Goal: Task Accomplishment & Management: Manage account settings

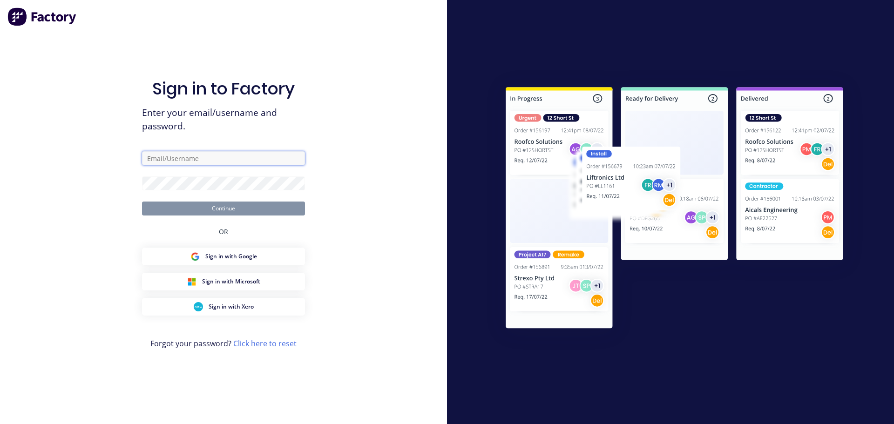
type input "[PERSON_NAME][EMAIL_ADDRESS][DOMAIN_NAME]"
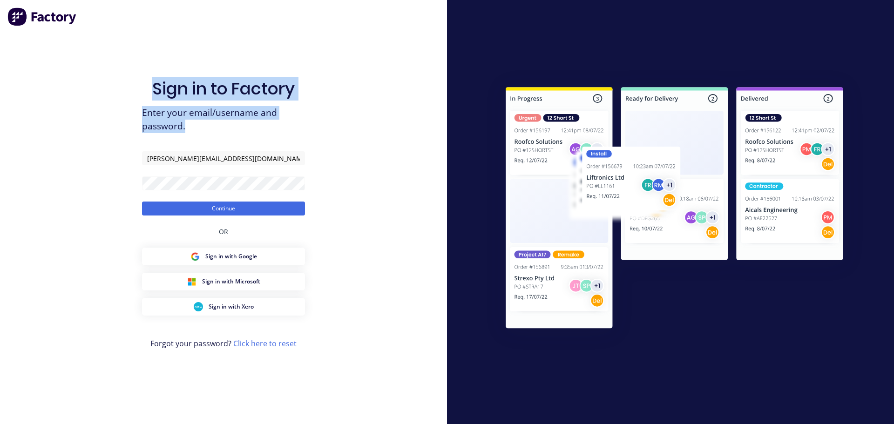
drag, startPoint x: 192, startPoint y: 127, endPoint x: 169, endPoint y: 71, distance: 60.1
click at [163, 71] on div "Sign in to Factory Enter your email/username and password. martin.sapkaroski@ec…" at bounding box center [223, 221] width 163 height 391
click at [201, 75] on div "Sign in to Factory Enter your email/username and password. martin.sapkaroski@ec…" at bounding box center [223, 221] width 163 height 391
click at [349, 77] on div "Sign in to Factory Enter your email/username and password. martin.sapkaroski@ec…" at bounding box center [223, 212] width 447 height 424
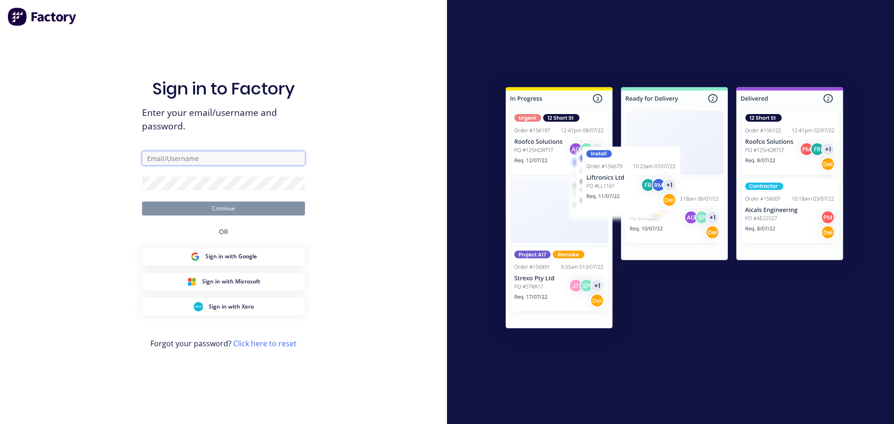
type input "[PERSON_NAME][EMAIL_ADDRESS][DOMAIN_NAME]"
click at [272, 207] on button "Continue" at bounding box center [223, 209] width 163 height 14
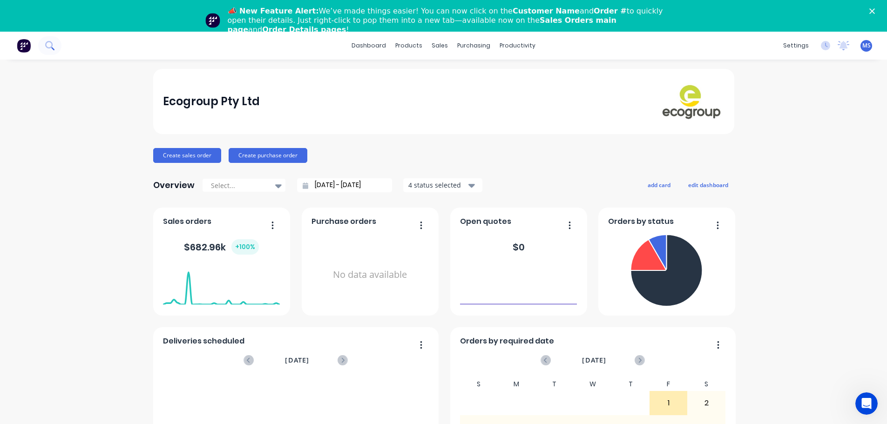
click at [59, 50] on button at bounding box center [49, 45] width 23 height 19
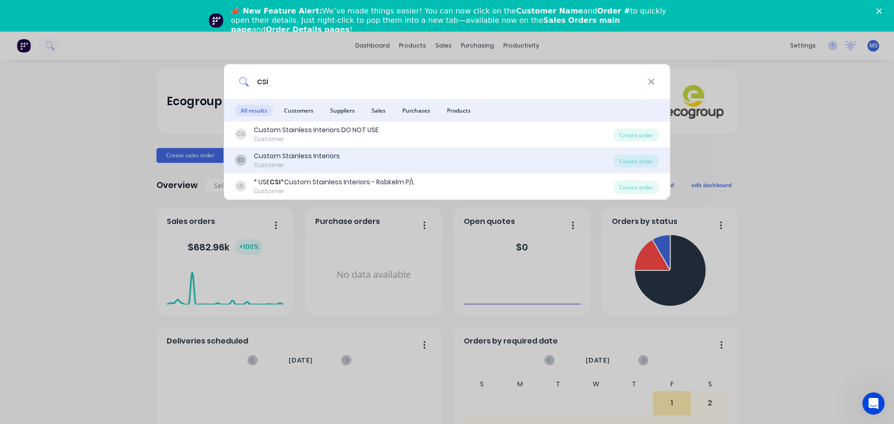
type input "csi"
click at [336, 156] on div "Custom Stainless Interiors" at bounding box center [297, 156] width 86 height 10
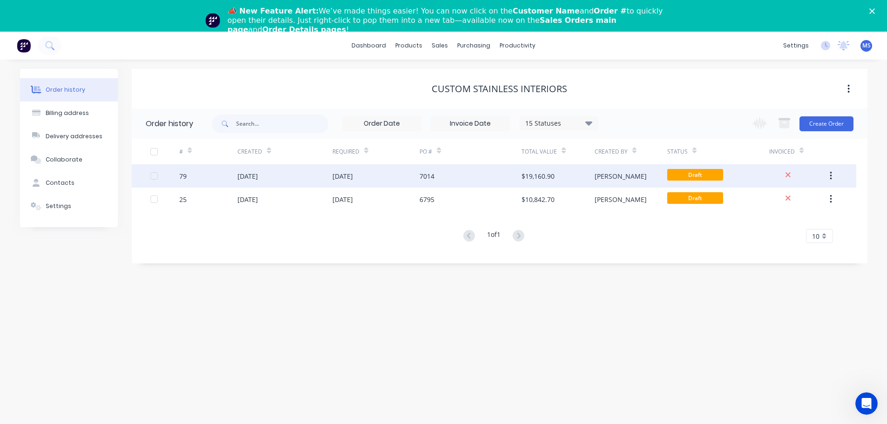
click at [644, 182] on div "[PERSON_NAME]" at bounding box center [631, 175] width 73 height 23
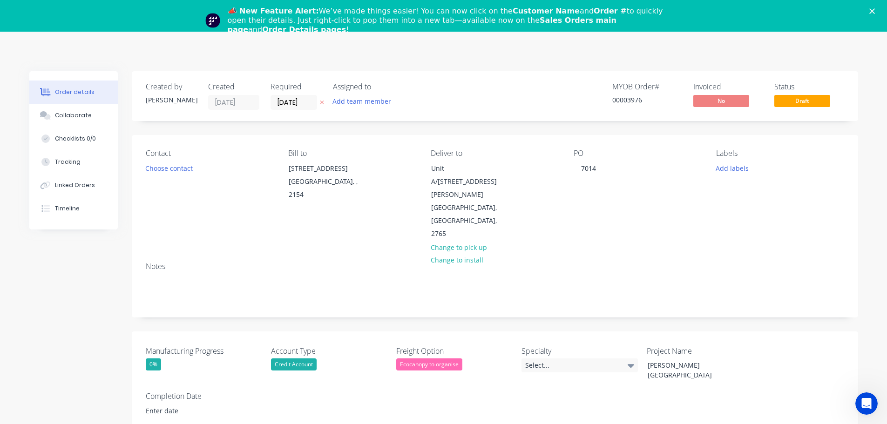
click at [880, 7] on div "📣 New Feature Alert: We’ve made things easier! You can now click on the Custome…" at bounding box center [443, 21] width 887 height 34
click at [875, 13] on polygon "Close" at bounding box center [873, 11] width 6 height 6
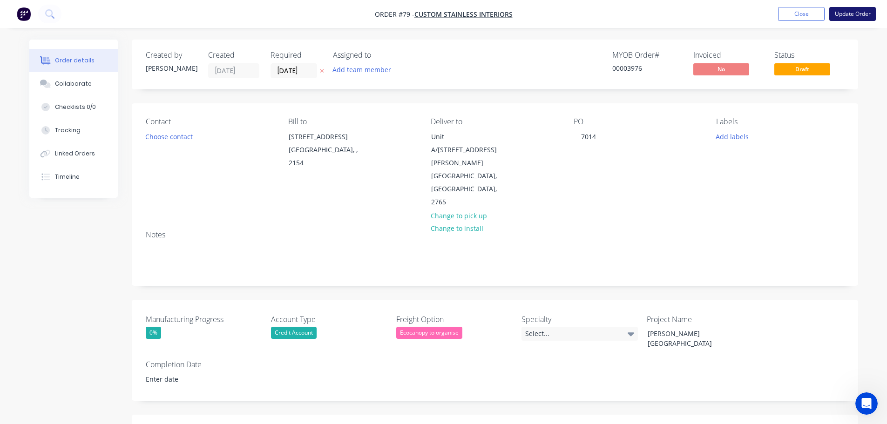
click at [855, 18] on button "Update Order" at bounding box center [853, 14] width 47 height 14
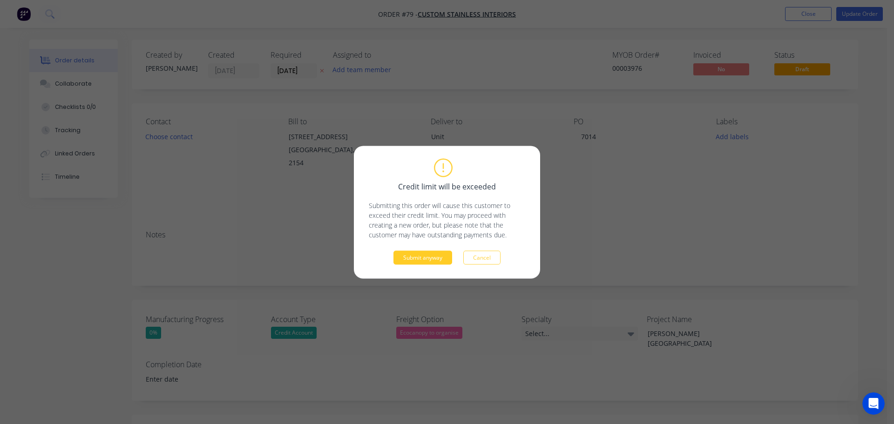
click at [416, 258] on button "Submit anyway" at bounding box center [423, 258] width 59 height 14
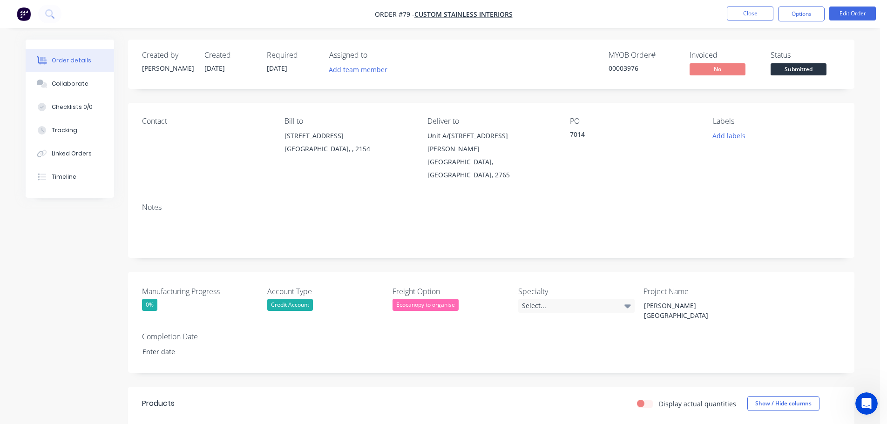
click at [129, 133] on div "Contact Bill to [STREET_ADDRESS] Deliver to [STREET_ADDRESS][PERSON_NAME] Label…" at bounding box center [491, 149] width 727 height 93
click at [149, 130] on div "Contact" at bounding box center [206, 149] width 128 height 65
click at [155, 130] on div "Contact" at bounding box center [206, 149] width 128 height 65
click at [839, 10] on button "Edit Order" at bounding box center [853, 14] width 47 height 14
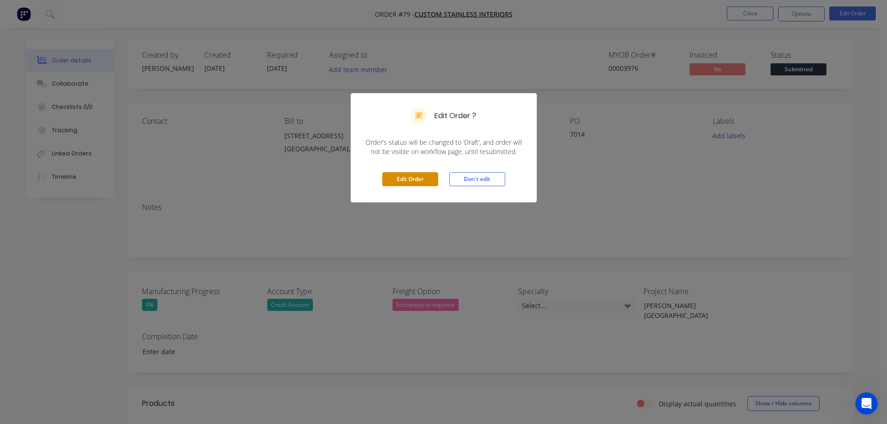
click at [427, 179] on button "Edit Order" at bounding box center [410, 179] width 56 height 14
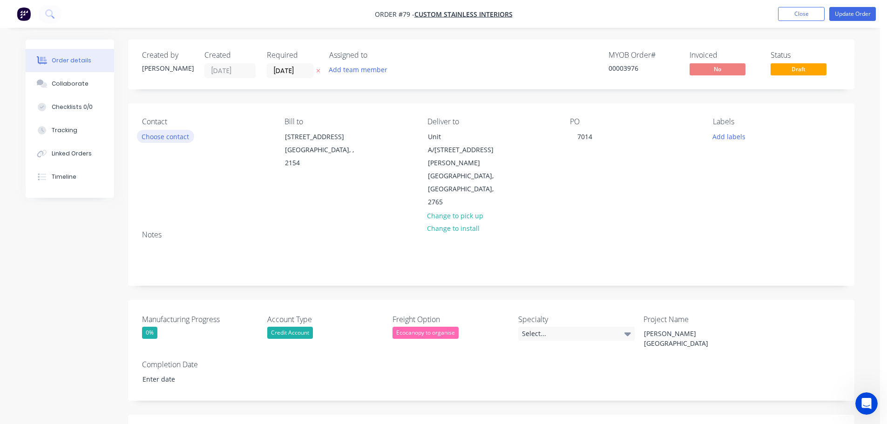
click at [168, 136] on button "Choose contact" at bounding box center [165, 136] width 57 height 13
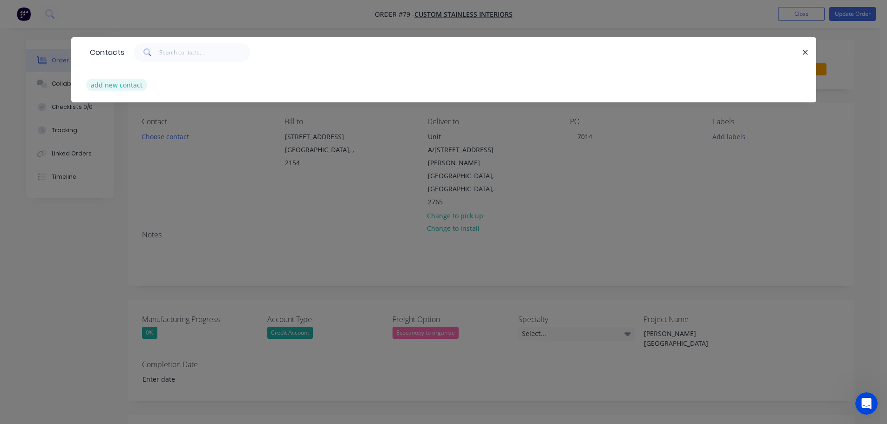
click at [130, 85] on button "add new contact" at bounding box center [116, 85] width 61 height 13
select select "AU"
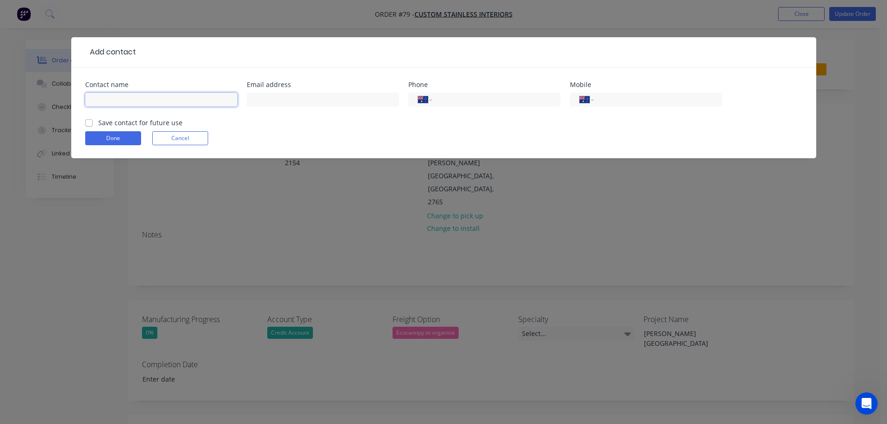
click at [154, 106] on input "text" at bounding box center [161, 100] width 152 height 14
type input "[PERSON_NAME]"
click at [335, 100] on input "text" at bounding box center [323, 100] width 152 height 14
paste input "[PERSON_NAME] <[PERSON_NAME][EMAIL_ADDRESS][DOMAIN_NAME]>"
drag, startPoint x: 301, startPoint y: 100, endPoint x: 219, endPoint y: 99, distance: 82.5
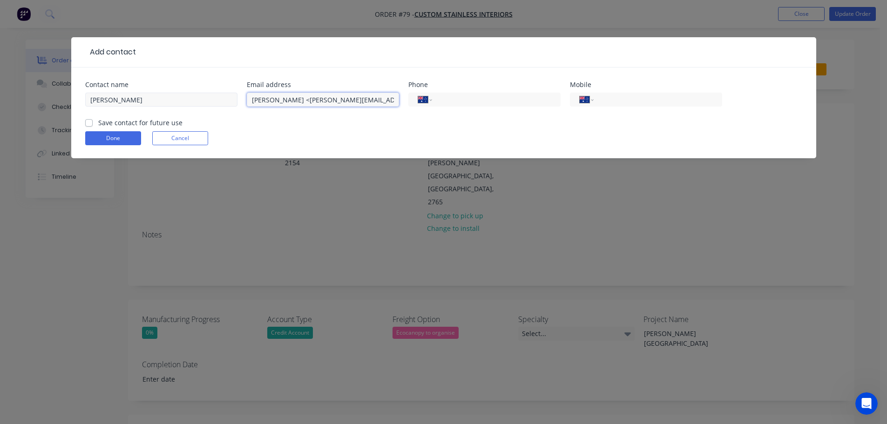
click at [219, 99] on div "Contact name [PERSON_NAME] Email address [PERSON_NAME] <[PERSON_NAME][EMAIL_ADD…" at bounding box center [443, 100] width 717 height 36
click at [391, 103] on input "[PERSON_NAME][EMAIL_ADDRESS][DOMAIN_NAME]>" at bounding box center [323, 100] width 152 height 14
type input "[PERSON_NAME][EMAIL_ADDRESS][DOMAIN_NAME]"
click at [460, 99] on input "tel" at bounding box center [495, 100] width 112 height 11
click at [630, 96] on input "tel" at bounding box center [656, 100] width 112 height 11
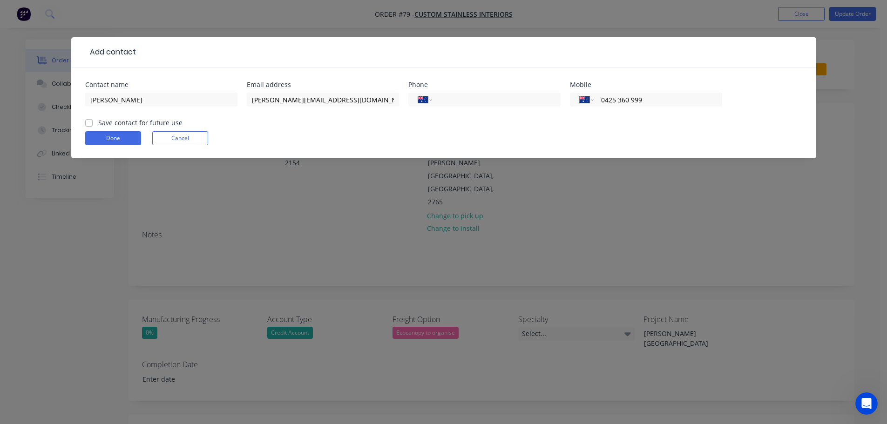
type input "0425 360 999"
click at [98, 122] on label "Save contact for future use" at bounding box center [140, 123] width 84 height 10
click at [89, 122] on input "Save contact for future use" at bounding box center [88, 122] width 7 height 9
checkbox input "true"
click at [98, 141] on button "Done" at bounding box center [113, 138] width 56 height 14
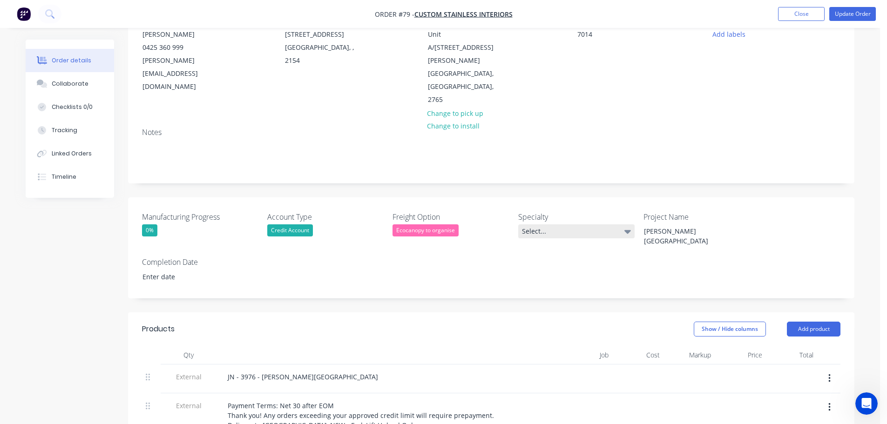
scroll to position [47, 0]
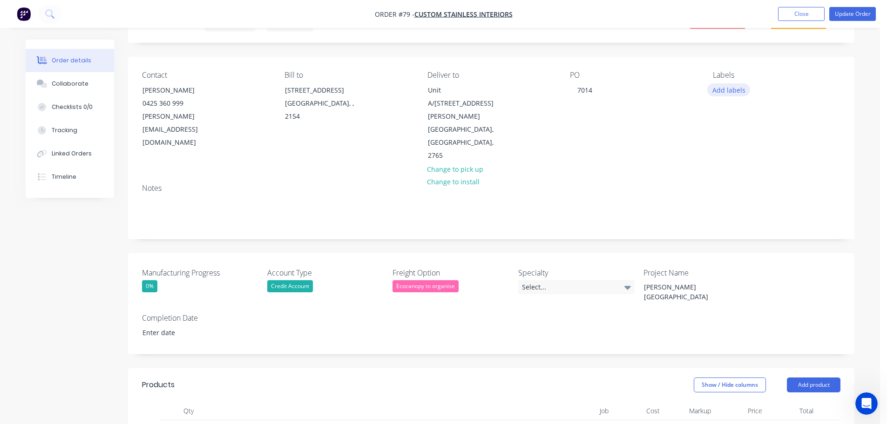
click at [726, 96] on div "Labels Add labels" at bounding box center [777, 117] width 128 height 92
click at [729, 92] on button "Add labels" at bounding box center [729, 89] width 43 height 13
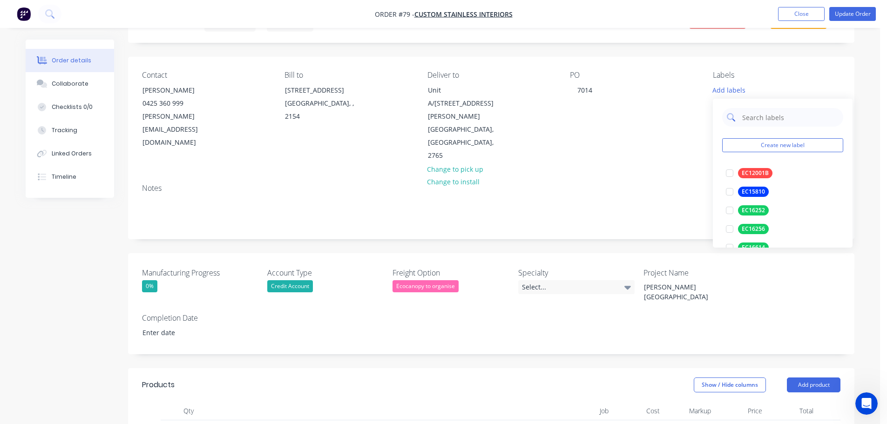
click at [761, 121] on input "text" at bounding box center [790, 117] width 97 height 19
click at [763, 140] on button "Create new label" at bounding box center [782, 145] width 121 height 14
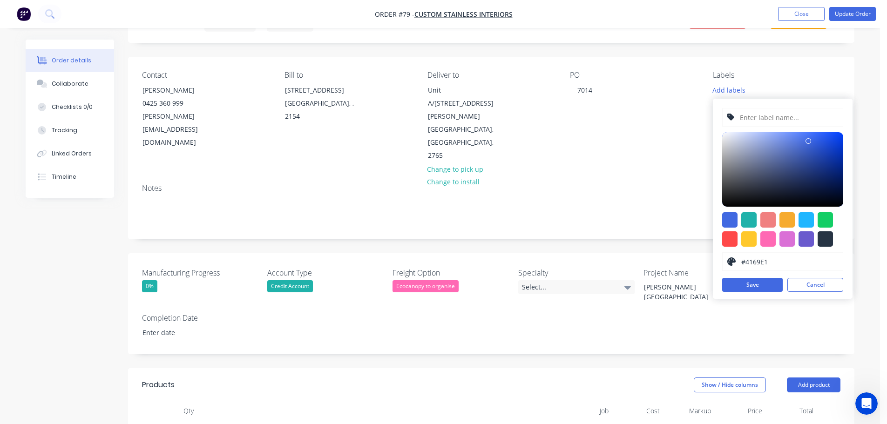
click at [755, 120] on input "text" at bounding box center [788, 118] width 99 height 18
type input "EC16311"
click at [737, 57] on div "Created by [PERSON_NAME] Created [DATE] Required [DATE] Assigned to Add team me…" at bounding box center [491, 417] width 727 height 849
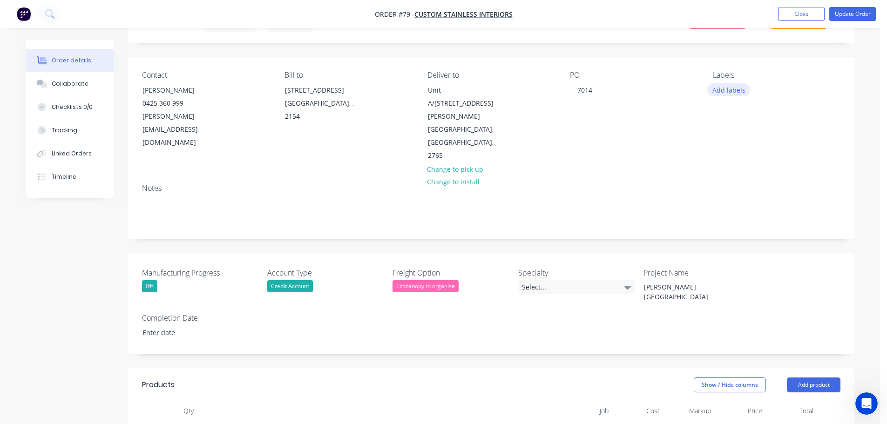
click at [719, 89] on button "Add labels" at bounding box center [729, 89] width 43 height 13
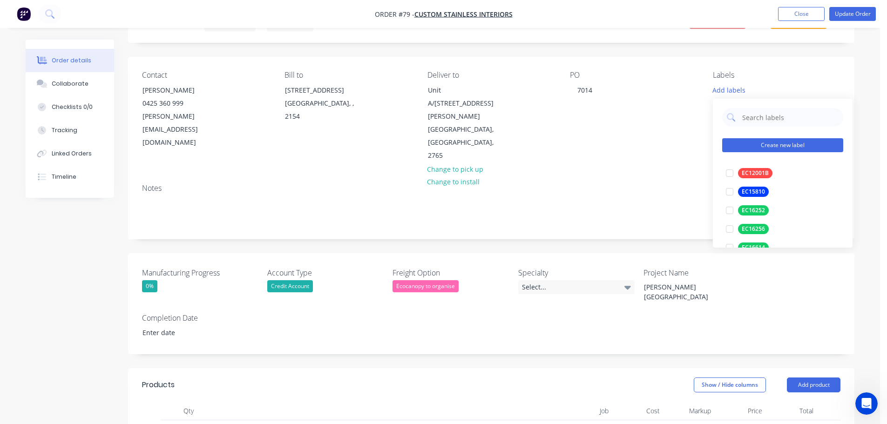
click at [762, 144] on button "Create new label" at bounding box center [782, 145] width 121 height 14
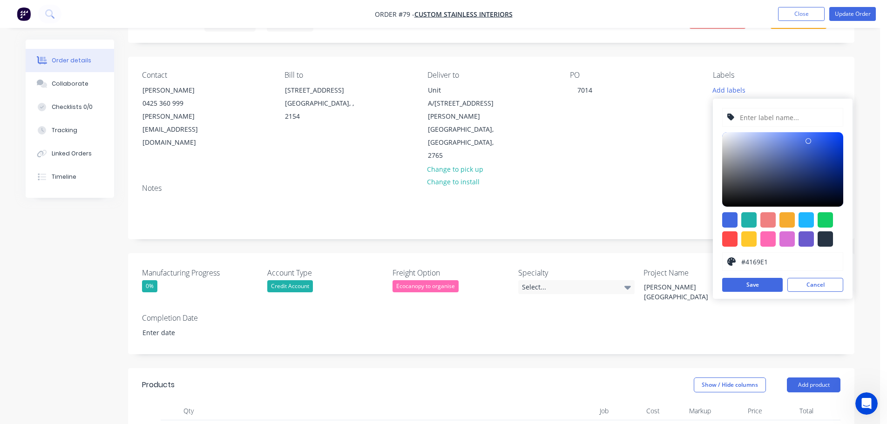
click at [764, 117] on input "text" at bounding box center [788, 118] width 99 height 18
type input "EC16311"
click at [824, 221] on div at bounding box center [825, 219] width 15 height 15
type input "#13CE66"
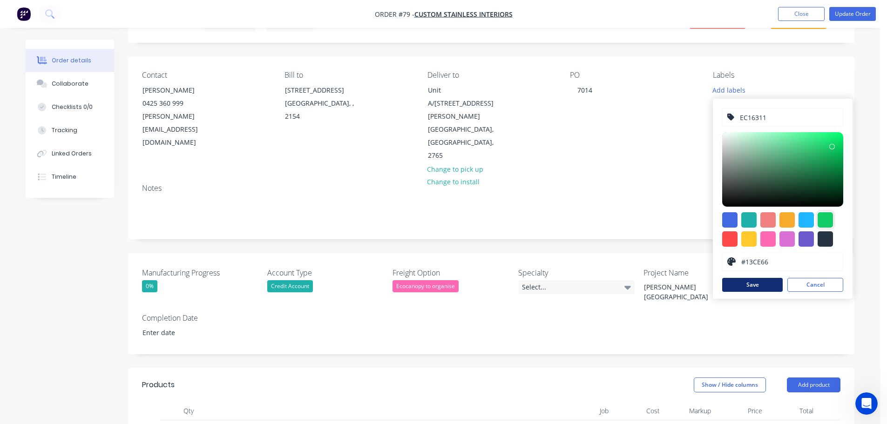
click at [753, 286] on button "Save" at bounding box center [752, 285] width 61 height 14
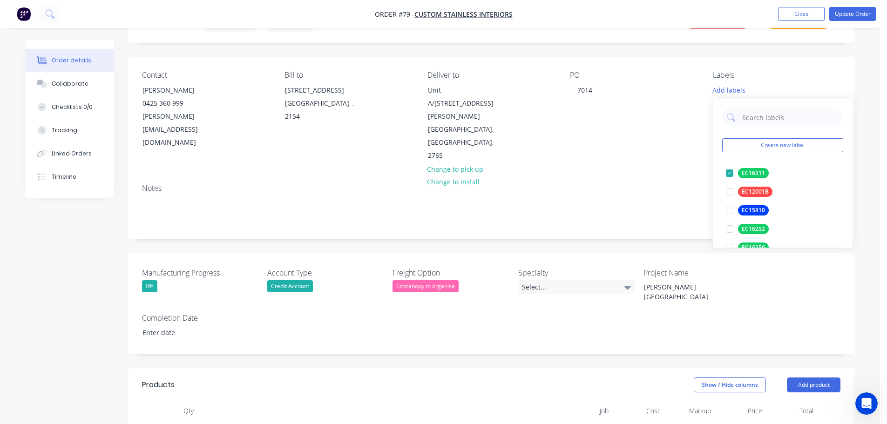
click at [679, 187] on div "Notes" at bounding box center [491, 208] width 727 height 62
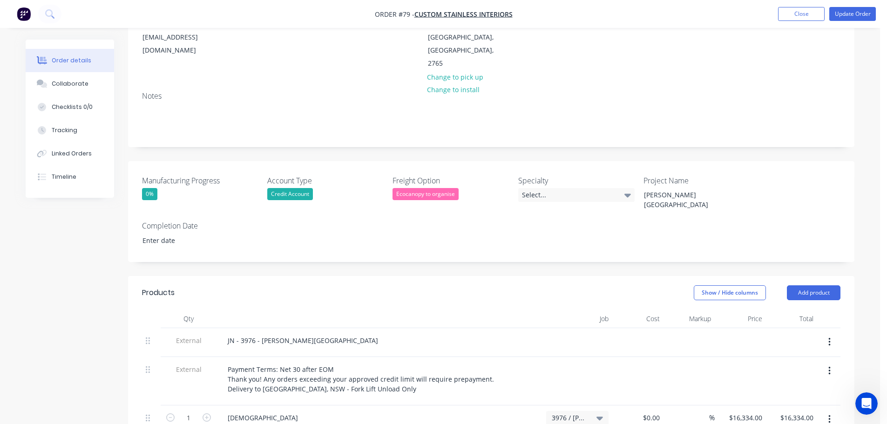
scroll to position [140, 0]
click at [158, 233] on input at bounding box center [194, 240] width 116 height 14
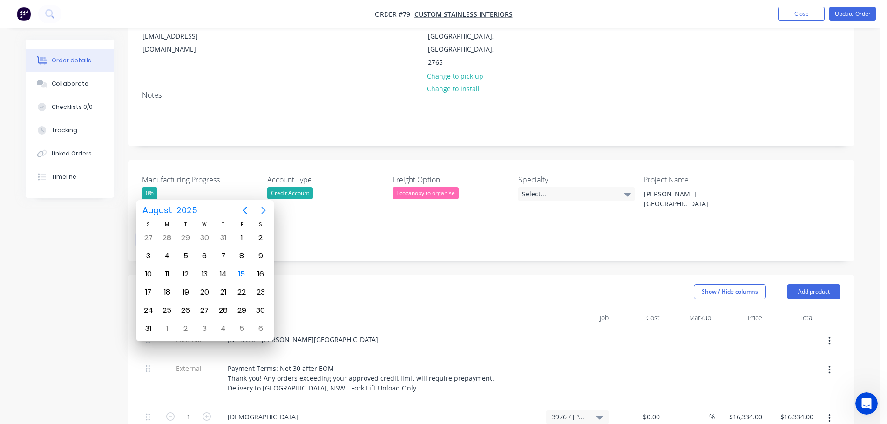
click at [266, 212] on icon "Next page" at bounding box center [263, 210] width 11 height 11
click at [268, 212] on icon "Next page" at bounding box center [263, 210] width 11 height 11
click at [246, 210] on icon "Previous page" at bounding box center [244, 210] width 11 height 11
click at [241, 314] on div "31" at bounding box center [242, 311] width 14 height 14
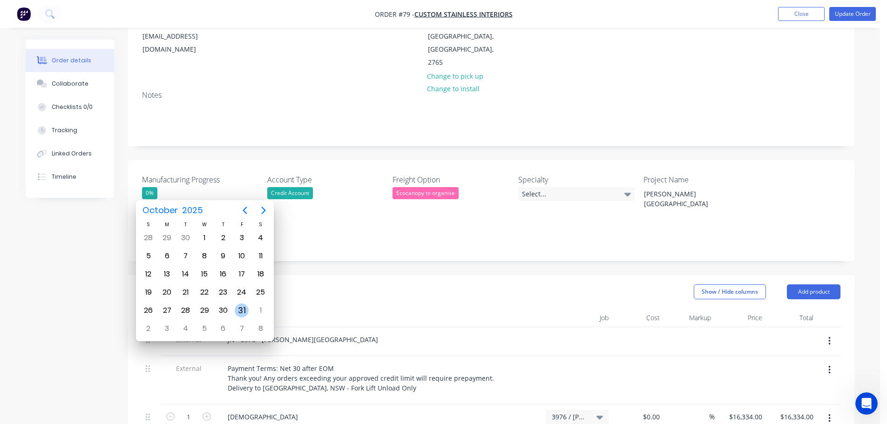
type input "[DATE]"
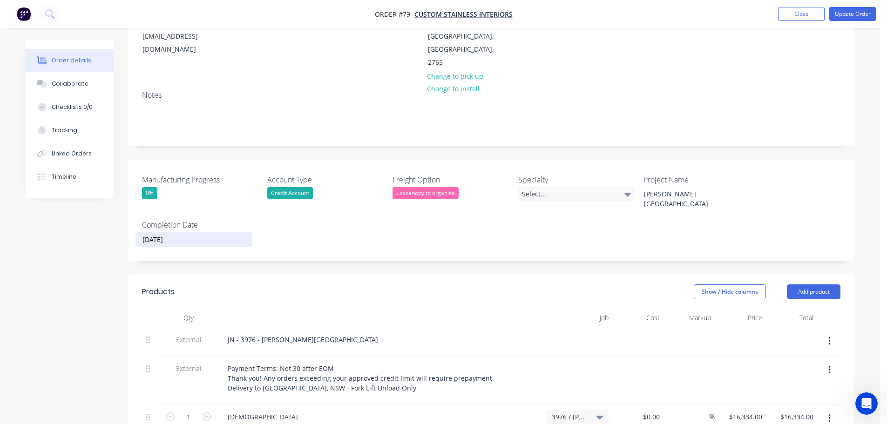
click at [261, 210] on div "Manufacturing Progress 0% Account Type Credit Account Freight Option Ecocanopy …" at bounding box center [491, 210] width 727 height 101
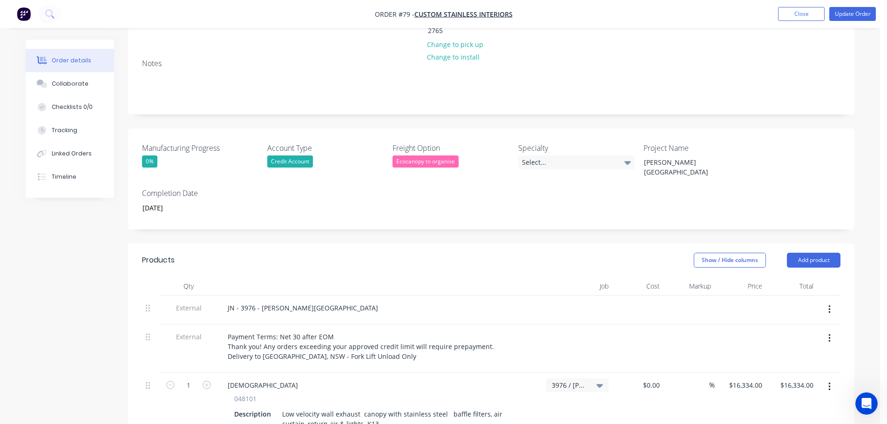
scroll to position [233, 0]
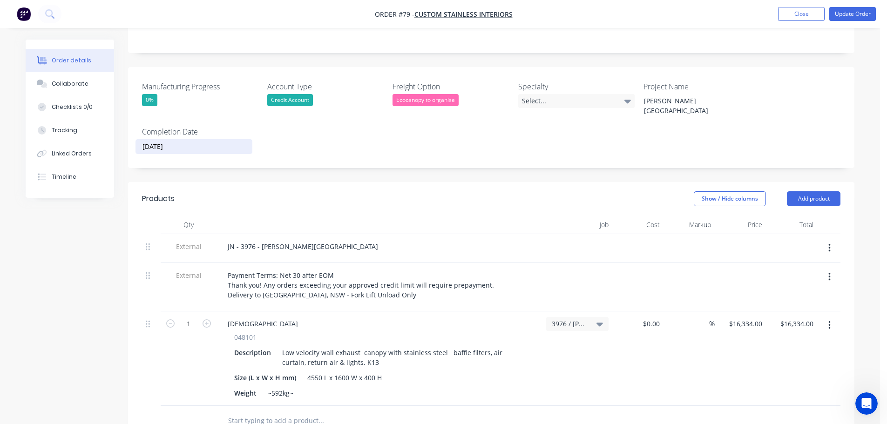
click at [172, 140] on input "[DATE]" at bounding box center [194, 147] width 116 height 14
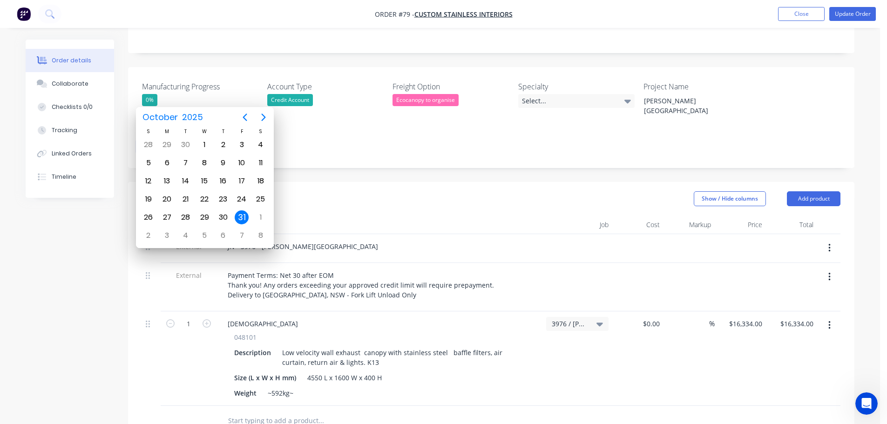
click at [355, 216] on div at bounding box center [380, 225] width 326 height 19
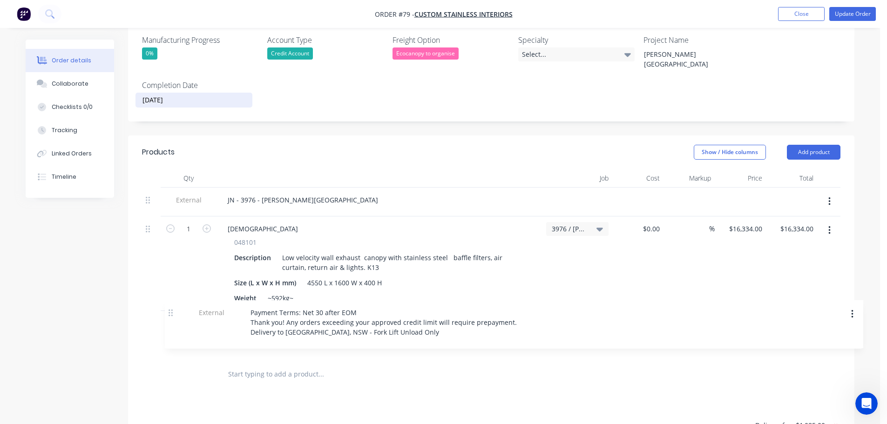
scroll to position [283, 0]
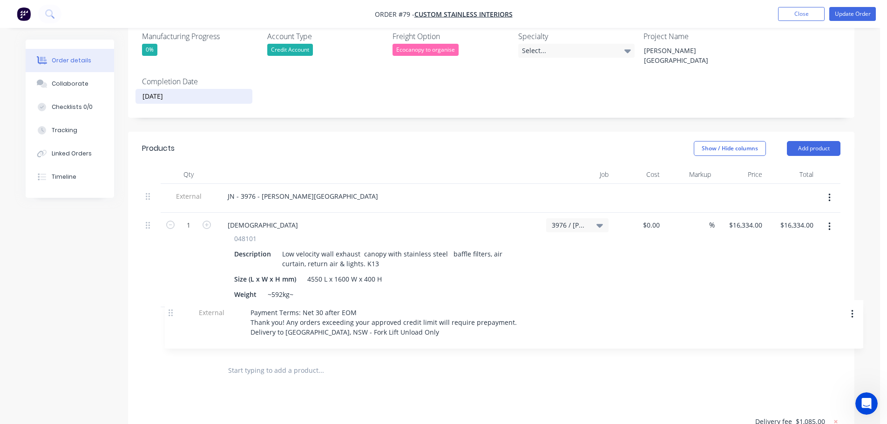
drag, startPoint x: 149, startPoint y: 180, endPoint x: 182, endPoint y: 283, distance: 108.0
click at [175, 307] on div "External JN - 3976 - [PERSON_NAME] External Payment Terms: Net 30 after EOM Tha…" at bounding box center [491, 270] width 699 height 172
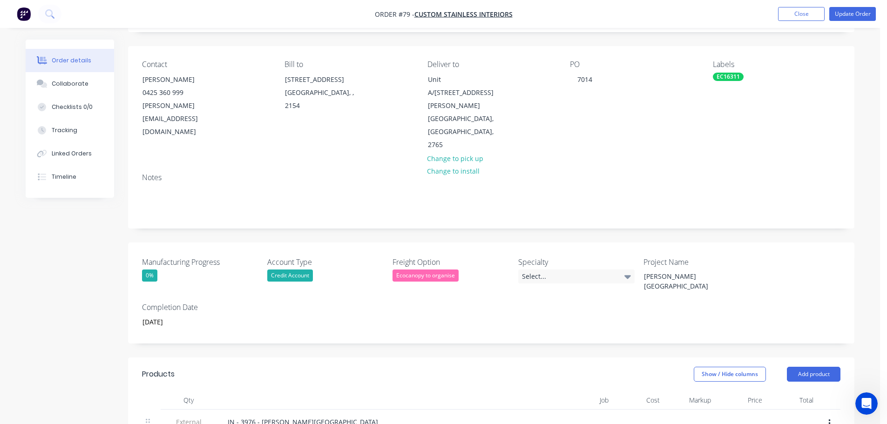
scroll to position [57, 0]
drag, startPoint x: 866, startPoint y: 17, endPoint x: 855, endPoint y: 31, distance: 17.6
click at [866, 16] on button "Update Order" at bounding box center [853, 14] width 47 height 14
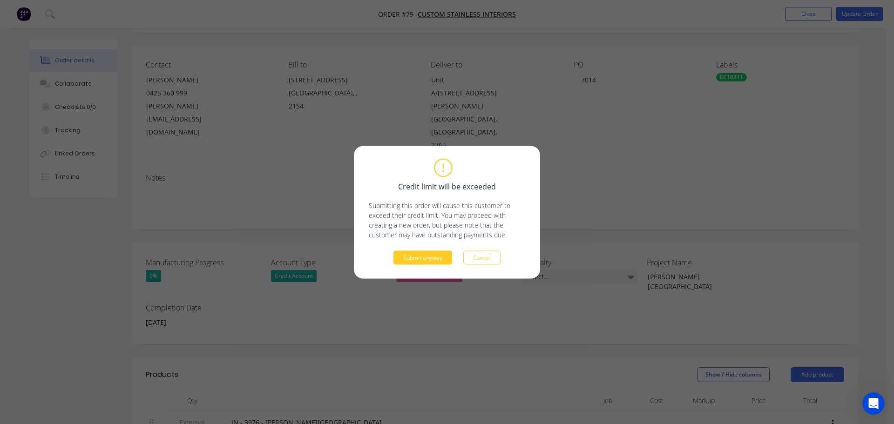
click at [429, 260] on button "Submit anyway" at bounding box center [423, 258] width 59 height 14
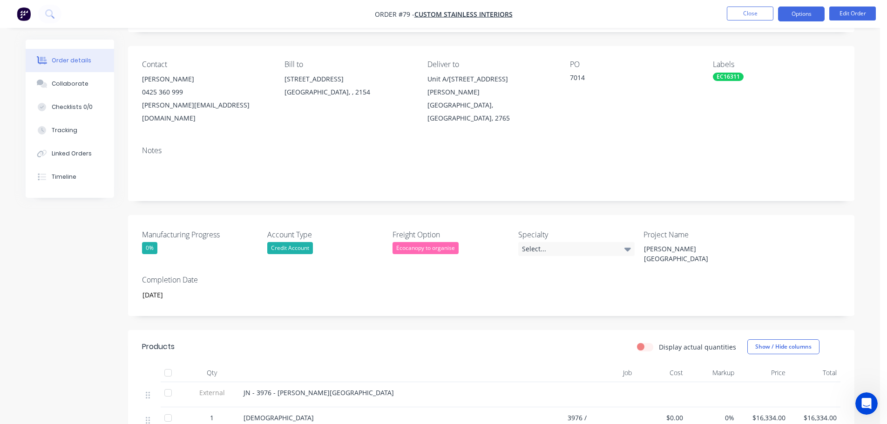
click at [817, 9] on button "Options" at bounding box center [801, 14] width 47 height 15
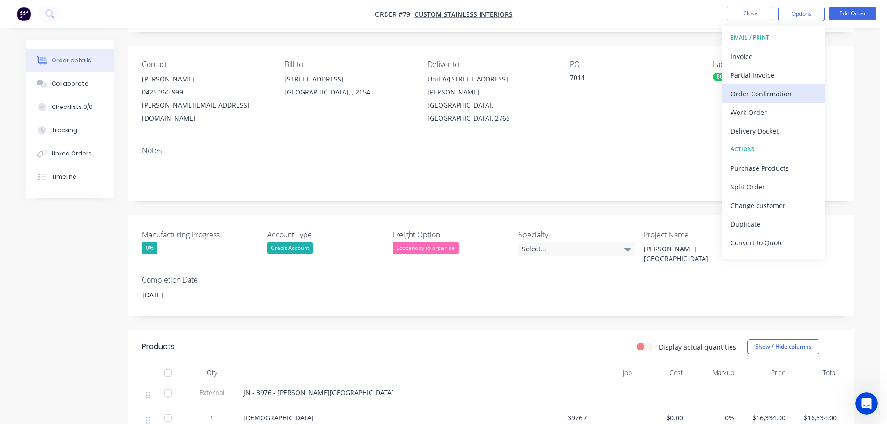
click at [785, 99] on div "Order Confirmation" at bounding box center [774, 94] width 86 height 14
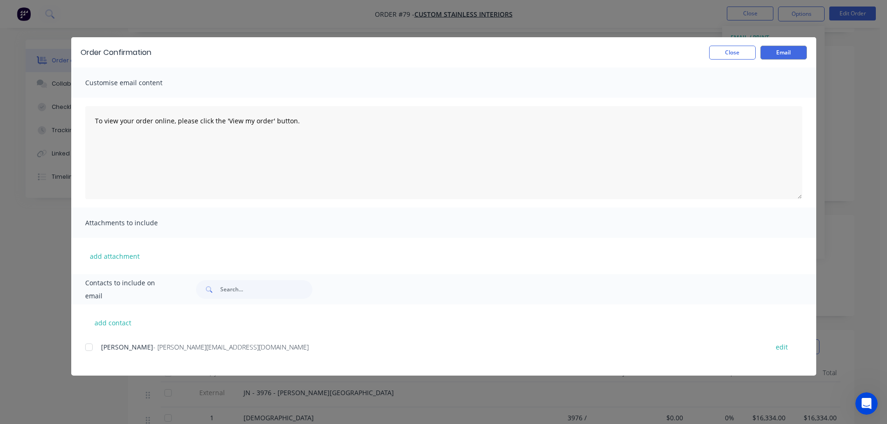
click at [90, 348] on div at bounding box center [89, 347] width 19 height 19
click at [105, 324] on button "add contact" at bounding box center [113, 323] width 56 height 14
select select "AU"
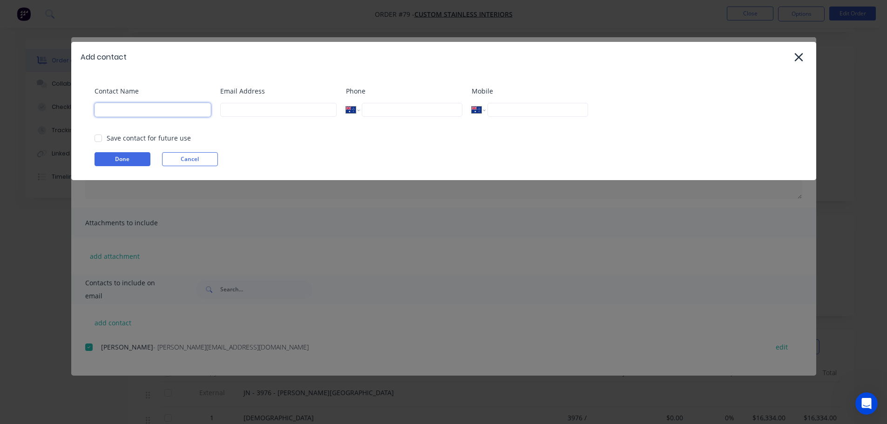
click at [148, 110] on input at bounding box center [153, 110] width 116 height 14
type input "CSI Accounts"
click at [229, 109] on input at bounding box center [278, 110] width 116 height 14
click at [264, 109] on input at bounding box center [278, 110] width 116 height 14
paste input "[EMAIL_ADDRESS][DOMAIN_NAME]"
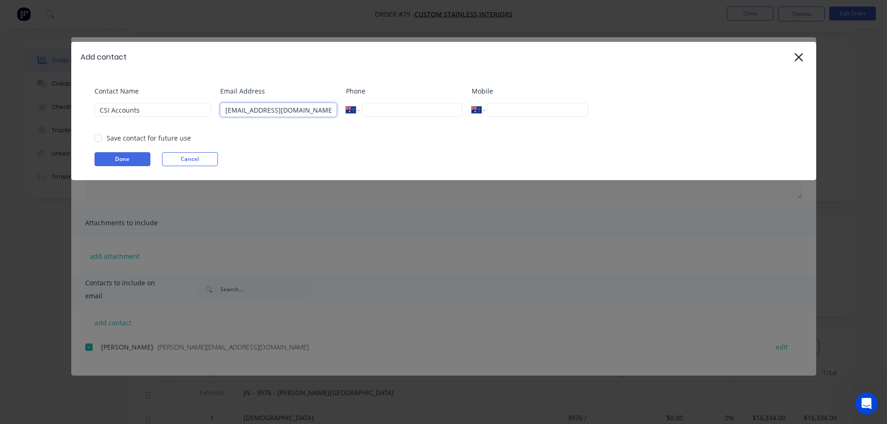
type input "[EMAIL_ADDRESS][DOMAIN_NAME]"
click at [401, 102] on div "Phone International [GEOGRAPHIC_DATA] [GEOGRAPHIC_DATA] [GEOGRAPHIC_DATA] [GEOG…" at bounding box center [404, 105] width 116 height 38
click at [437, 113] on input "tel" at bounding box center [412, 110] width 100 height 14
click at [176, 113] on input "CSI Accounts" at bounding box center [153, 110] width 116 height 14
drag, startPoint x: 172, startPoint y: 112, endPoint x: 96, endPoint y: 109, distance: 76.4
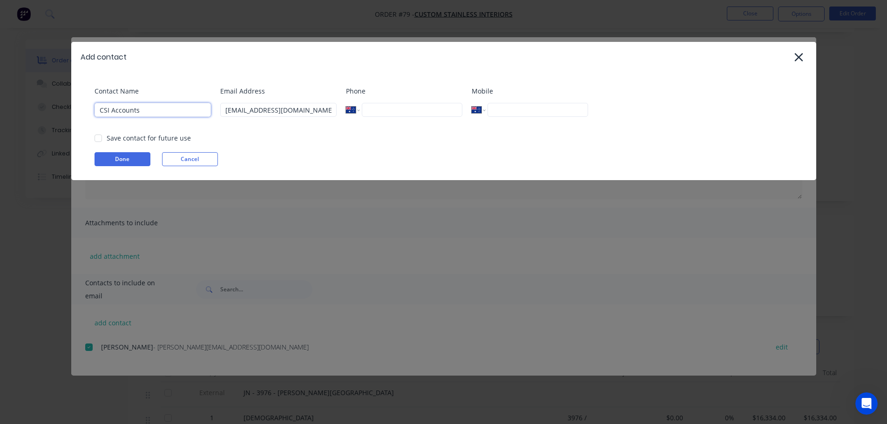
click at [96, 109] on input "CSI Accounts" at bounding box center [153, 110] width 116 height 14
click at [132, 111] on input "CSI Accounts" at bounding box center [153, 110] width 116 height 14
click at [102, 137] on div at bounding box center [98, 138] width 19 height 19
type input "CSI Info"
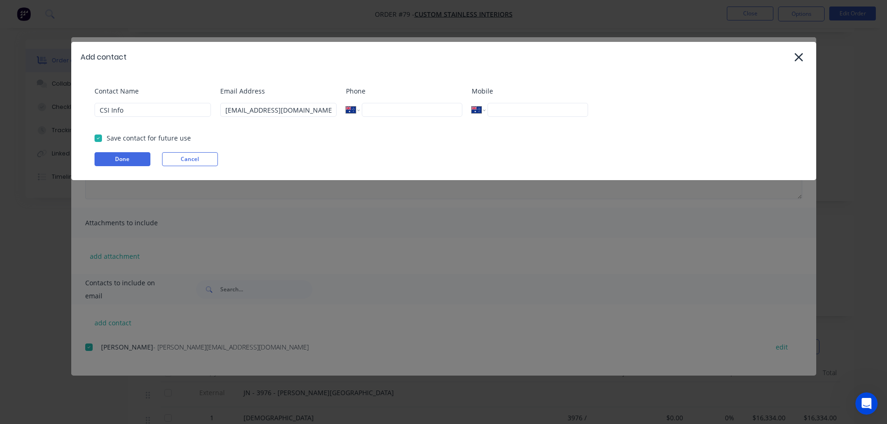
click at [104, 159] on button "Done" at bounding box center [123, 159] width 56 height 14
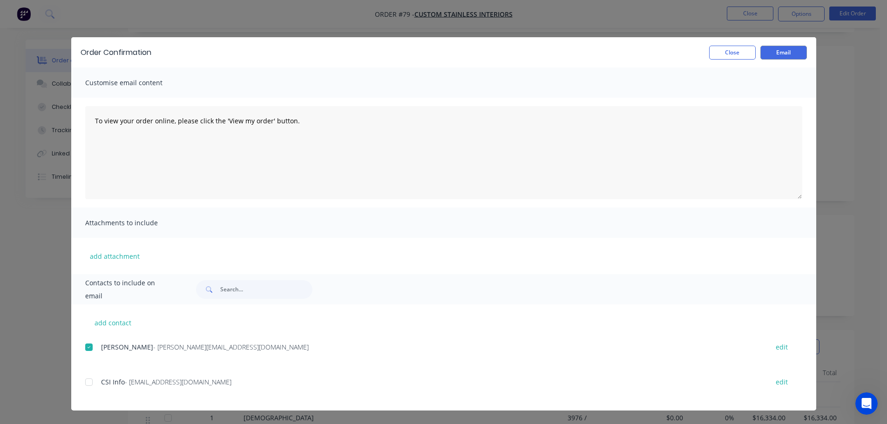
click at [94, 383] on div at bounding box center [89, 382] width 19 height 19
drag, startPoint x: 91, startPoint y: 345, endPoint x: 139, endPoint y: 354, distance: 48.8
click at [91, 345] on div at bounding box center [89, 347] width 19 height 19
click at [750, 53] on button "Close" at bounding box center [732, 53] width 47 height 14
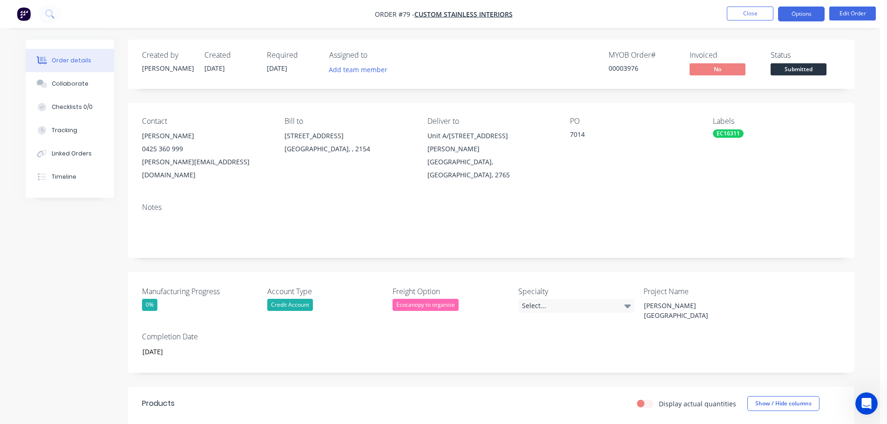
click at [794, 20] on button "Options" at bounding box center [801, 14] width 47 height 15
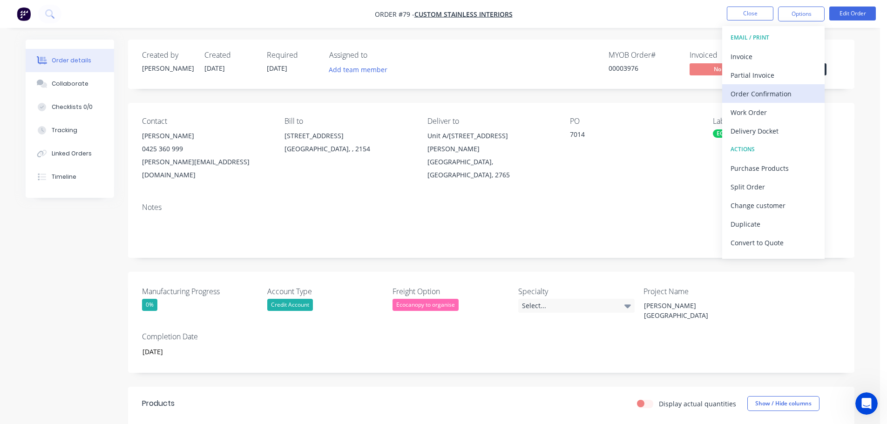
click at [753, 95] on div "Order Confirmation" at bounding box center [774, 94] width 86 height 14
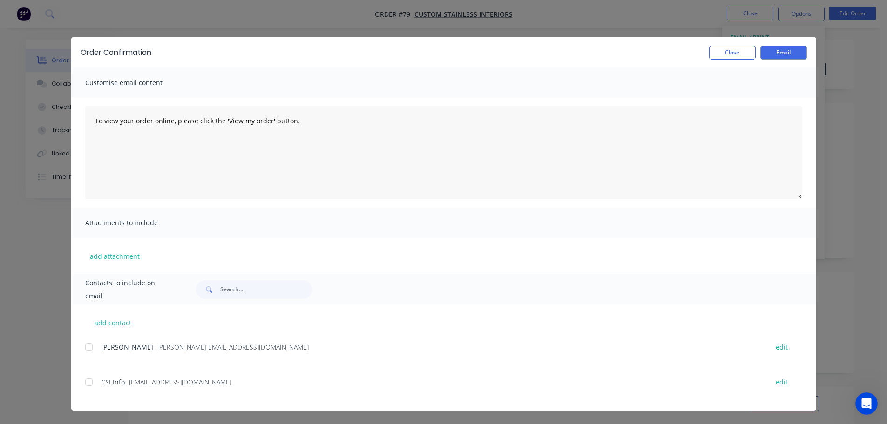
click at [83, 385] on div "add contact [PERSON_NAME] - [PERSON_NAME][EMAIL_ADDRESS][DOMAIN_NAME] edit CSI …" at bounding box center [443, 358] width 745 height 106
click at [88, 384] on div at bounding box center [89, 382] width 19 height 19
click at [779, 54] on button "Email" at bounding box center [784, 53] width 47 height 14
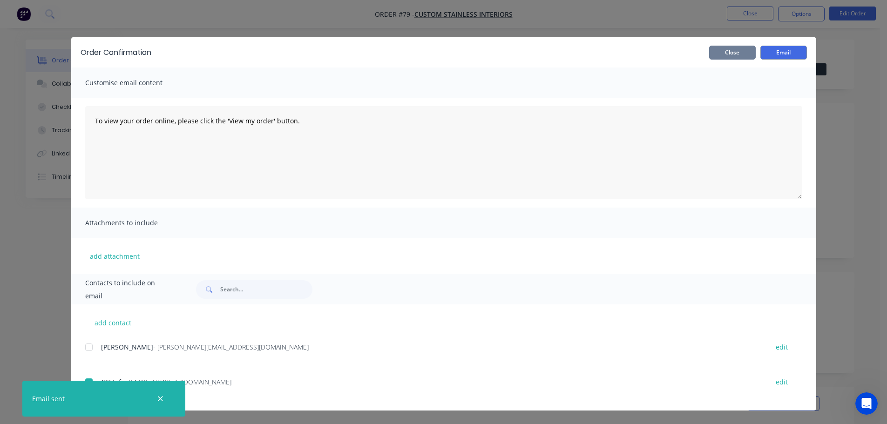
click at [719, 51] on button "Close" at bounding box center [732, 53] width 47 height 14
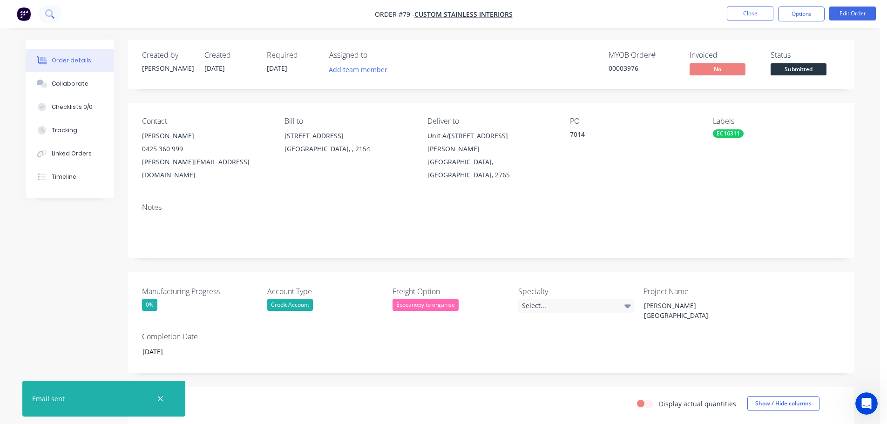
click at [57, 16] on button at bounding box center [49, 14] width 23 height 19
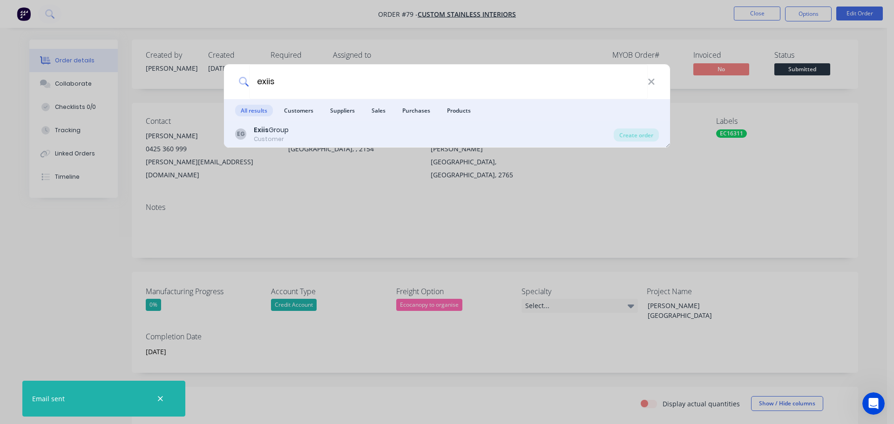
type input "exiis"
click at [372, 141] on div "EG Exiis Group Customer" at bounding box center [424, 134] width 379 height 18
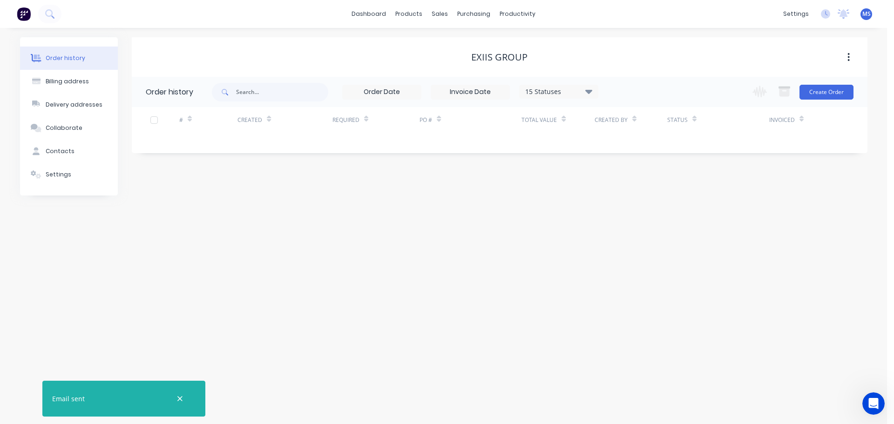
click at [818, 100] on div "Change order status Submitted Waiting on Deposit (Prepaid Customers) Waiting on…" at bounding box center [800, 92] width 106 height 30
click at [817, 93] on button "Create Order" at bounding box center [827, 92] width 54 height 15
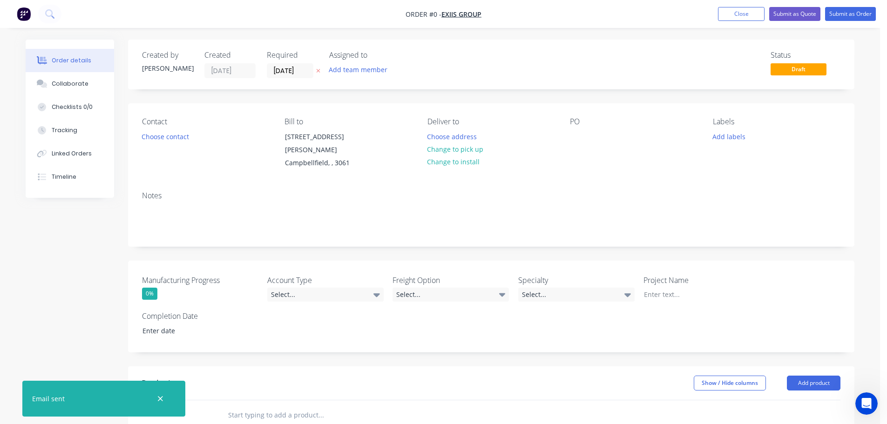
drag, startPoint x: 152, startPoint y: 402, endPoint x: 158, endPoint y: 400, distance: 6.3
click at [152, 402] on div at bounding box center [160, 399] width 30 height 22
click at [163, 399] on icon "button" at bounding box center [160, 399] width 6 height 8
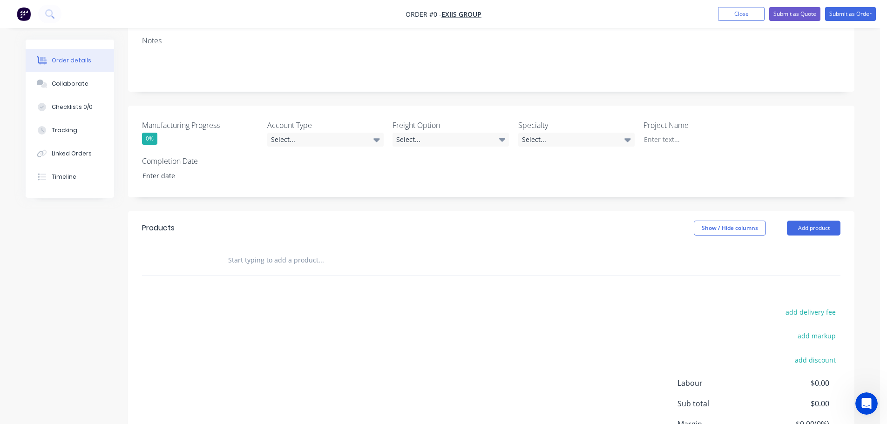
scroll to position [186, 0]
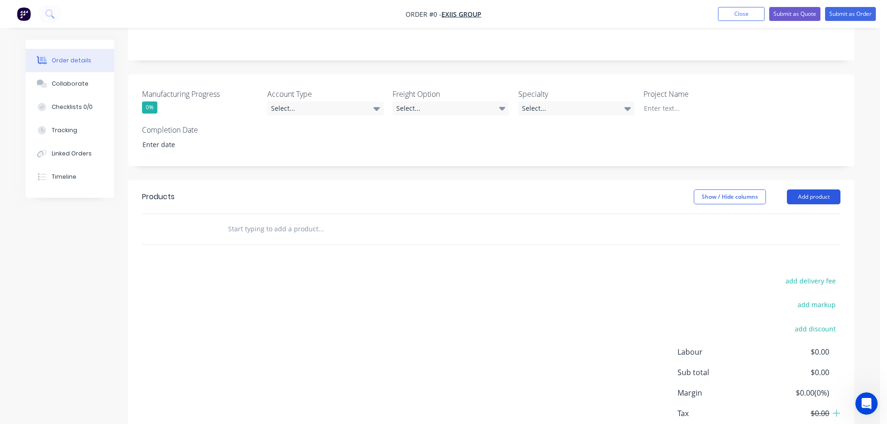
click at [814, 190] on button "Add product" at bounding box center [814, 197] width 54 height 15
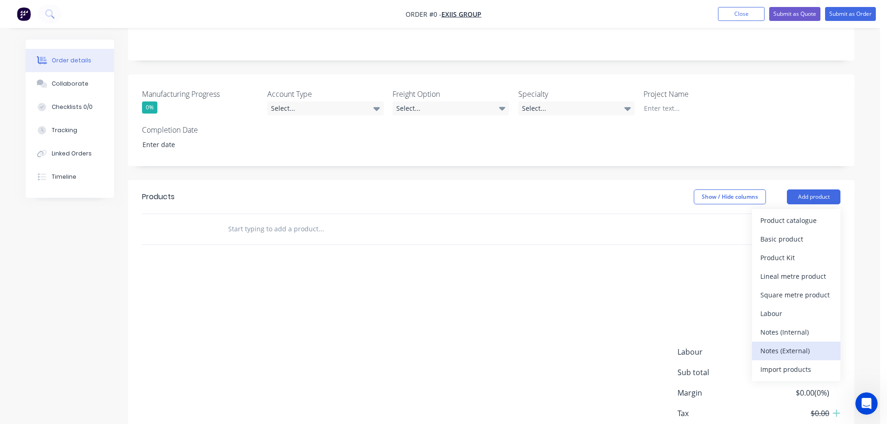
click at [798, 344] on div "Notes (External)" at bounding box center [797, 351] width 72 height 14
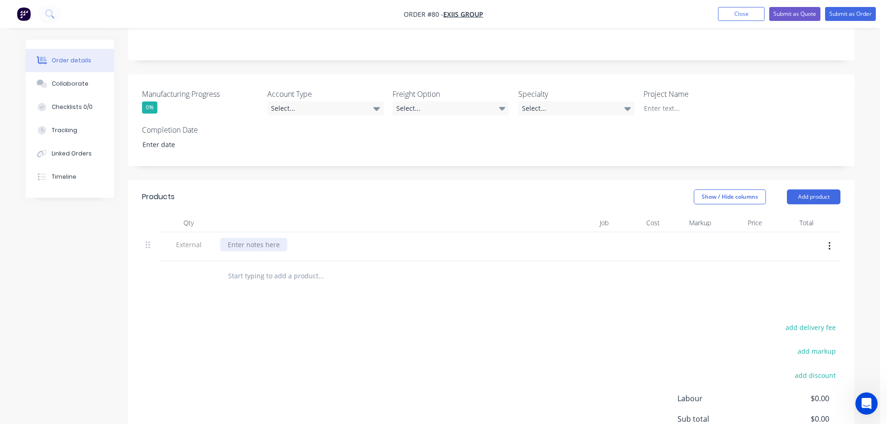
click at [276, 238] on div at bounding box center [253, 245] width 67 height 14
click at [243, 238] on div "JN - -" at bounding box center [235, 245] width 30 height 14
drag, startPoint x: 248, startPoint y: 236, endPoint x: 256, endPoint y: 235, distance: 8.4
click at [247, 238] on div "JN - -" at bounding box center [235, 245] width 30 height 14
click at [404, 280] on div at bounding box center [384, 276] width 335 height 30
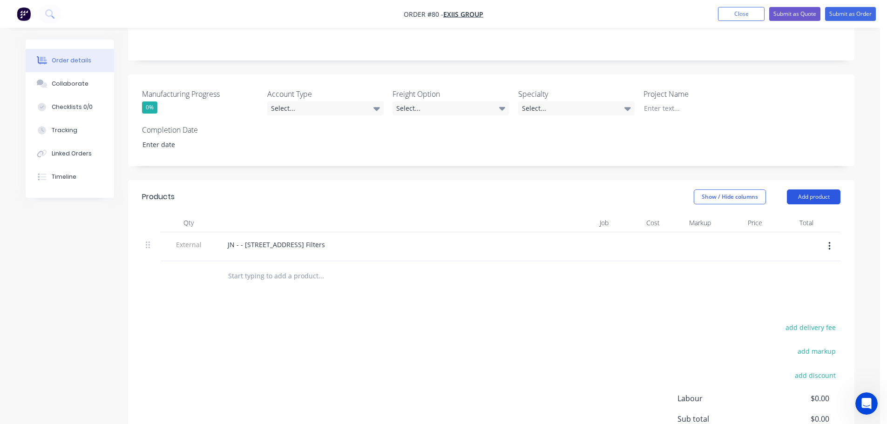
click at [803, 190] on button "Add product" at bounding box center [814, 197] width 54 height 15
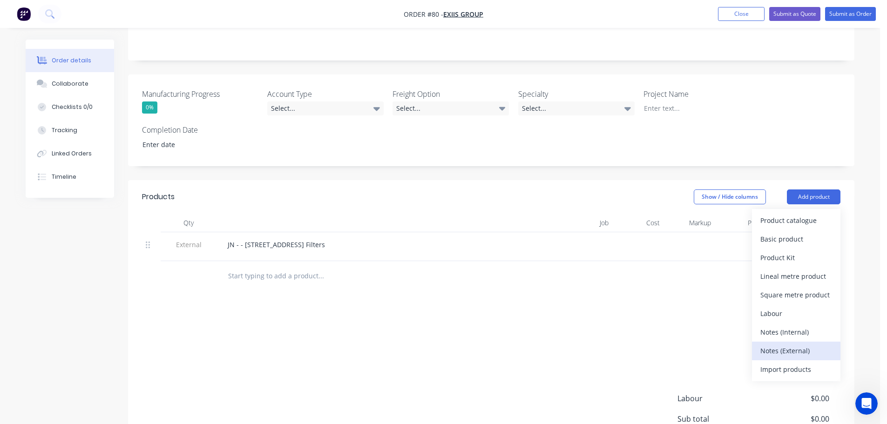
click at [795, 348] on button "Notes (External)" at bounding box center [796, 351] width 89 height 19
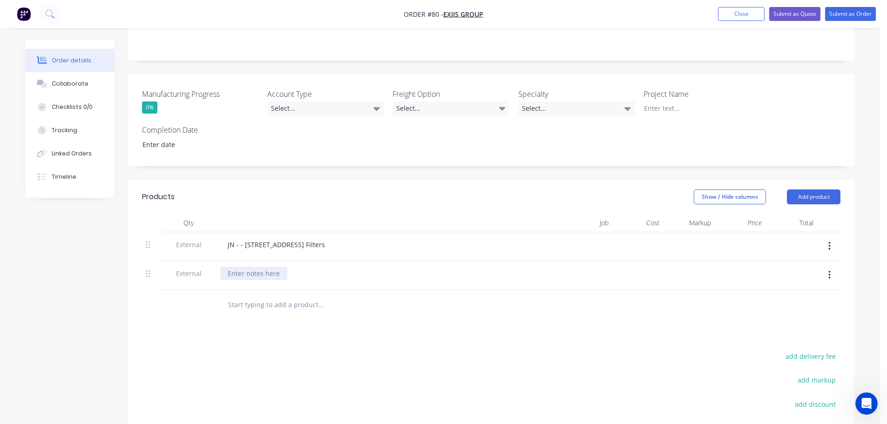
click at [241, 267] on div at bounding box center [253, 274] width 67 height 14
paste div
click at [304, 267] on div "Payment Terms: Prepaid" at bounding box center [265, 274] width 91 height 14
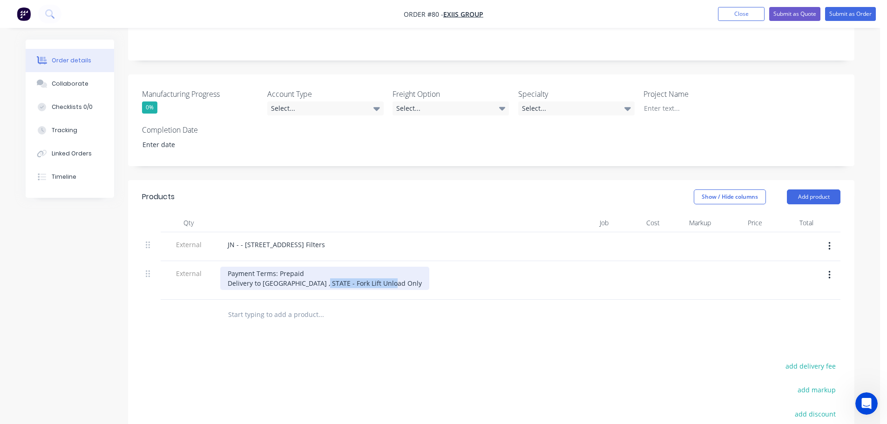
drag, startPoint x: 319, startPoint y: 272, endPoint x: 396, endPoint y: 273, distance: 77.3
click at [396, 273] on div "Payment Terms: Prepaid Delivery to [GEOGRAPHIC_DATA] , STATE - Fork Lift Unload…" at bounding box center [379, 278] width 319 height 23
click at [307, 274] on div "Payment Terms: Prepaid Delivery to [GEOGRAPHIC_DATA] , STATE" at bounding box center [289, 278] width 138 height 23
click at [285, 273] on div "Payment Terms: Prepaid Delivery to [GEOGRAPHIC_DATA] , STATE" at bounding box center [289, 278] width 138 height 23
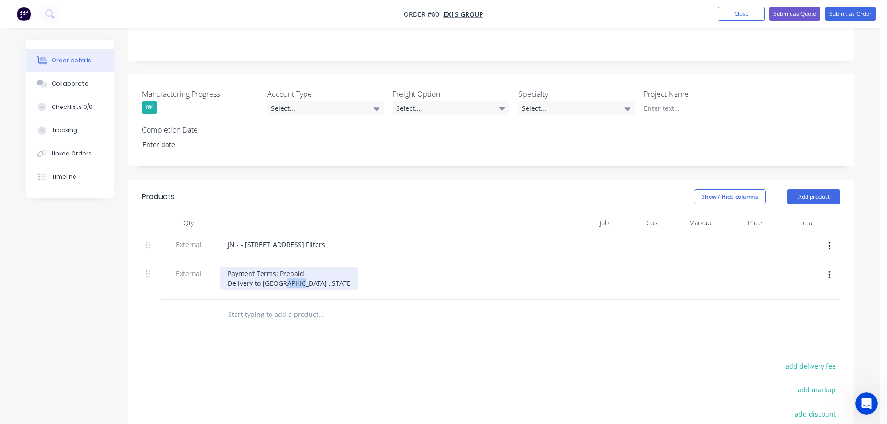
click at [285, 273] on div "Payment Terms: Prepaid Delivery to [GEOGRAPHIC_DATA] , STATE" at bounding box center [289, 278] width 138 height 23
click at [315, 272] on div "Payment Terms: Prepaid Delivery to [GEOGRAPHIC_DATA] , STATE" at bounding box center [289, 278] width 138 height 23
click at [291, 272] on div "Payment Terms: Prepaid Delivery to [GEOGRAPHIC_DATA] , [GEOGRAPHIC_DATA]" at bounding box center [312, 278] width 184 height 23
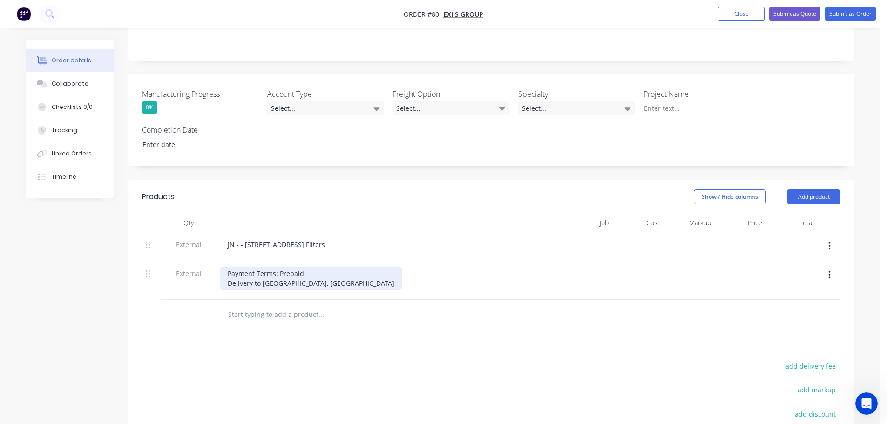
click at [294, 277] on div "Payment Terms: Prepaid Delivery to [GEOGRAPHIC_DATA], [GEOGRAPHIC_DATA]" at bounding box center [311, 278] width 182 height 23
copy div "[GEOGRAPHIC_DATA]"
click at [306, 331] on div "Products Show / Hide columns Add product Qty Job Cost Markup Price Total Extern…" at bounding box center [491, 367] width 727 height 374
click at [794, 190] on button "Add product" at bounding box center [814, 197] width 54 height 15
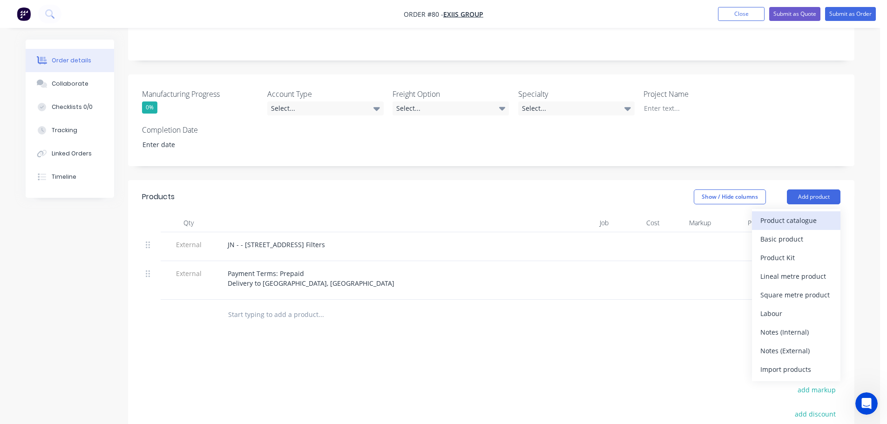
click at [782, 214] on div "Product catalogue" at bounding box center [797, 221] width 72 height 14
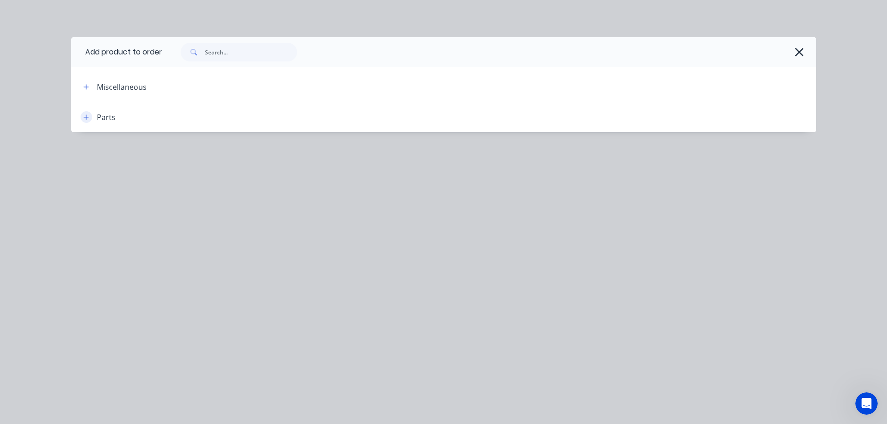
drag, startPoint x: 84, startPoint y: 122, endPoint x: 85, endPoint y: 116, distance: 5.2
click at [84, 119] on button "button" at bounding box center [87, 117] width 12 height 12
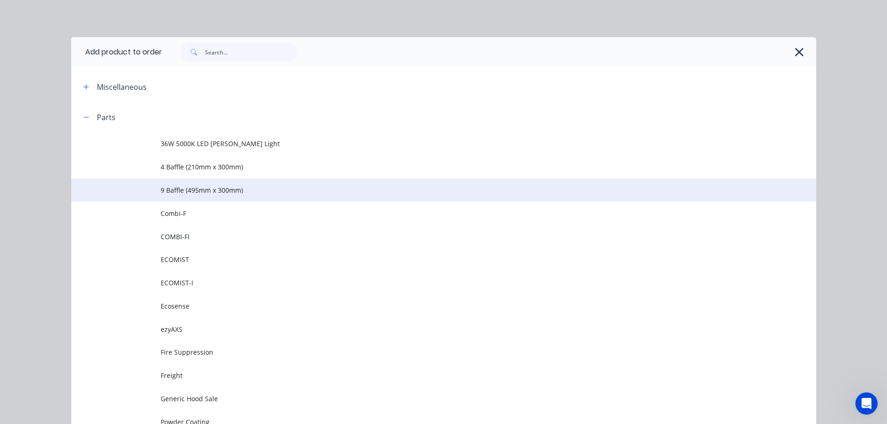
click at [198, 193] on span "9 Baffle (495mm x 300mm)" at bounding box center [423, 190] width 525 height 10
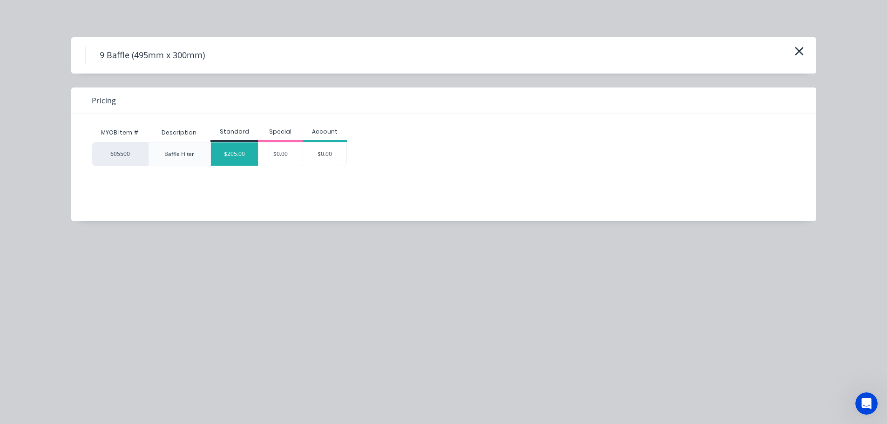
click at [218, 153] on div "$205.00" at bounding box center [234, 154] width 47 height 23
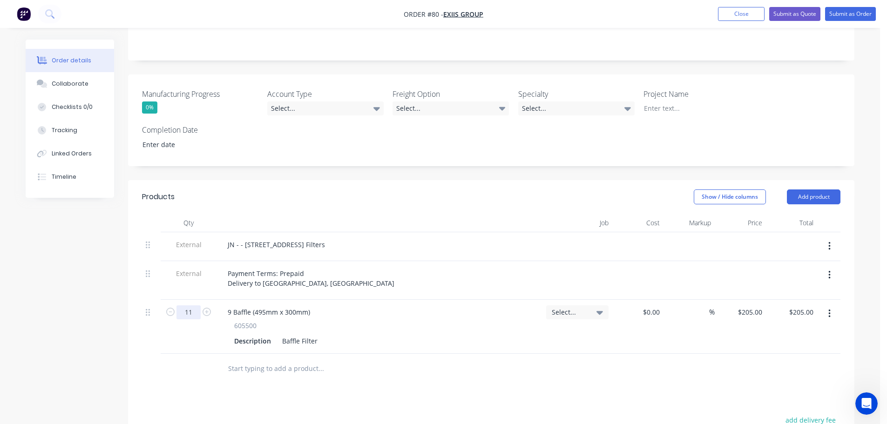
type input "11"
type input "$2,255.00"
click at [448, 392] on div "Products Show / Hide columns Add product Qty Job Cost Markup Price Total Extern…" at bounding box center [491, 394] width 727 height 428
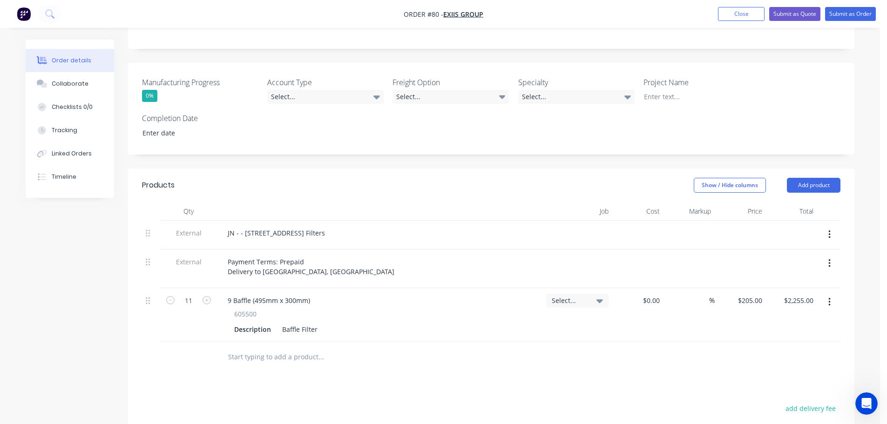
scroll to position [233, 0]
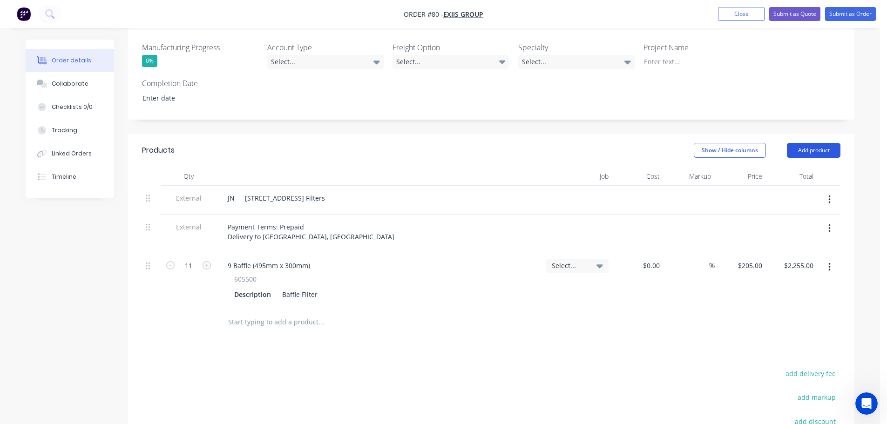
click at [795, 143] on button "Add product" at bounding box center [814, 150] width 54 height 15
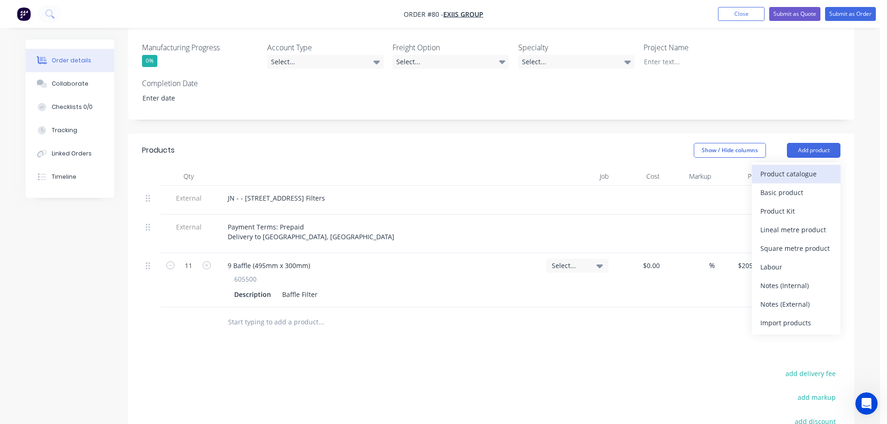
click at [792, 167] on div "Product catalogue" at bounding box center [797, 174] width 72 height 14
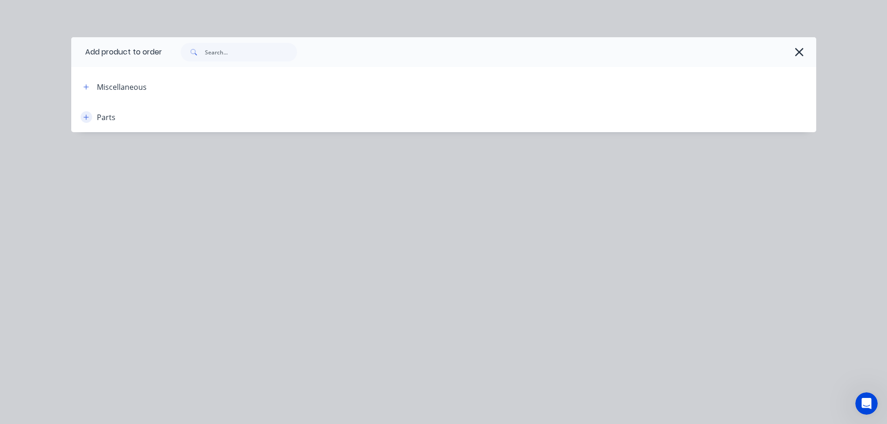
click at [89, 117] on button "button" at bounding box center [87, 117] width 12 height 12
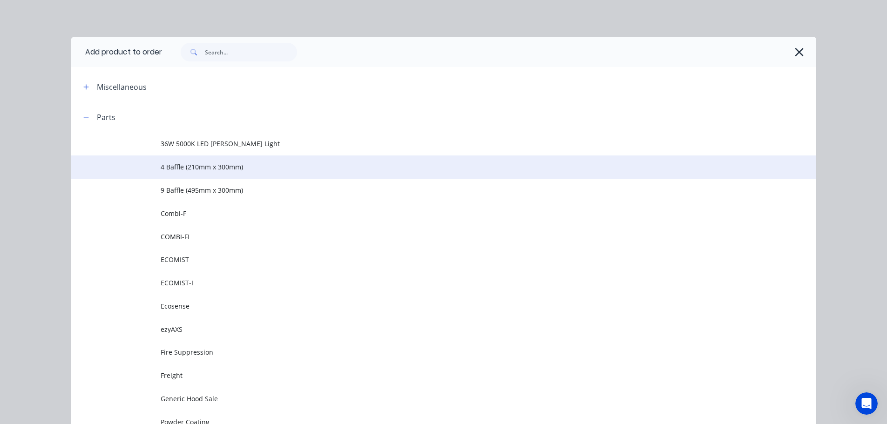
click at [166, 170] on span "4 Baffle (210mm x 300mm)" at bounding box center [423, 167] width 525 height 10
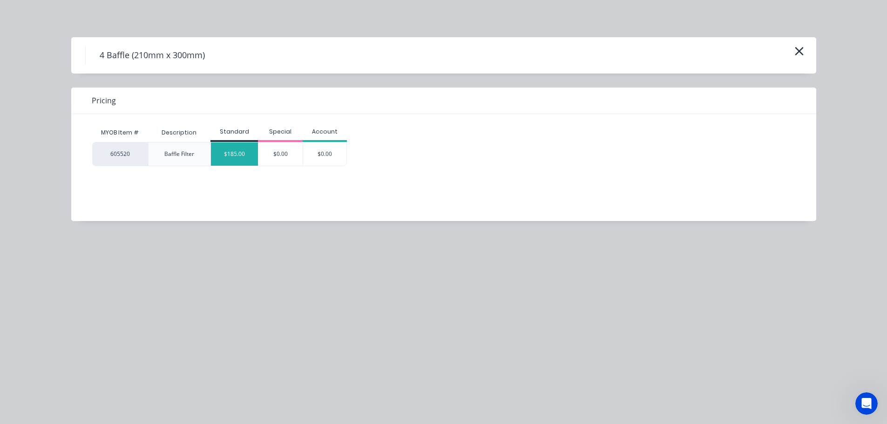
click at [223, 154] on div "$185.00" at bounding box center [234, 154] width 47 height 23
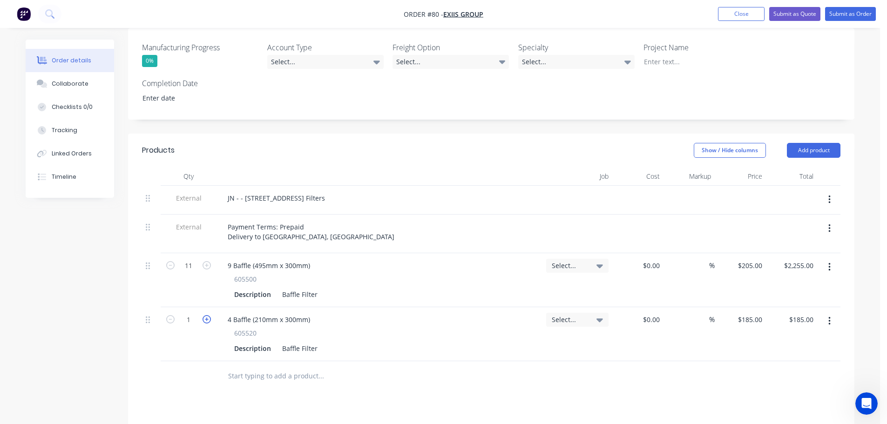
click at [207, 315] on icon "button" at bounding box center [207, 319] width 8 height 8
type input "2"
type input "$370.00"
click at [382, 378] on div at bounding box center [384, 376] width 335 height 30
click at [145, 219] on div at bounding box center [151, 234] width 19 height 39
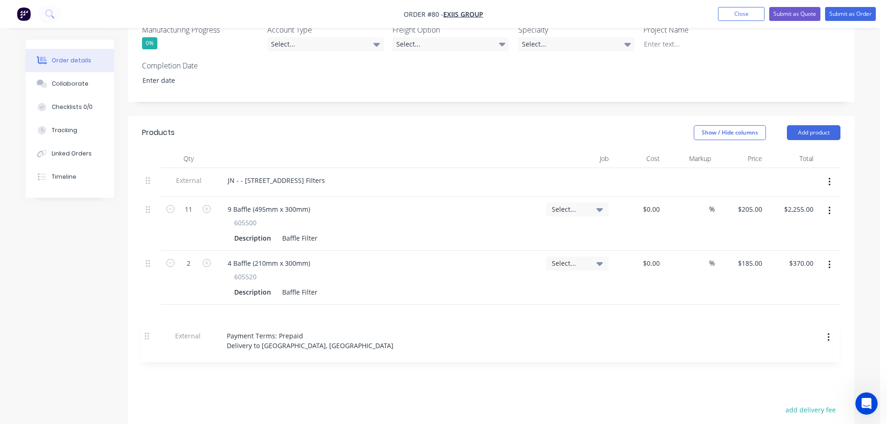
drag, startPoint x: 146, startPoint y: 218, endPoint x: 146, endPoint y: 344, distance: 126.2
click at [146, 344] on div "Qty Job Cost Markup Price Total External JN - - [STREET_ADDRESS] Filters Extern…" at bounding box center [491, 262] width 727 height 225
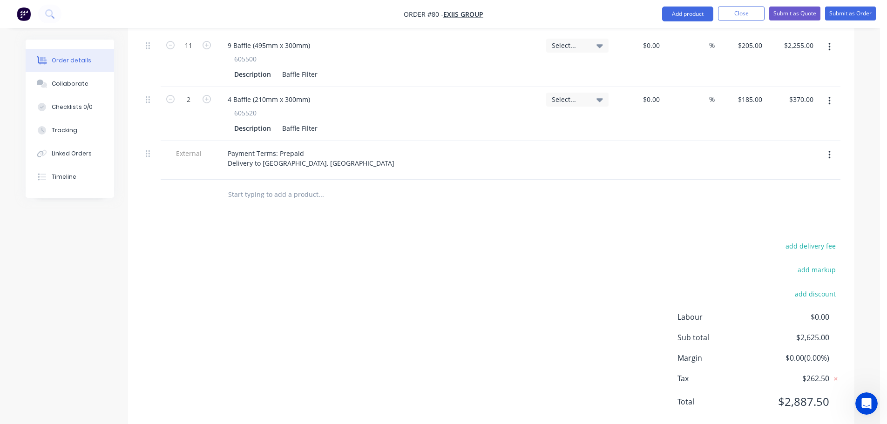
scroll to position [428, 0]
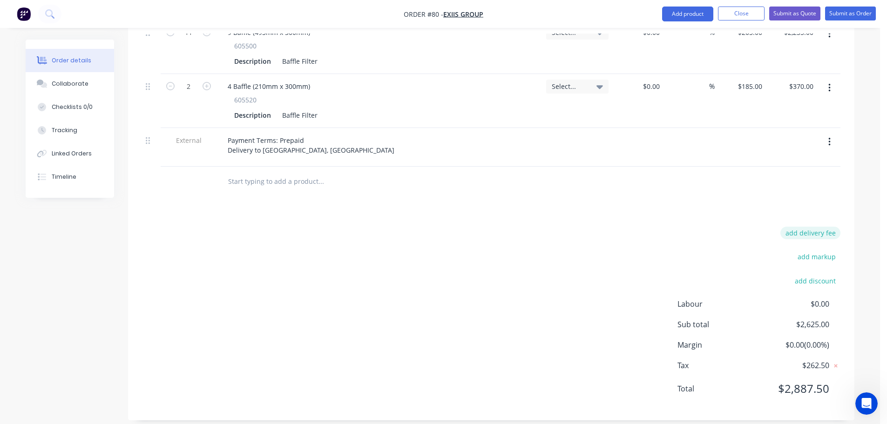
click at [806, 227] on button "add delivery fee" at bounding box center [811, 233] width 60 height 13
type input "120"
click at [606, 255] on div "Delivery fee Delivery fee Delivery fee name (Optional) 120 120 $0 add markup ad…" at bounding box center [491, 317] width 699 height 177
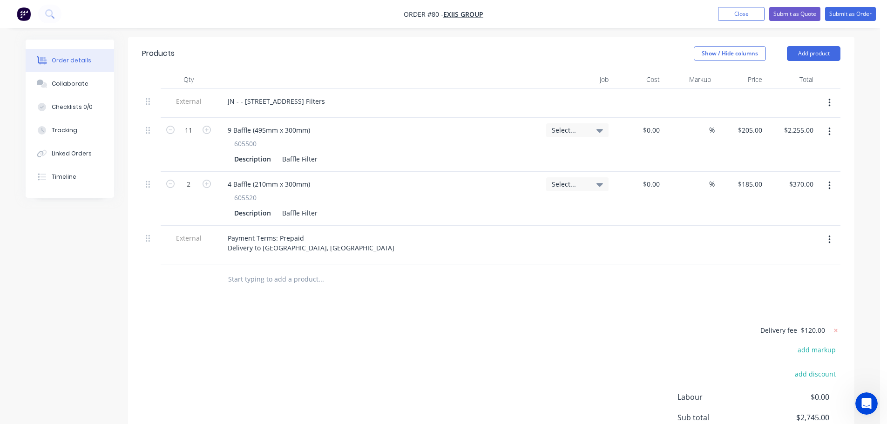
scroll to position [4, 0]
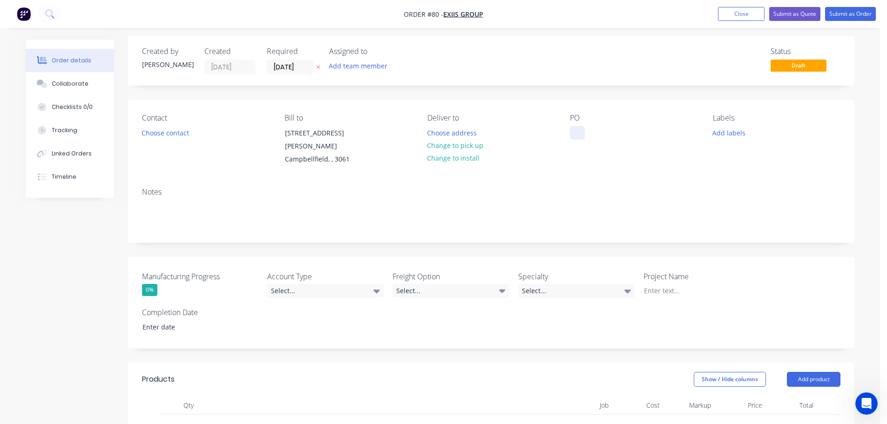
click at [574, 134] on div at bounding box center [577, 133] width 15 height 14
click at [602, 134] on div "PO" at bounding box center [634, 140] width 128 height 53
click at [588, 131] on div "PO" at bounding box center [634, 140] width 128 height 53
click at [579, 132] on div at bounding box center [577, 133] width 15 height 14
click at [446, 133] on button "Choose address" at bounding box center [452, 132] width 60 height 13
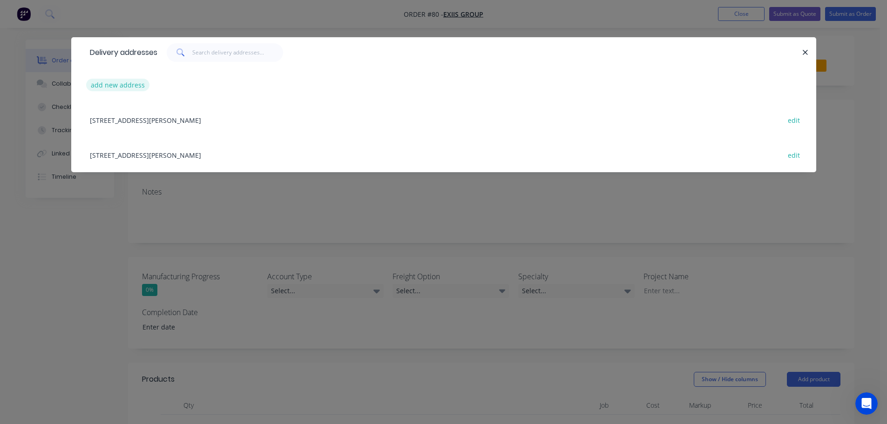
click at [118, 89] on button "add new address" at bounding box center [118, 85] width 64 height 13
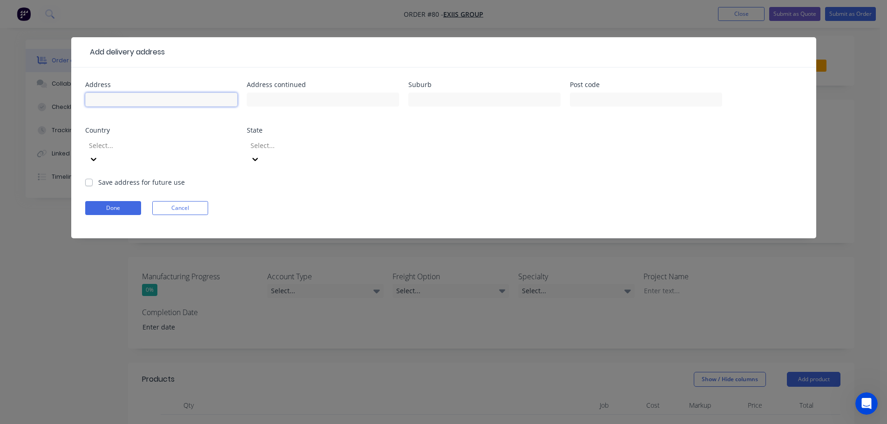
click at [117, 95] on input "text" at bounding box center [161, 100] width 152 height 14
click at [209, 99] on input "text" at bounding box center [161, 100] width 152 height 14
paste input "[STREET_ADDRESS][PERSON_NAME]"
type input "[STREET_ADDRESS][PERSON_NAME]"
click at [462, 102] on input "text" at bounding box center [485, 100] width 152 height 14
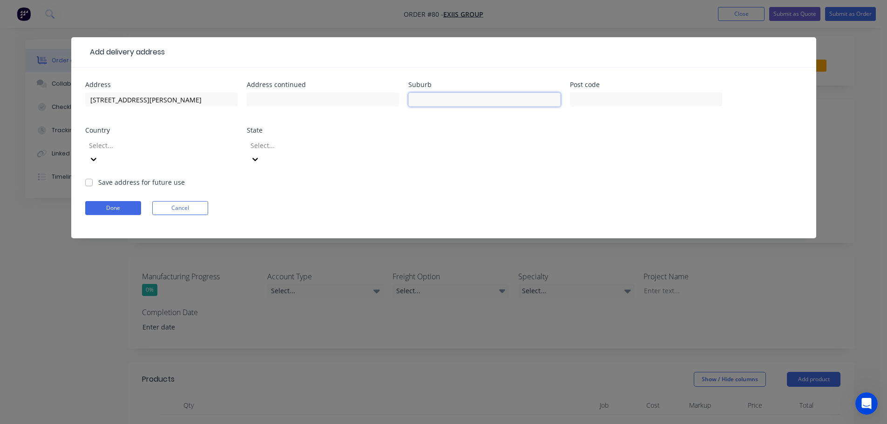
paste input "Thebarton"
type input "Thebarton"
click at [586, 100] on input "text" at bounding box center [646, 100] width 152 height 14
paste input "5031"
type input "5031"
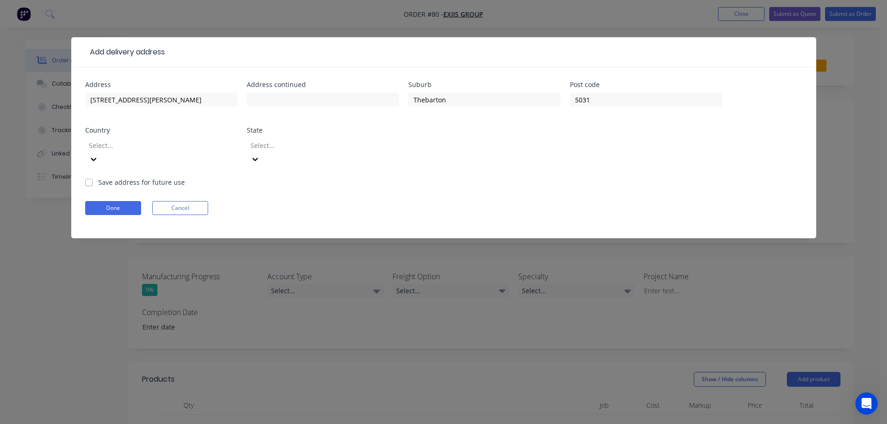
click at [189, 143] on div at bounding box center [155, 146] width 134 height 12
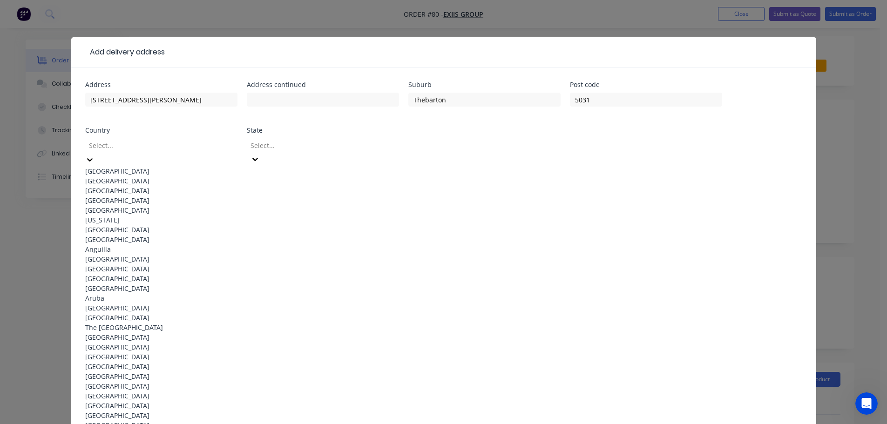
click at [185, 169] on div "[GEOGRAPHIC_DATA]" at bounding box center [161, 171] width 152 height 10
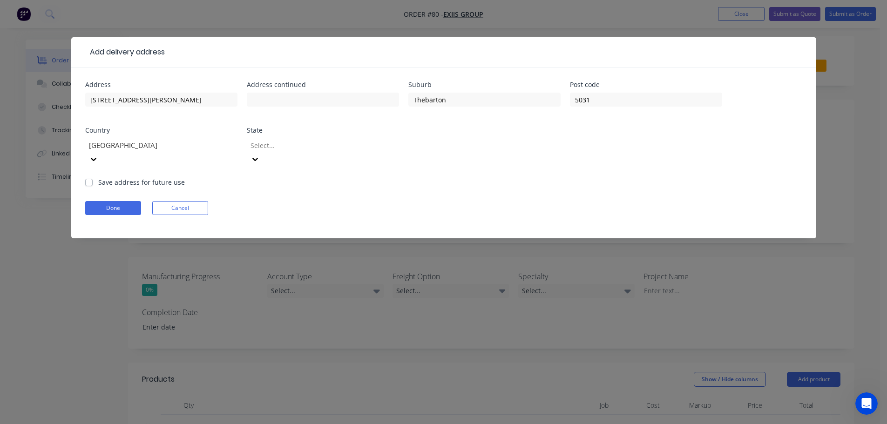
click at [298, 153] on div "Select..." at bounding box center [323, 156] width 152 height 41
click at [299, 146] on div at bounding box center [317, 146] width 134 height 12
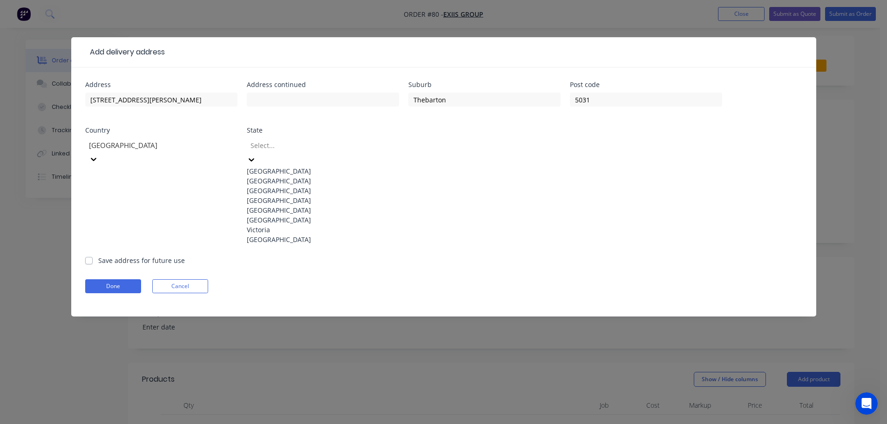
click at [307, 215] on div "[GEOGRAPHIC_DATA]" at bounding box center [323, 210] width 152 height 10
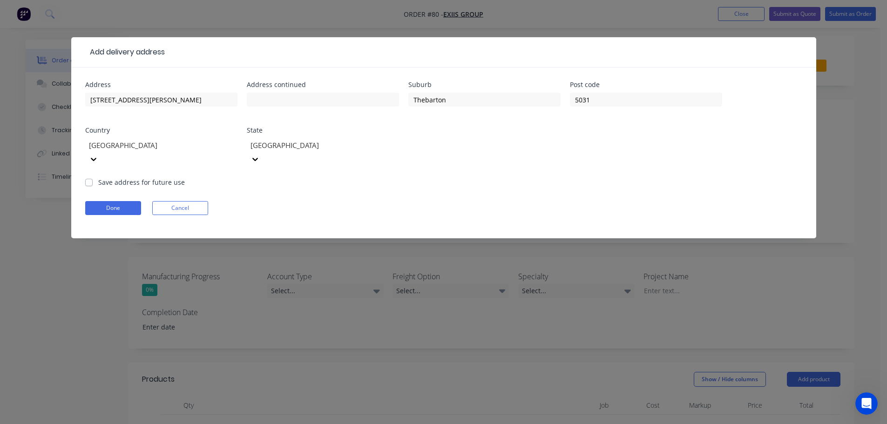
click at [100, 177] on label "Save address for future use" at bounding box center [141, 182] width 87 height 10
click at [93, 177] on input "Save address for future use" at bounding box center [88, 181] width 7 height 9
click at [98, 177] on label "Save address for future use" at bounding box center [141, 182] width 87 height 10
click at [91, 177] on input "Save address for future use" at bounding box center [88, 181] width 7 height 9
click at [98, 177] on label "Save address for future use" at bounding box center [141, 182] width 87 height 10
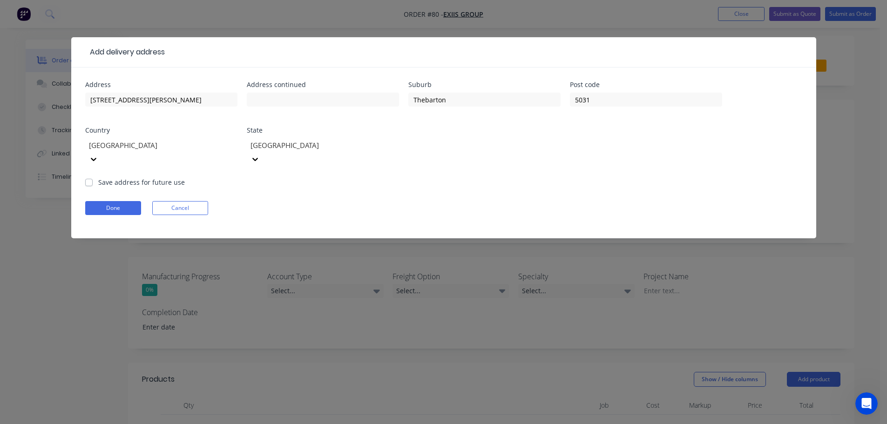
click at [92, 177] on input "Save address for future use" at bounding box center [88, 181] width 7 height 9
checkbox input "true"
click at [107, 201] on button "Done" at bounding box center [113, 208] width 56 height 14
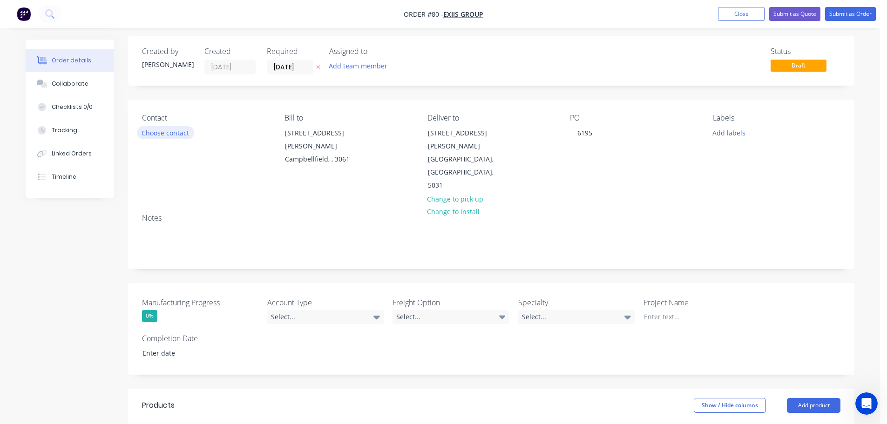
click at [171, 133] on button "Choose contact" at bounding box center [165, 132] width 57 height 13
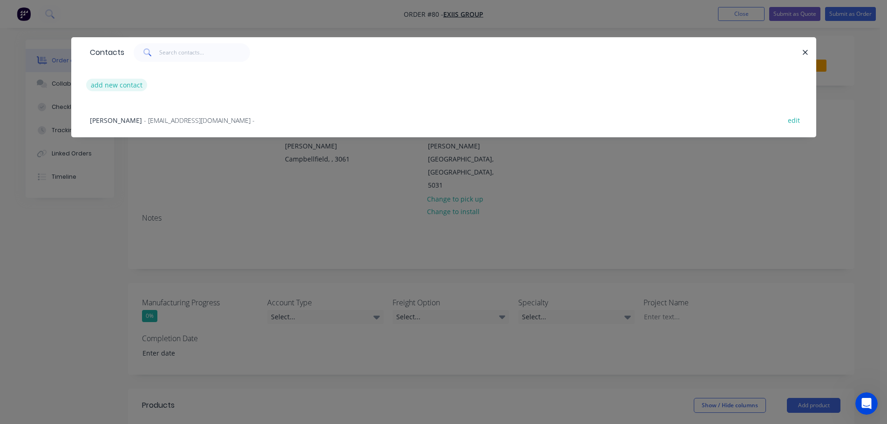
click at [122, 83] on button "add new contact" at bounding box center [116, 85] width 61 height 13
select select "AU"
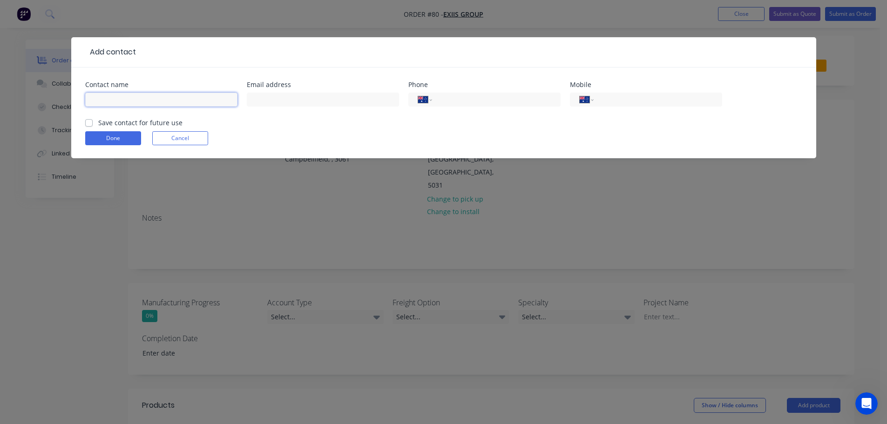
click at [146, 99] on input "text" at bounding box center [161, 100] width 152 height 14
paste input "[PERSON_NAME]"
type input "[PERSON_NAME]"
click at [272, 99] on input "text" at bounding box center [323, 100] width 152 height 14
click at [286, 94] on input "text" at bounding box center [323, 100] width 152 height 14
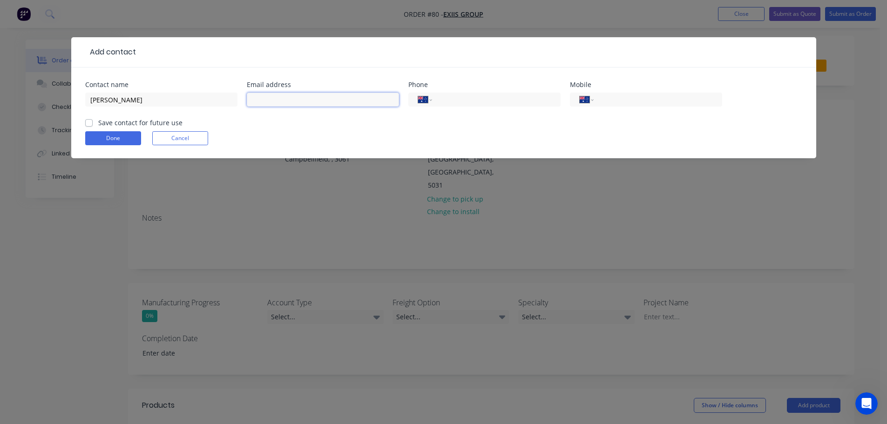
paste input "[PERSON_NAME] <[PERSON_NAME][EMAIL_ADDRESS][PERSON_NAME][DOMAIN_NAME]>"
drag, startPoint x: 301, startPoint y: 100, endPoint x: 199, endPoint y: 100, distance: 102.0
click at [199, 100] on div "Contact name [PERSON_NAME] Email address [PERSON_NAME] <[PERSON_NAME][EMAIL_ADD…" at bounding box center [443, 100] width 717 height 36
click at [351, 102] on input "[PERSON_NAME][EMAIL_ADDRESS][PERSON_NAME][DOMAIN_NAME]>" at bounding box center [323, 100] width 152 height 14
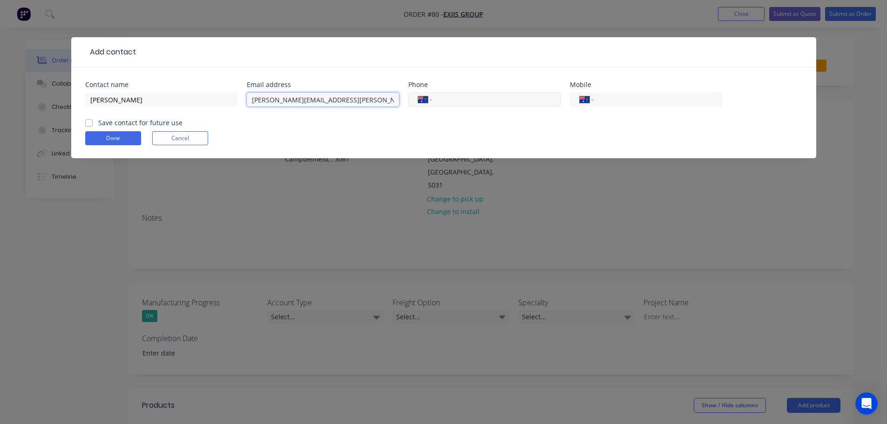
type input "[PERSON_NAME][EMAIL_ADDRESS][PERSON_NAME][DOMAIN_NAME]"
click at [446, 101] on input "tel" at bounding box center [495, 100] width 112 height 11
click at [491, 104] on input "tel" at bounding box center [495, 100] width 112 height 11
paste input "1800 888 998"
type input "1800 888 998"
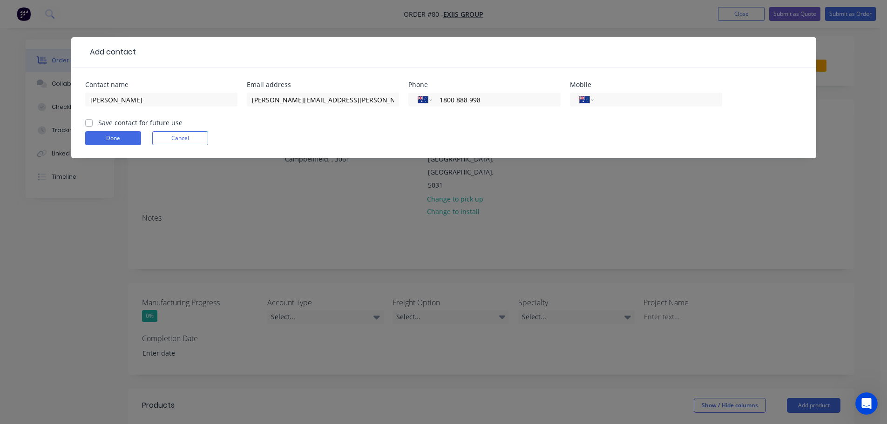
click at [95, 125] on div "Save contact for future use" at bounding box center [133, 123] width 97 height 10
click at [93, 126] on div "Save contact for future use" at bounding box center [133, 123] width 97 height 10
click at [98, 124] on label "Save contact for future use" at bounding box center [140, 123] width 84 height 10
click at [92, 124] on input "Save contact for future use" at bounding box center [88, 122] width 7 height 9
checkbox input "true"
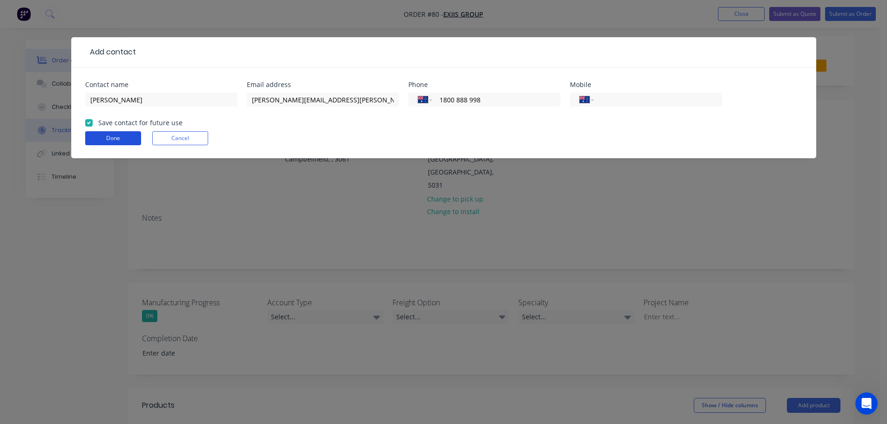
click at [97, 133] on button "Done" at bounding box center [113, 138] width 56 height 14
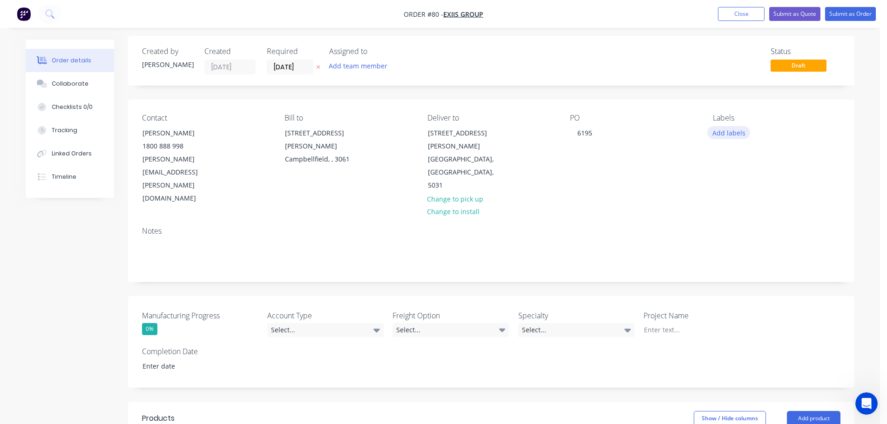
click at [745, 134] on button "Add labels" at bounding box center [729, 132] width 43 height 13
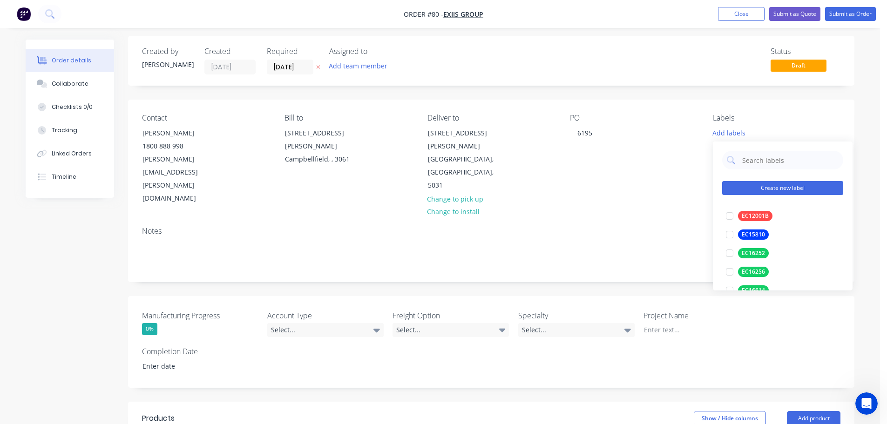
click at [777, 191] on button "Create new label" at bounding box center [782, 188] width 121 height 14
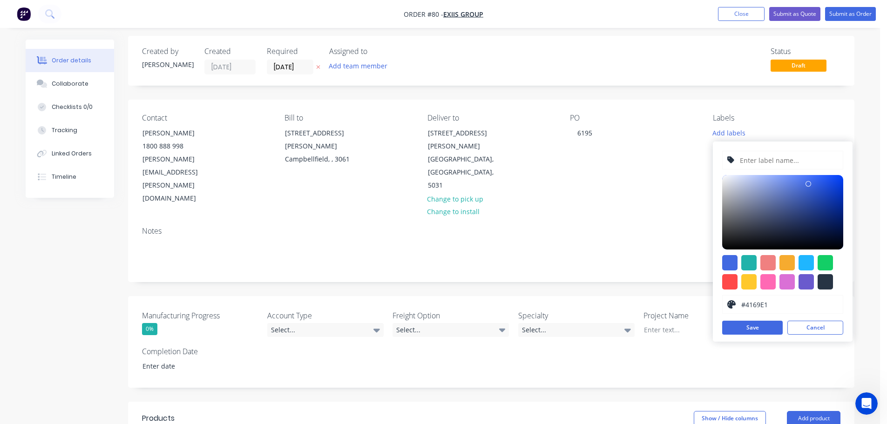
click at [760, 158] on input "text" at bounding box center [788, 160] width 99 height 18
paste input "Baffle Filter quote - [STREET_ADDRESS] - [DATE]"
type input "Baffle Filter quote - [STREET_ADDRESS] - [DATE]"
drag, startPoint x: 830, startPoint y: 266, endPoint x: 821, endPoint y: 287, distance: 23.4
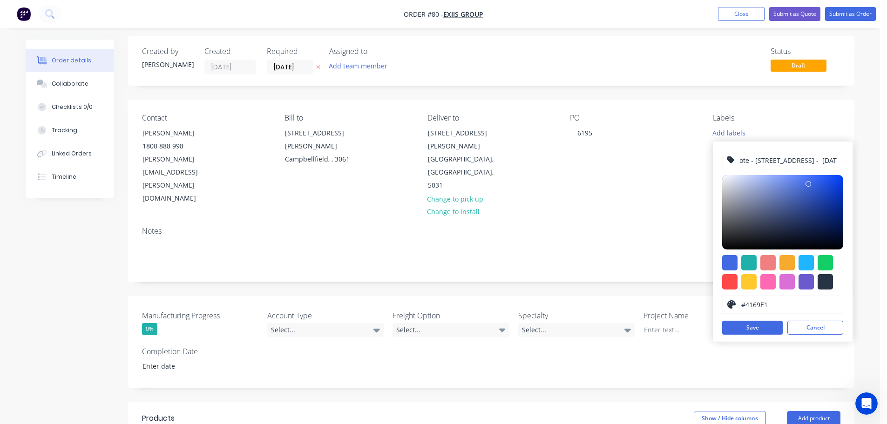
click at [830, 266] on div at bounding box center [825, 262] width 15 height 15
type input "#13CE66"
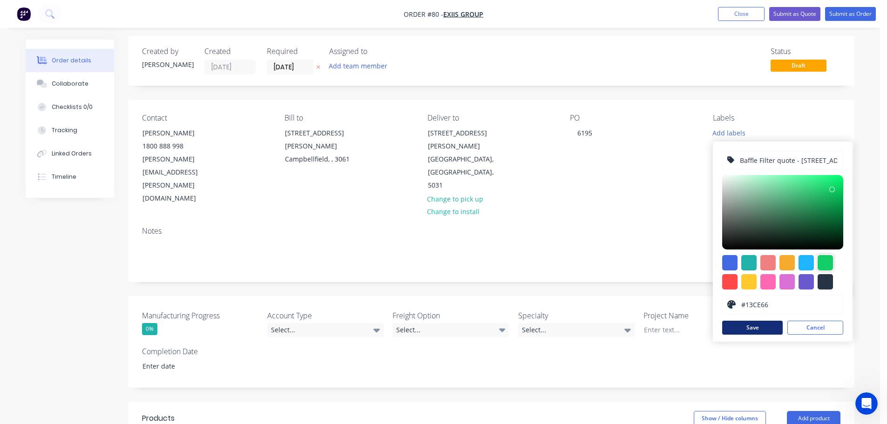
click at [761, 334] on button "Save" at bounding box center [752, 328] width 61 height 14
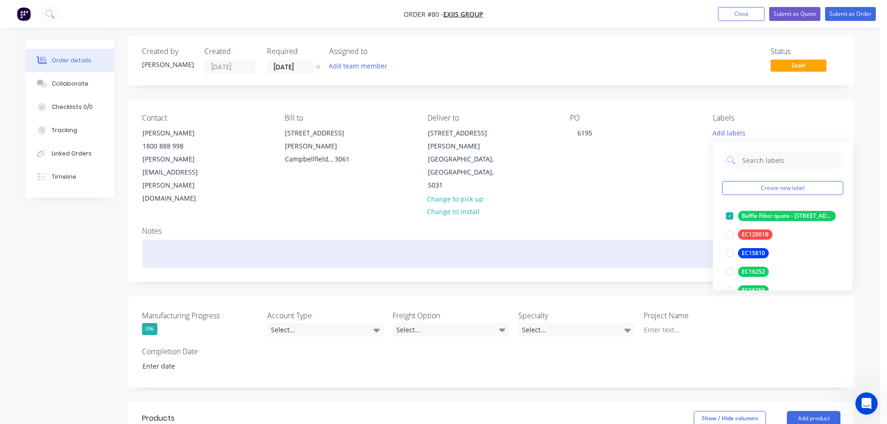
click at [673, 240] on div at bounding box center [491, 254] width 699 height 28
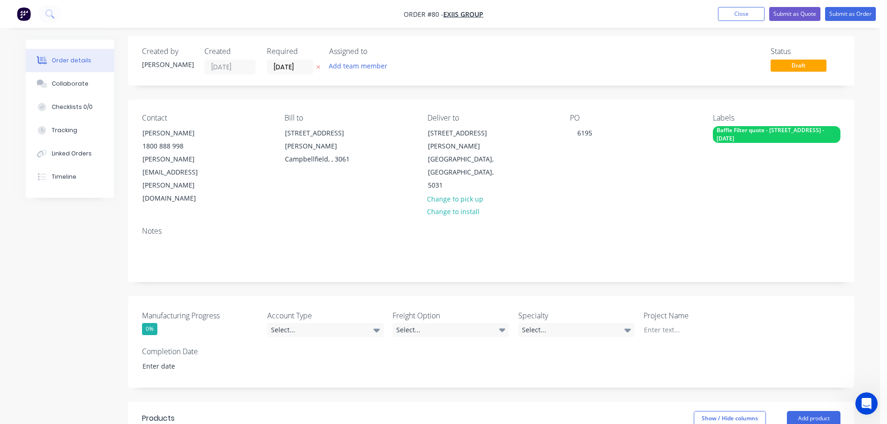
click at [685, 227] on div "Notes" at bounding box center [491, 231] width 699 height 9
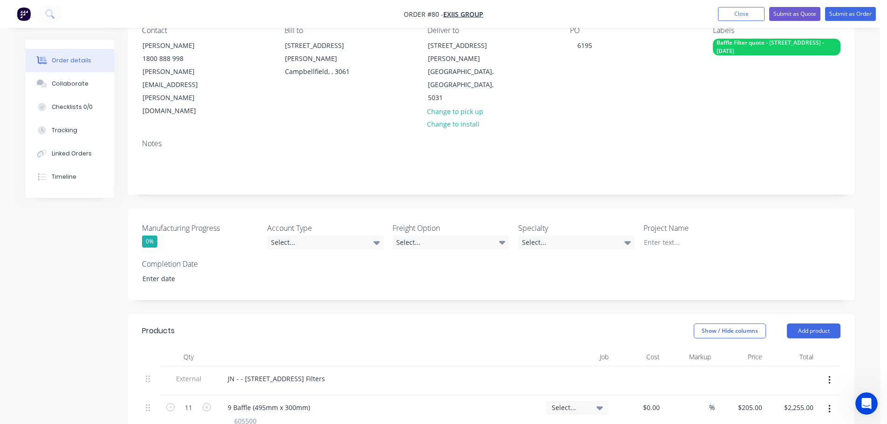
scroll to position [97, 0]
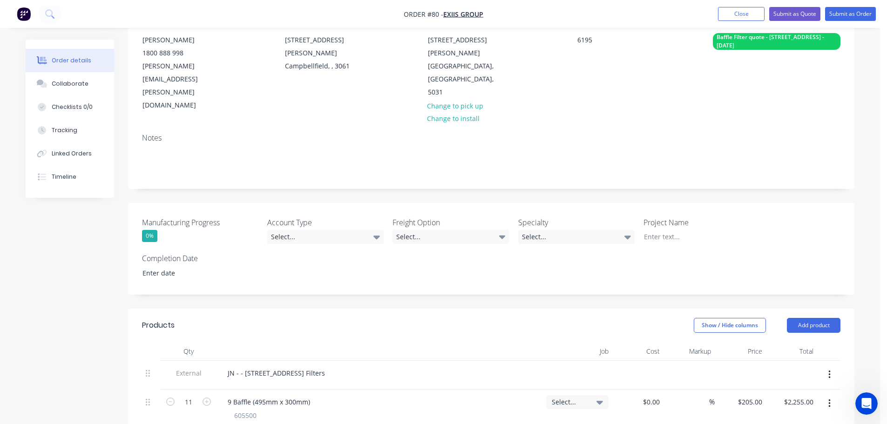
click at [335, 207] on div "Manufacturing Progress 0% Account Type Select... Freight Option Select... Speci…" at bounding box center [491, 249] width 727 height 92
click at [335, 230] on div "Select..." at bounding box center [325, 237] width 116 height 14
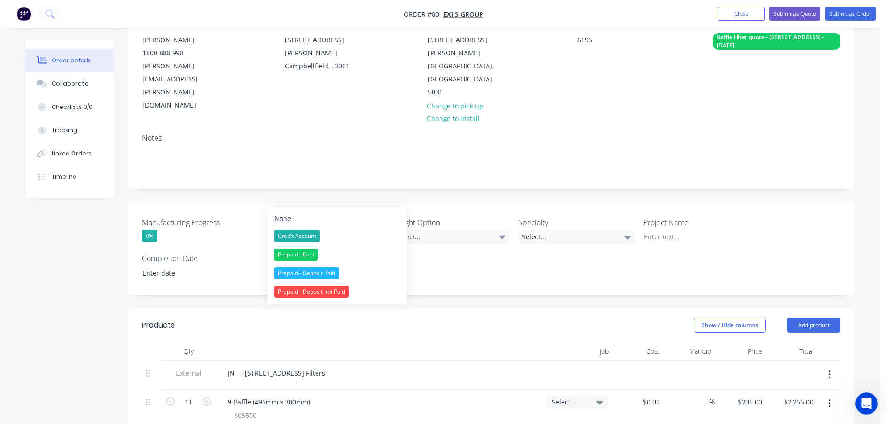
click at [334, 292] on div "Prepaid - Deposit not Paid" at bounding box center [311, 292] width 75 height 12
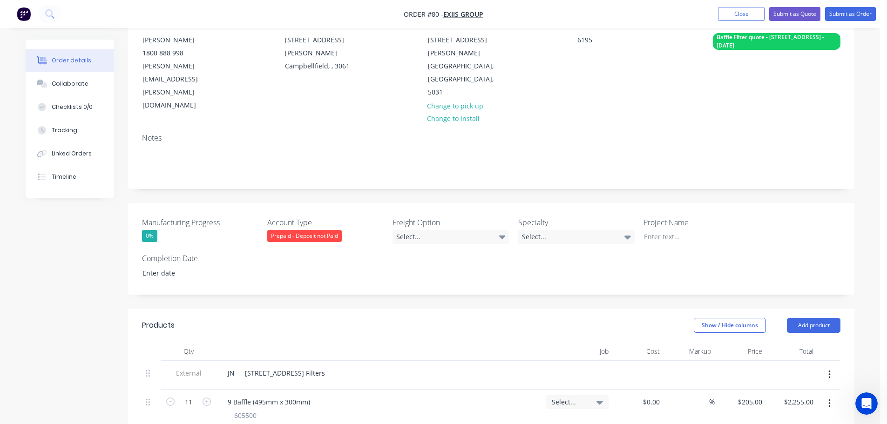
click at [318, 230] on div "Prepaid - Deposit not Paid" at bounding box center [304, 236] width 75 height 12
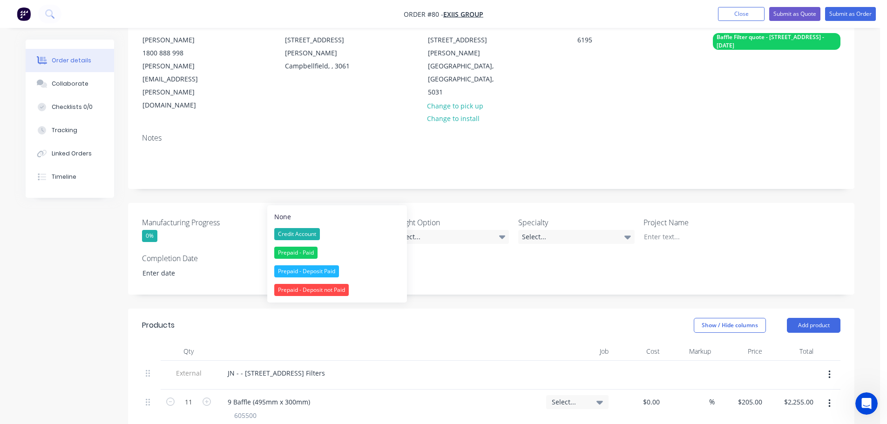
click at [374, 217] on label "Account Type" at bounding box center [325, 222] width 116 height 11
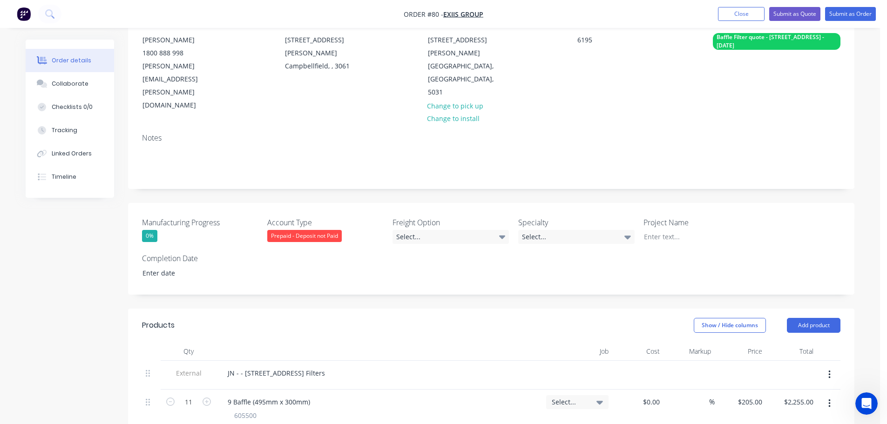
click at [402, 217] on label "Freight Option" at bounding box center [451, 222] width 116 height 11
click at [410, 230] on div "Select..." at bounding box center [451, 237] width 116 height 14
click at [436, 240] on div "Ecocanopy to organise" at bounding box center [433, 236] width 66 height 12
click at [550, 230] on div "Select..." at bounding box center [576, 237] width 116 height 14
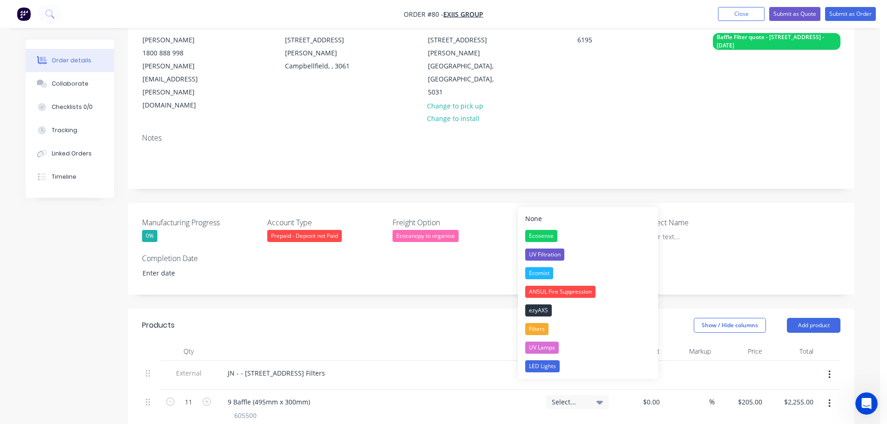
drag, startPoint x: 549, startPoint y: 328, endPoint x: 557, endPoint y: 320, distance: 12.2
click at [549, 328] on button "Filters" at bounding box center [588, 329] width 140 height 19
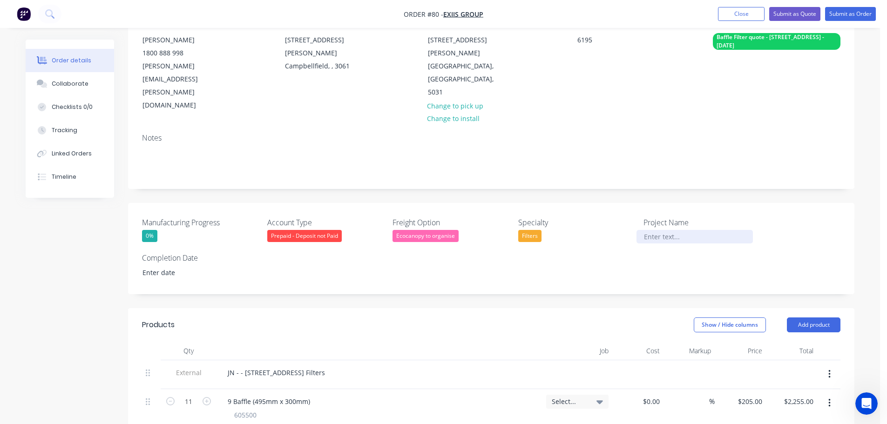
click at [649, 230] on div at bounding box center [695, 237] width 116 height 14
paste div
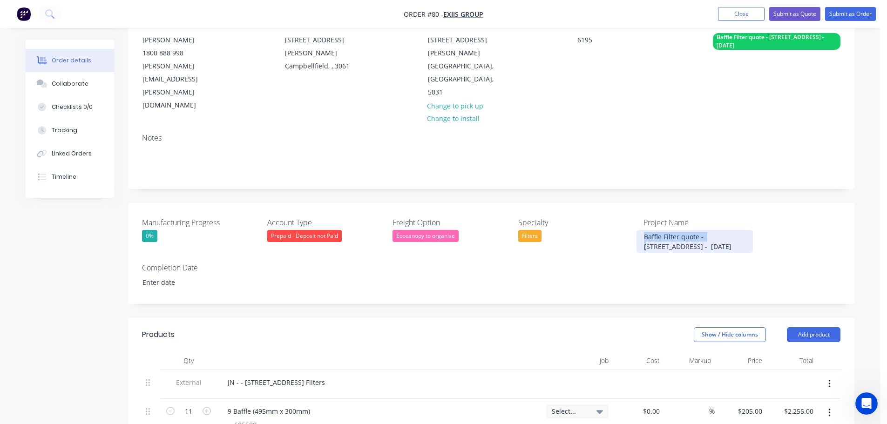
drag, startPoint x: 706, startPoint y: 196, endPoint x: 633, endPoint y: 197, distance: 73.6
click at [633, 203] on div "Manufacturing Progress 0% Account Type Prepaid - Deposit not Paid Freight Optio…" at bounding box center [491, 253] width 727 height 101
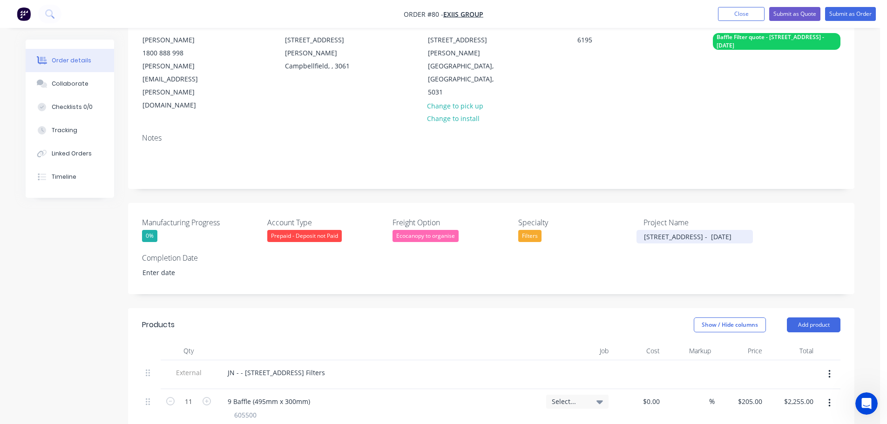
drag, startPoint x: 733, startPoint y: 201, endPoint x: 690, endPoint y: 204, distance: 42.9
click at [690, 230] on div "[STREET_ADDRESS] - [DATE]" at bounding box center [695, 237] width 116 height 14
click at [681, 231] on div "Manufacturing Progress 0% Account Type Prepaid - Deposit not Paid Freight Optio…" at bounding box center [491, 248] width 727 height 91
click at [678, 230] on div "[STREET_ADDRESS] Filters" at bounding box center [695, 237] width 116 height 14
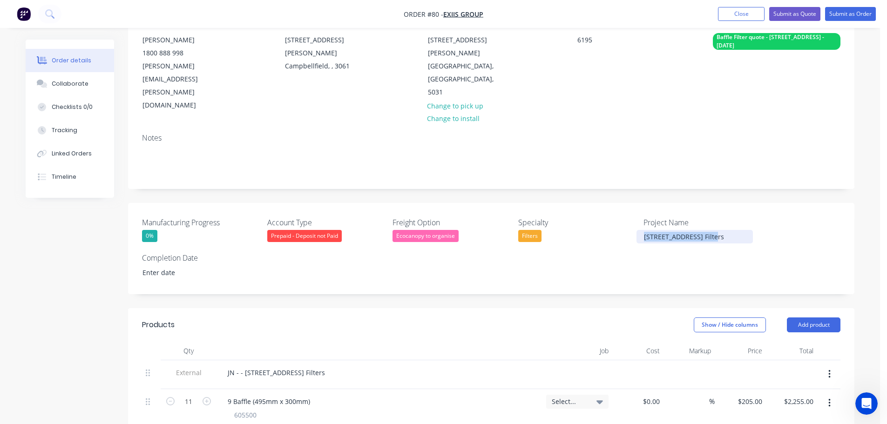
click at [678, 230] on div "[STREET_ADDRESS] Filters" at bounding box center [695, 237] width 116 height 14
copy div "[STREET_ADDRESS] Filters"
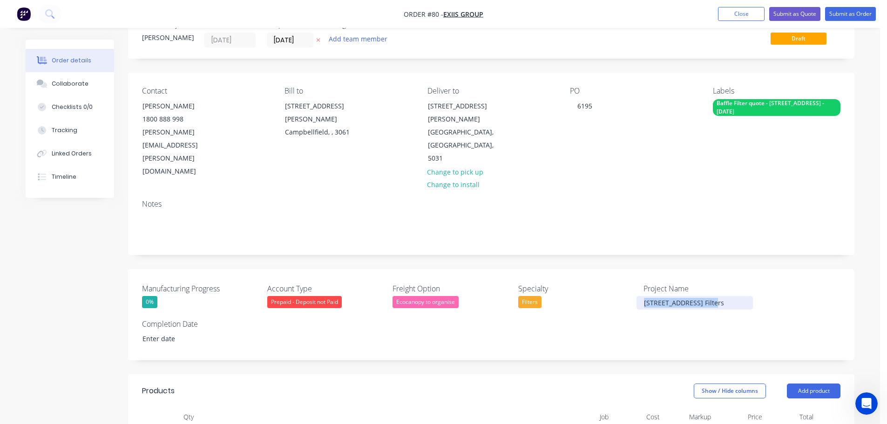
scroll to position [186, 0]
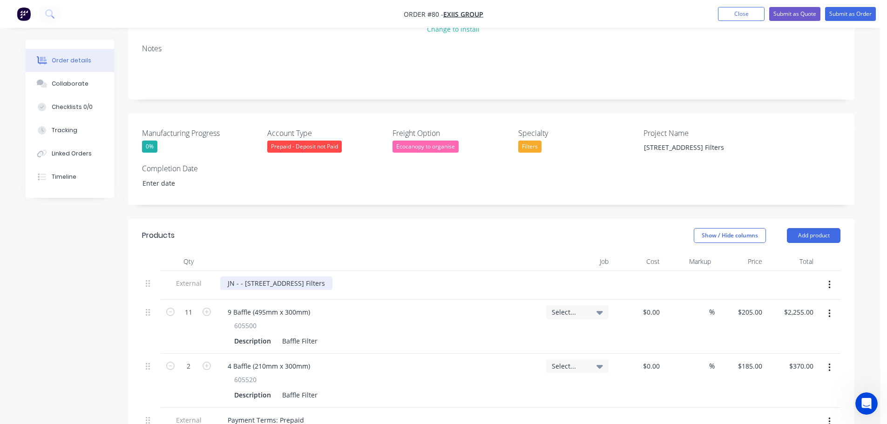
click at [268, 277] on div "JN - - [STREET_ADDRESS] Filters" at bounding box center [276, 284] width 112 height 14
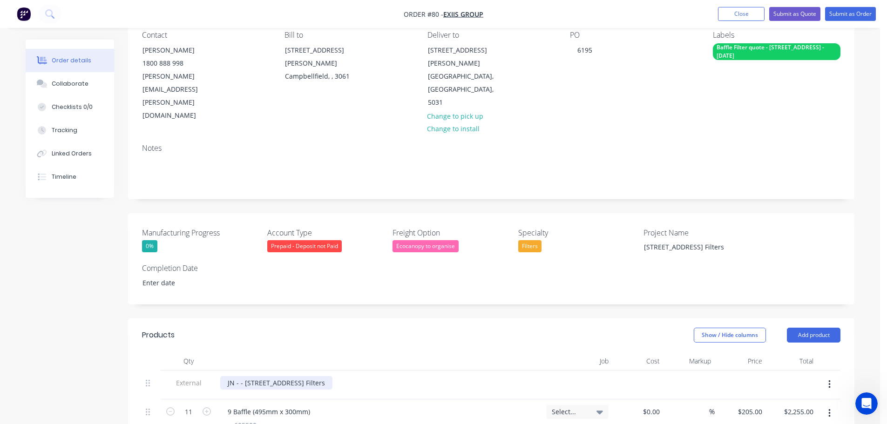
scroll to position [0, 0]
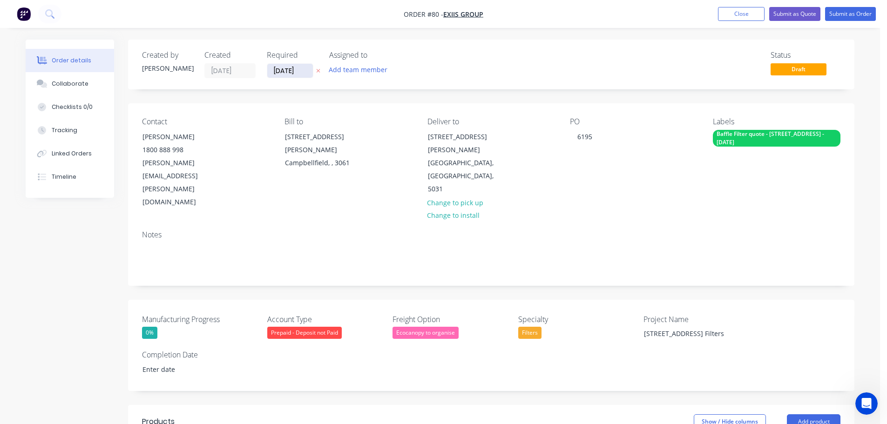
click at [290, 74] on input "[DATE]" at bounding box center [290, 71] width 46 height 14
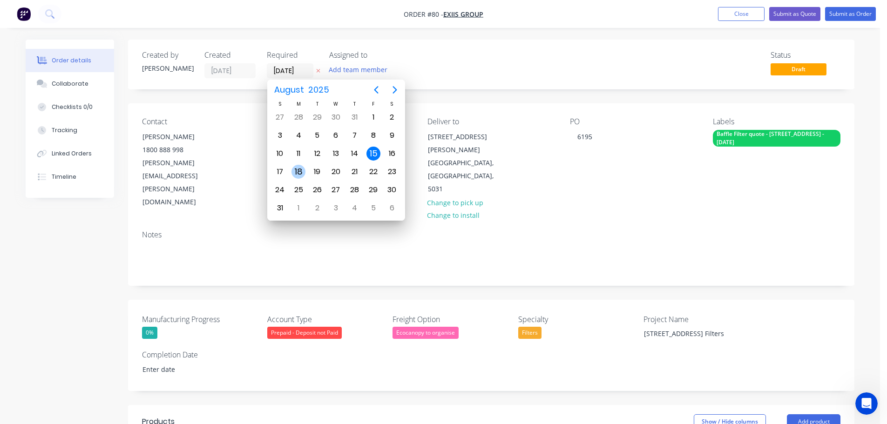
click at [295, 170] on div "18" at bounding box center [299, 172] width 14 height 14
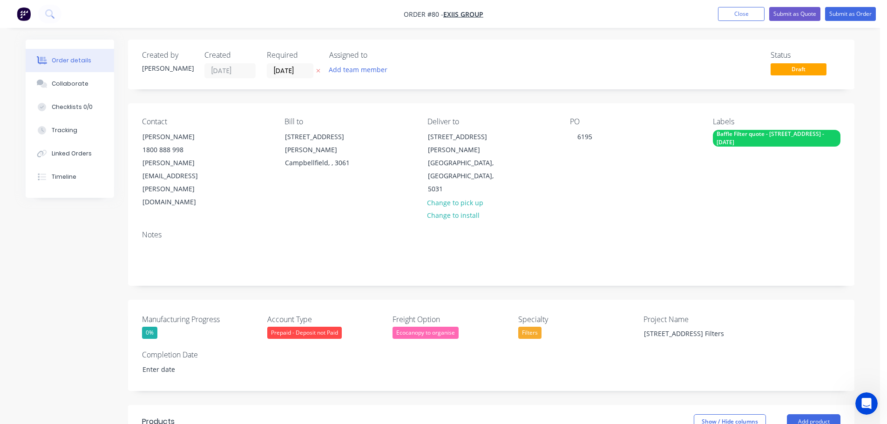
click at [298, 77] on label "[DATE]" at bounding box center [290, 70] width 47 height 15
click at [298, 77] on input "[DATE]" at bounding box center [290, 71] width 46 height 14
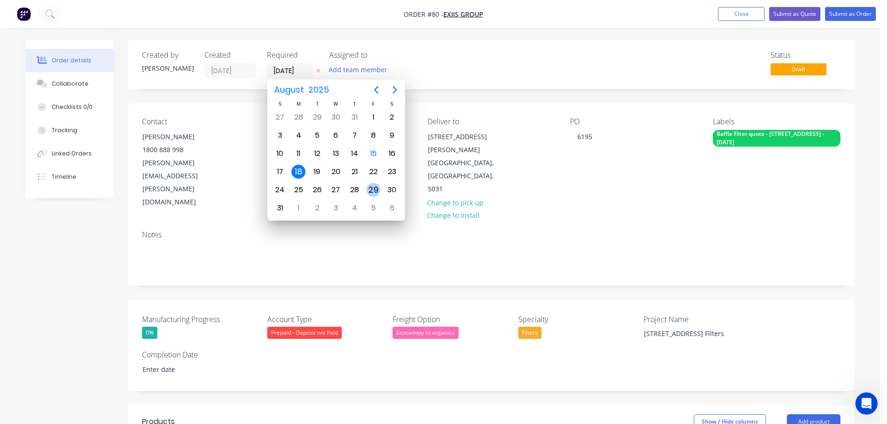
click at [371, 191] on div "29" at bounding box center [374, 190] width 14 height 14
type input "[DATE]"
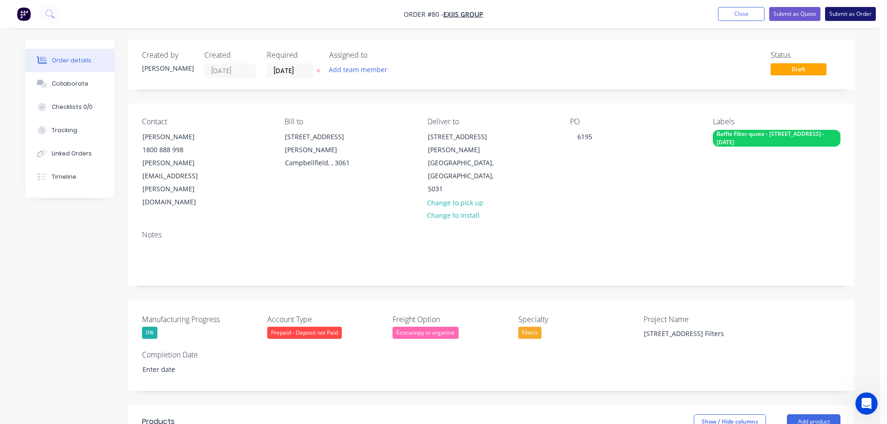
click at [846, 19] on button "Submit as Order" at bounding box center [850, 14] width 51 height 14
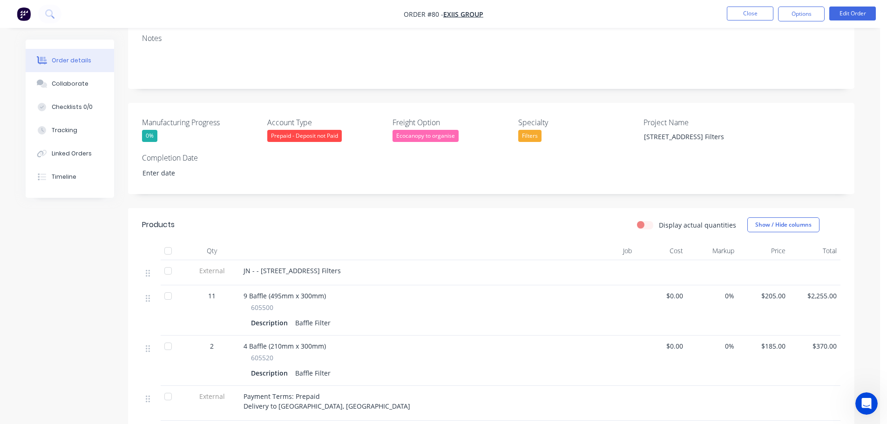
scroll to position [186, 0]
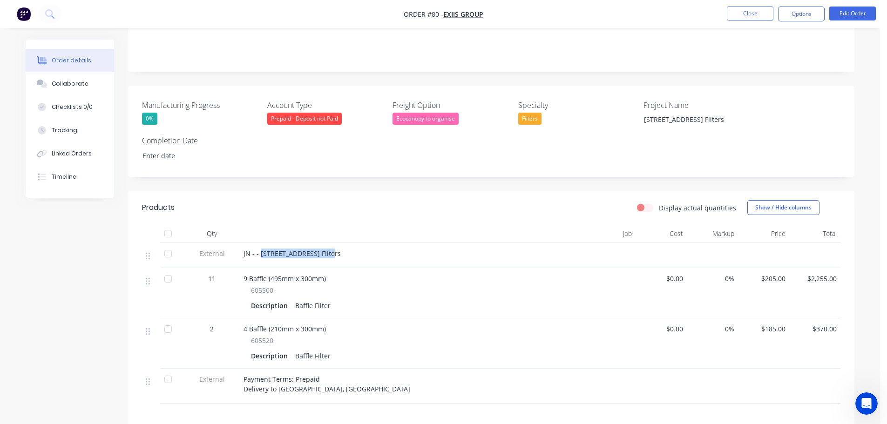
drag, startPoint x: 329, startPoint y: 243, endPoint x: 261, endPoint y: 245, distance: 68.0
click at [261, 249] on div "JN - - [STREET_ADDRESS] Filters" at bounding box center [403, 254] width 319 height 10
copy span "[STREET_ADDRESS] Filters"
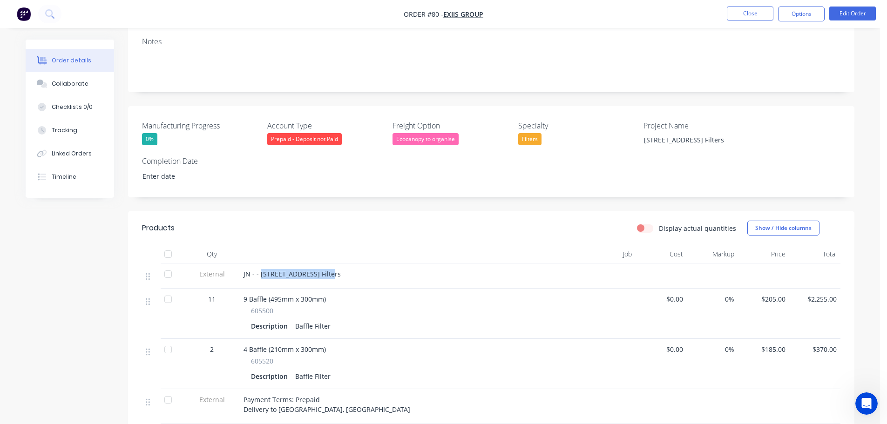
scroll to position [0, 0]
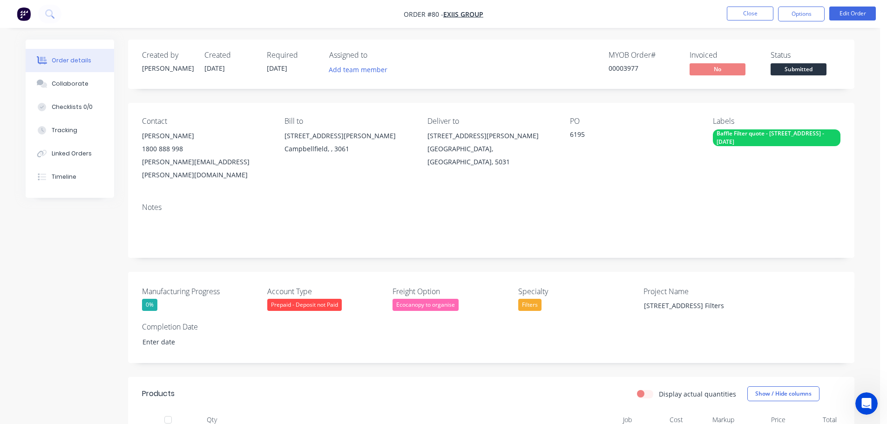
click at [636, 70] on div "00003977" at bounding box center [644, 68] width 70 height 10
drag, startPoint x: 631, startPoint y: 69, endPoint x: 624, endPoint y: 71, distance: 6.7
click at [624, 71] on div "00003977" at bounding box center [644, 68] width 70 height 10
copy div "3977"
click at [835, 16] on button "Edit Order" at bounding box center [853, 14] width 47 height 14
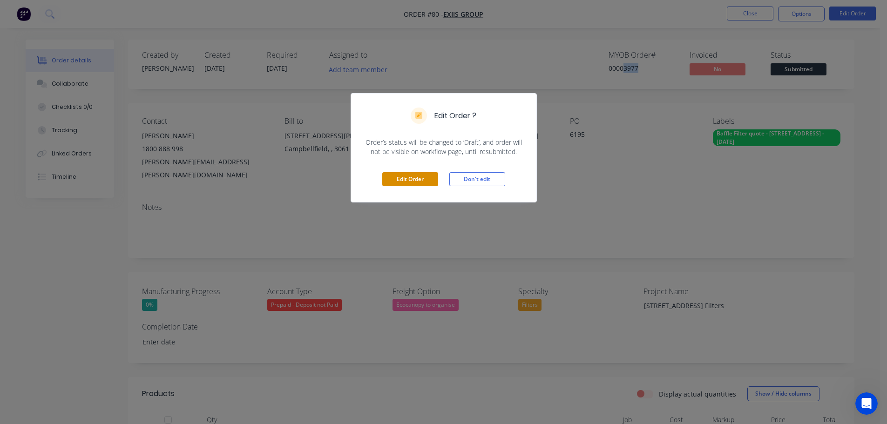
click at [418, 182] on button "Edit Order" at bounding box center [410, 179] width 56 height 14
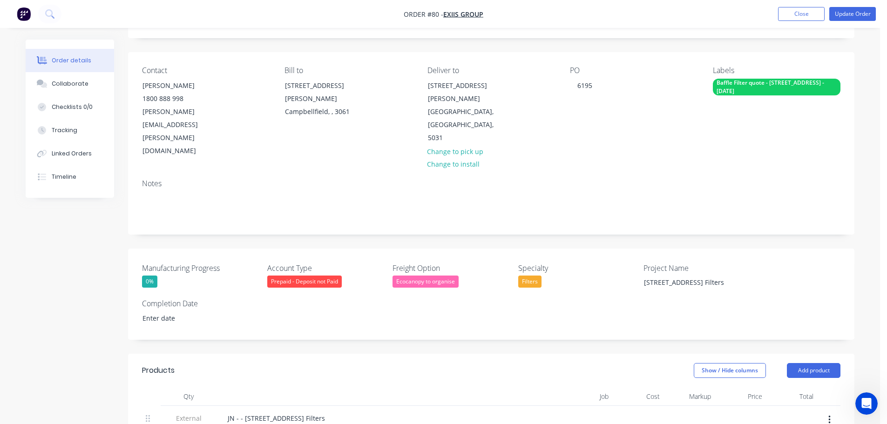
scroll to position [140, 0]
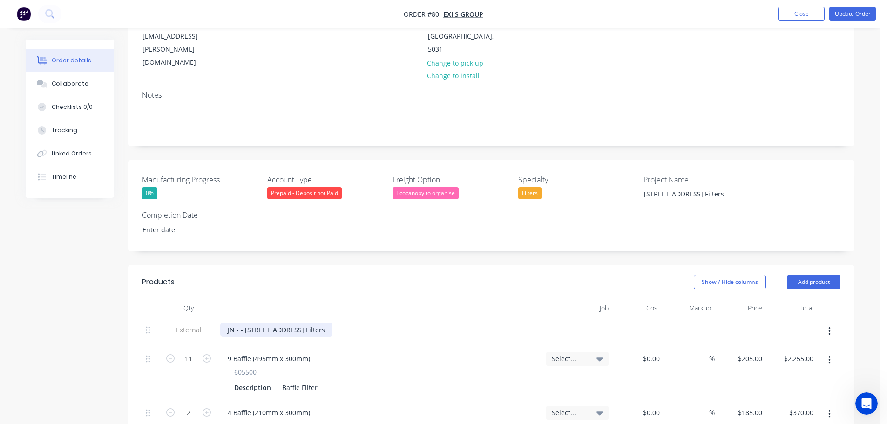
click at [241, 323] on div "JN - - [STREET_ADDRESS] Filters" at bounding box center [276, 330] width 112 height 14
paste div
click at [592, 355] on div "Select..." at bounding box center [577, 359] width 51 height 8
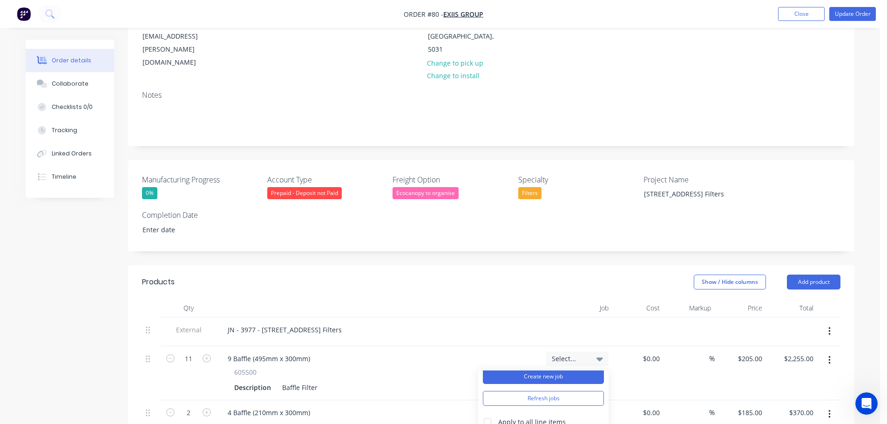
scroll to position [0, 0]
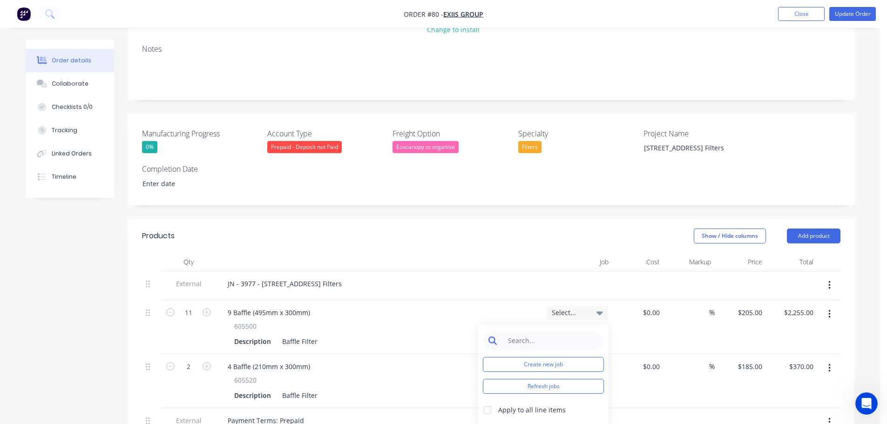
scroll to position [186, 0]
click at [486, 401] on div at bounding box center [487, 410] width 19 height 19
click at [521, 357] on button "Create new job" at bounding box center [543, 364] width 121 height 15
click at [525, 347] on input "Job Number" at bounding box center [543, 354] width 121 height 14
paste input "3977"
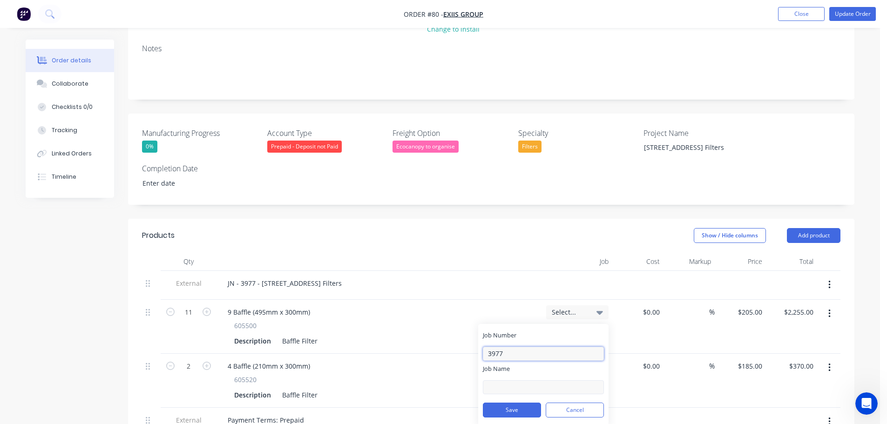
type input "3977"
click at [525, 381] on input "Job Name" at bounding box center [543, 388] width 121 height 14
type input "[STREET_ADDRESS] Filters"
click at [518, 403] on button "Save" at bounding box center [512, 410] width 58 height 15
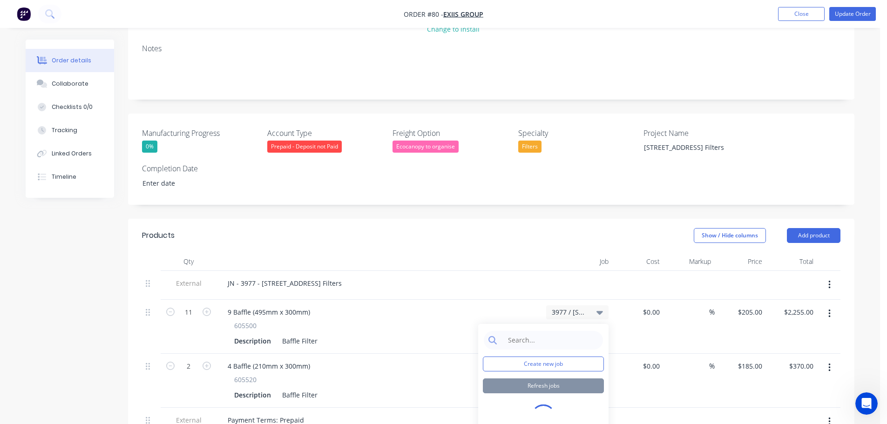
click at [517, 277] on div "JN - 3977 - [STREET_ADDRESS] Filters" at bounding box center [379, 284] width 319 height 14
click at [585, 360] on div "Select..." at bounding box center [577, 367] width 62 height 14
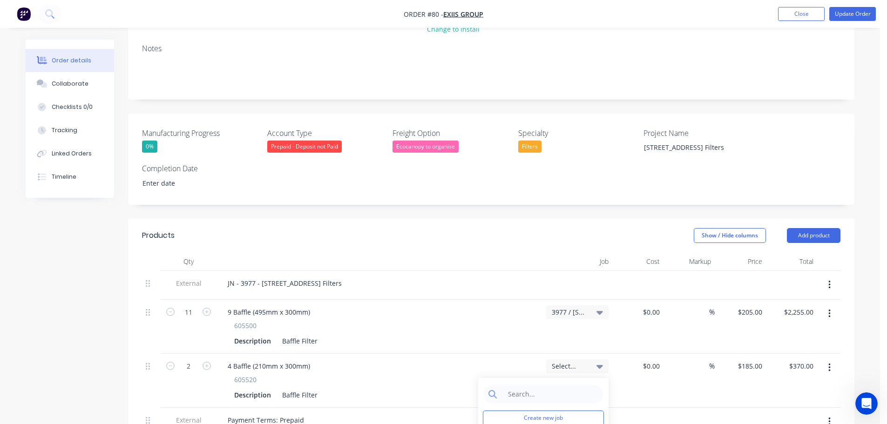
click at [568, 300] on div "[STREET_ADDRESS]" at bounding box center [578, 327] width 70 height 54
click at [569, 307] on span "[STREET_ADDRESS]" at bounding box center [569, 312] width 35 height 10
click at [499, 405] on div "Apply to all line items" at bounding box center [532, 410] width 68 height 10
click at [485, 401] on div at bounding box center [487, 410] width 19 height 19
click at [503, 306] on div "9 Baffle (495mm x 300mm)" at bounding box center [379, 313] width 319 height 14
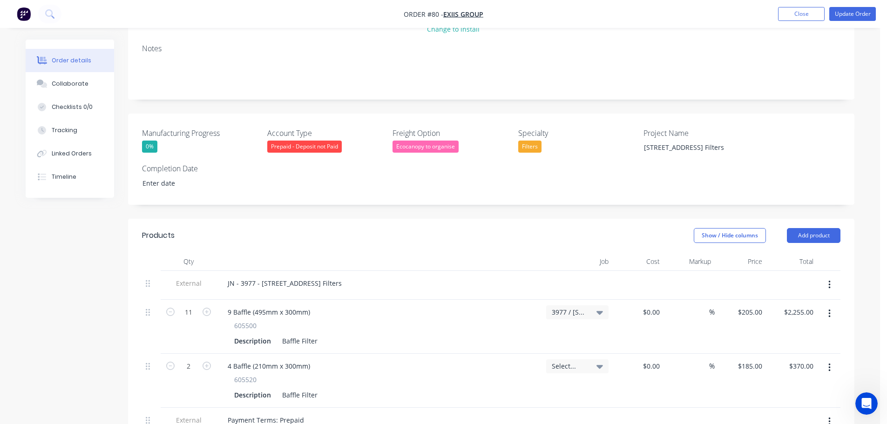
click at [574, 307] on span "[STREET_ADDRESS]" at bounding box center [569, 312] width 35 height 10
click at [491, 419] on div "None" at bounding box center [543, 428] width 130 height 19
drag, startPoint x: 490, startPoint y: 375, endPoint x: 504, endPoint y: 347, distance: 31.2
click at [490, 414] on div "Payment Terms: Prepaid Delivery to [GEOGRAPHIC_DATA], [GEOGRAPHIC_DATA]" at bounding box center [379, 425] width 319 height 23
click at [555, 307] on span "Select..." at bounding box center [569, 312] width 35 height 10
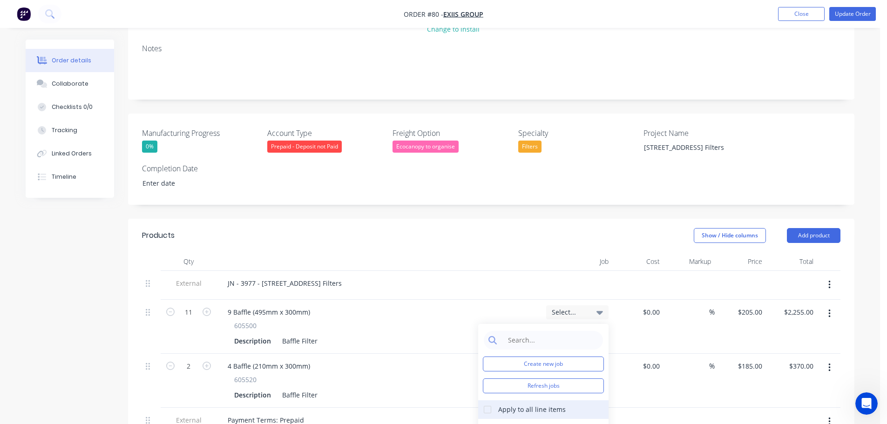
click at [497, 401] on div at bounding box center [487, 410] width 19 height 19
click at [510, 331] on input at bounding box center [550, 340] width 95 height 19
type input "266"
click at [508, 419] on div "3008 / 266 Pulteney" at bounding box center [543, 428] width 130 height 19
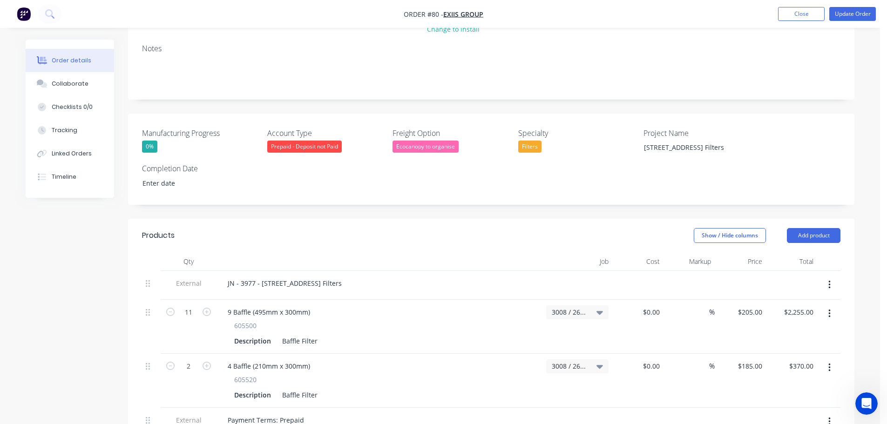
click at [572, 307] on span "3008 / 266 Pulteney" at bounding box center [569, 312] width 35 height 10
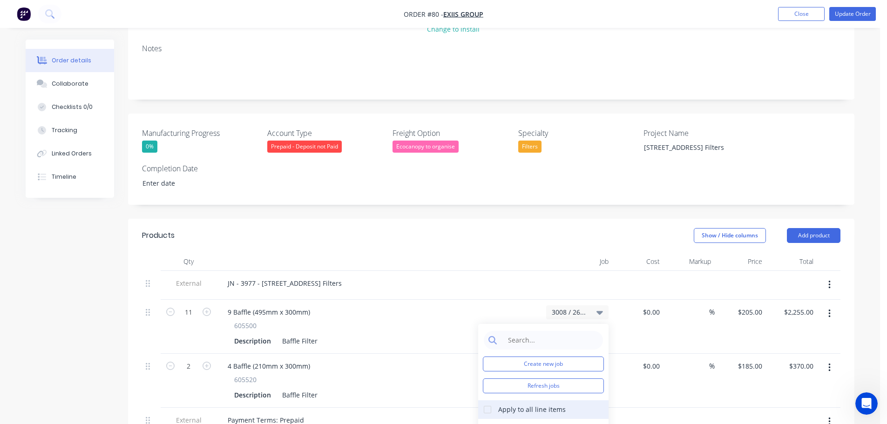
click at [485, 401] on div at bounding box center [487, 410] width 19 height 19
click at [506, 331] on input at bounding box center [550, 340] width 95 height 19
type input "266"
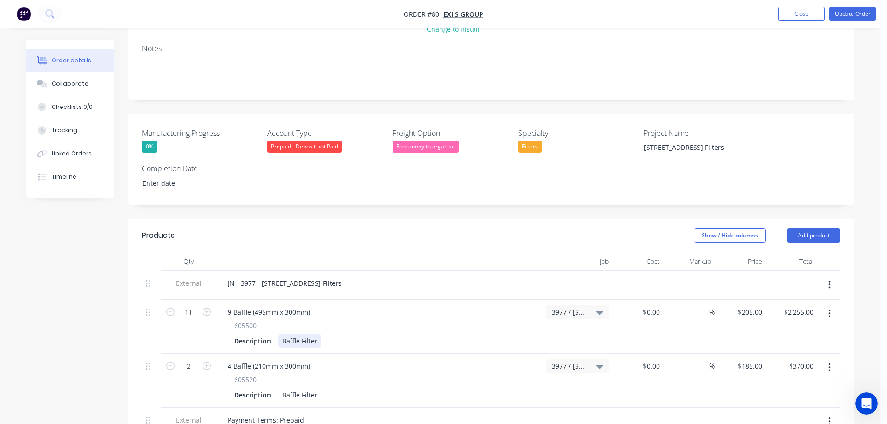
click at [528, 321] on div "605500 Description Baffle Filter" at bounding box center [379, 334] width 319 height 27
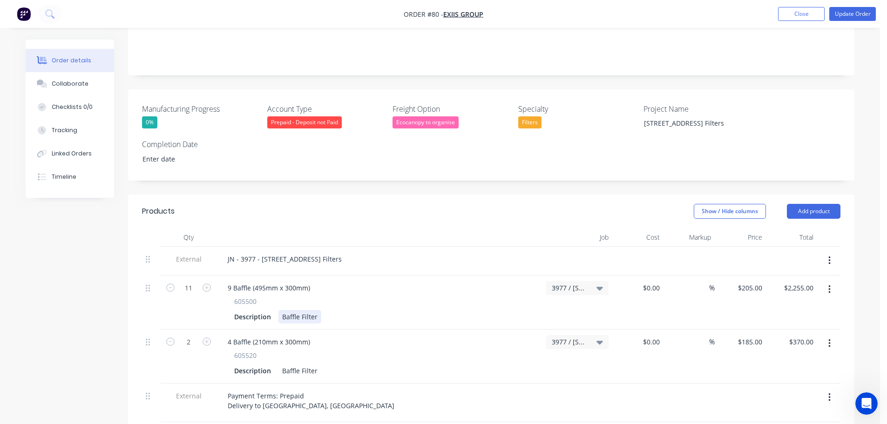
scroll to position [233, 0]
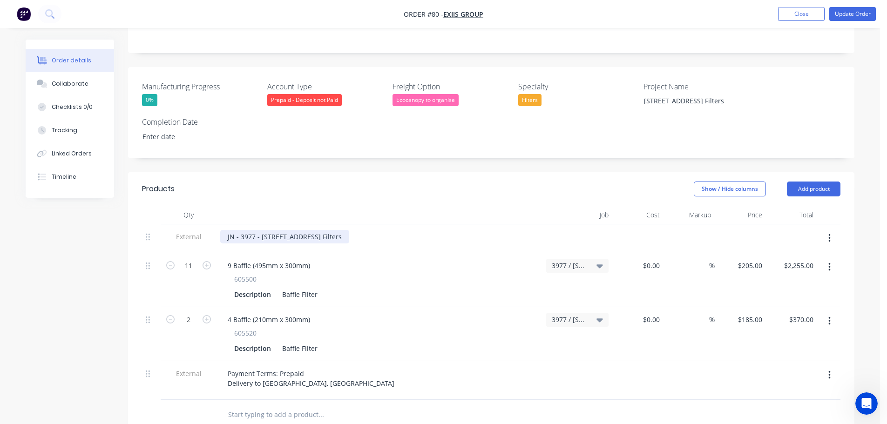
click at [327, 230] on div "JN - 3977 - [STREET_ADDRESS] Filters" at bounding box center [284, 237] width 129 height 14
click at [330, 230] on div "JN - 3977 - [STREET_ADDRESS] Filters" at bounding box center [284, 237] width 129 height 14
click at [364, 172] on header "Products Show / Hide columns Add product" at bounding box center [491, 189] width 727 height 34
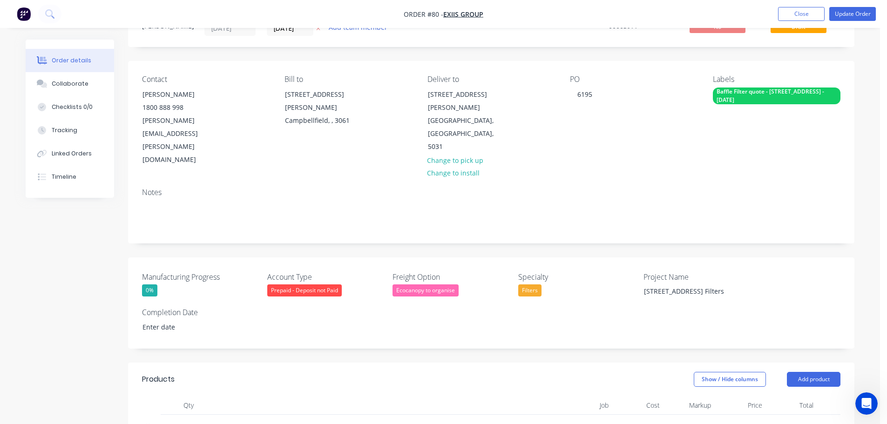
scroll to position [93, 0]
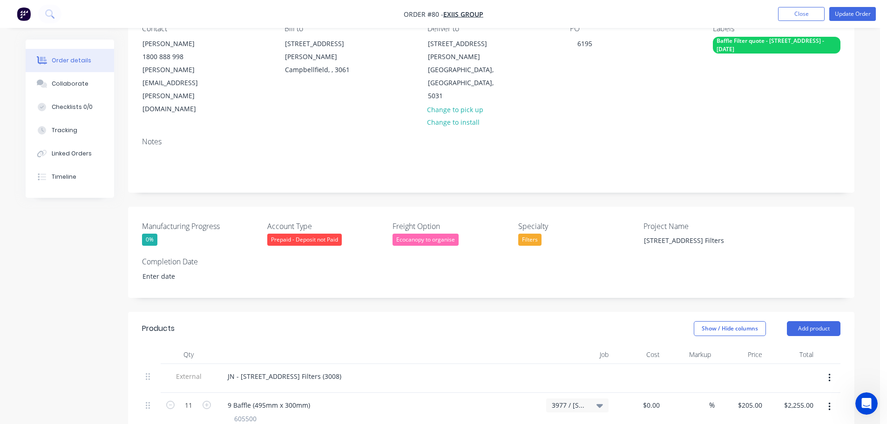
click at [300, 234] on div "Prepaid - Deposit not Paid" at bounding box center [304, 240] width 75 height 12
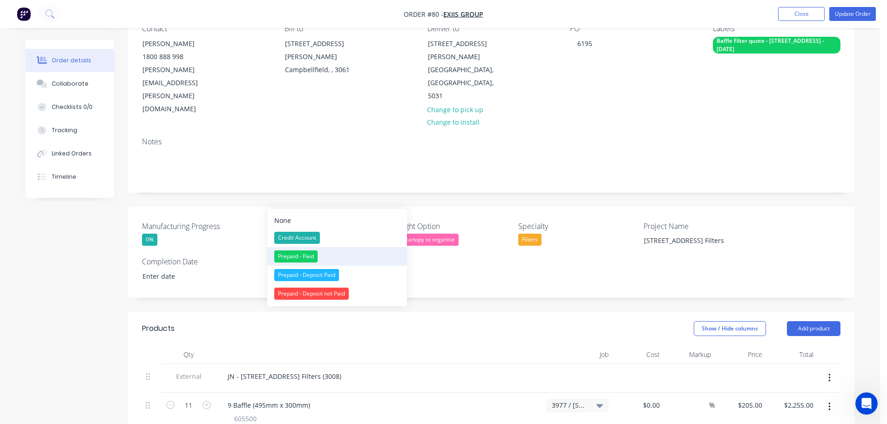
click at [299, 256] on div "Prepaid - Paid" at bounding box center [295, 257] width 43 height 12
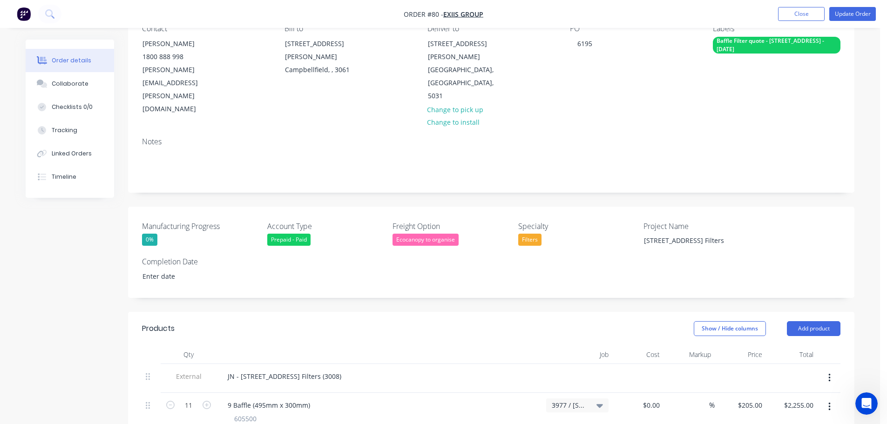
click at [295, 225] on div "Manufacturing Progress 0% Account Type Prepaid - Paid Freight Option Ecocanopy …" at bounding box center [491, 252] width 727 height 91
click at [155, 270] on input at bounding box center [194, 277] width 116 height 14
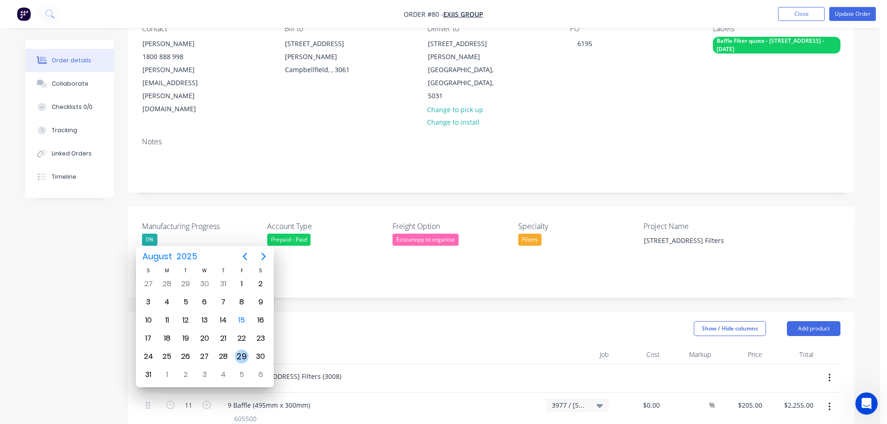
click at [238, 353] on div "29" at bounding box center [242, 357] width 14 height 14
type input "[DATE]"
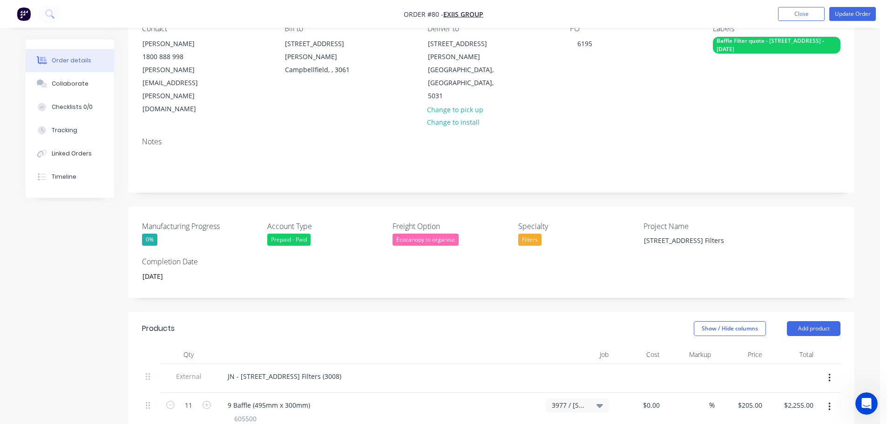
click at [284, 249] on div "Manufacturing Progress 0% Account Type Prepaid - Paid Freight Option Ecocanopy …" at bounding box center [491, 252] width 727 height 91
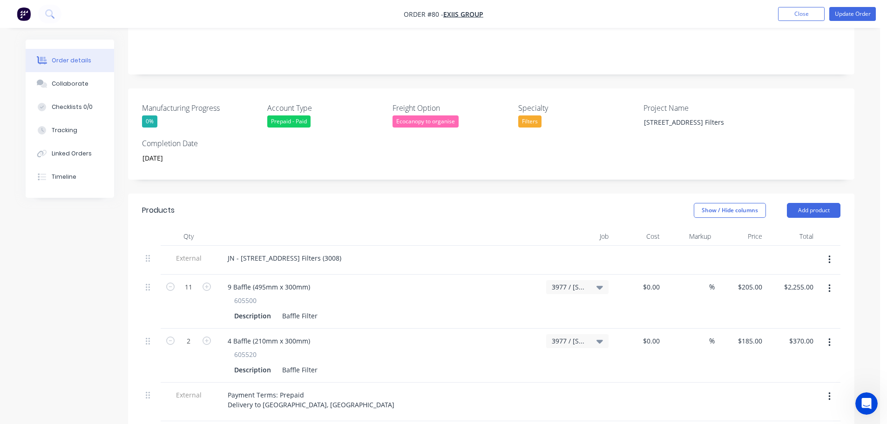
scroll to position [60, 0]
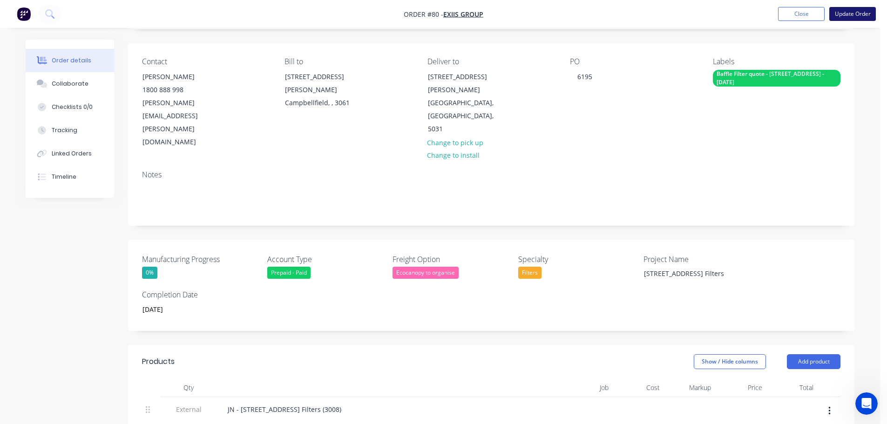
click at [872, 11] on button "Update Order" at bounding box center [853, 14] width 47 height 14
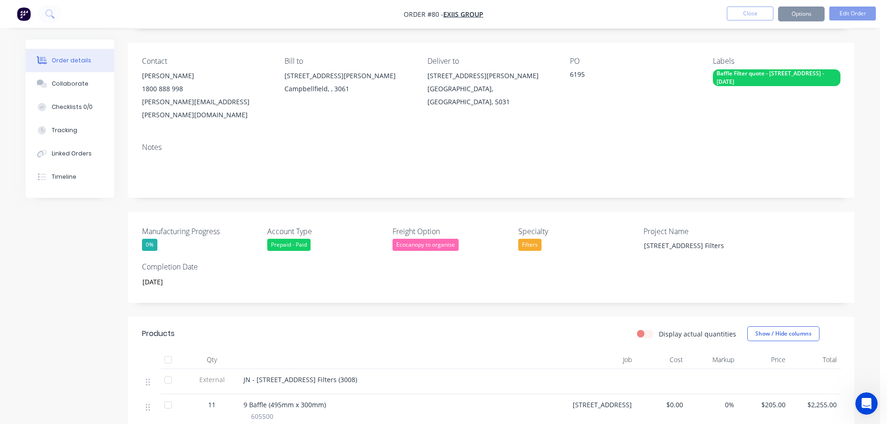
scroll to position [0, 0]
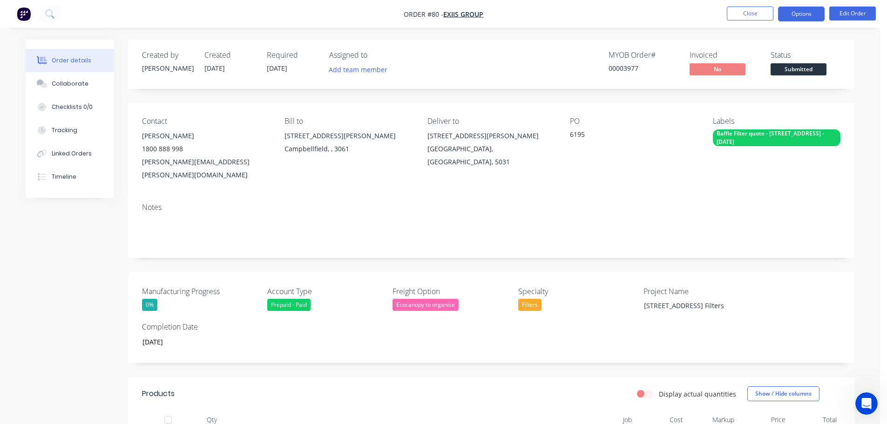
click at [788, 20] on button "Options" at bounding box center [801, 14] width 47 height 15
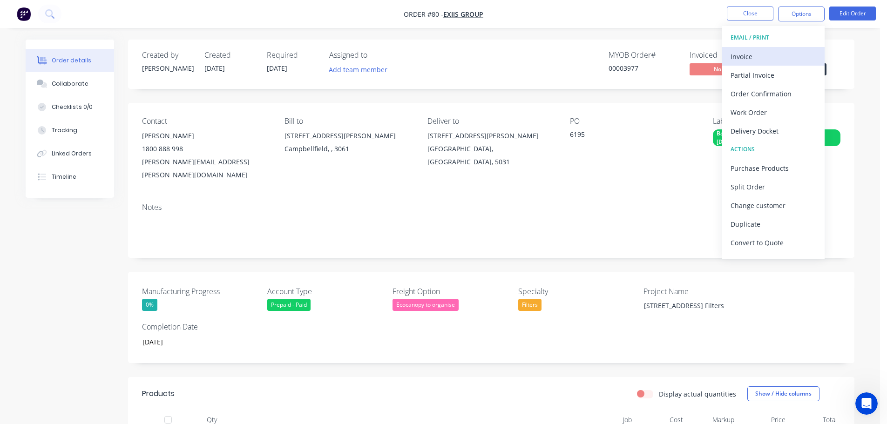
click at [767, 55] on div "Invoice" at bounding box center [774, 57] width 86 height 14
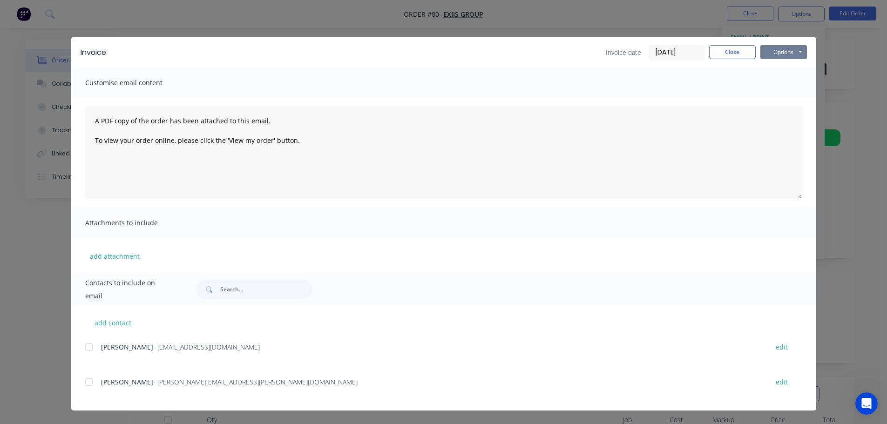
click at [797, 55] on button "Options" at bounding box center [784, 52] width 47 height 14
click at [798, 87] on button "Print" at bounding box center [791, 83] width 60 height 15
click at [730, 51] on button "Close" at bounding box center [732, 52] width 47 height 14
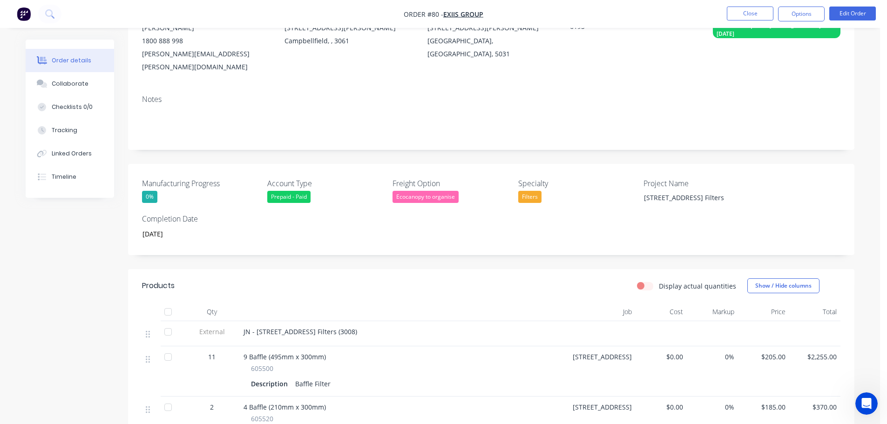
scroll to position [326, 0]
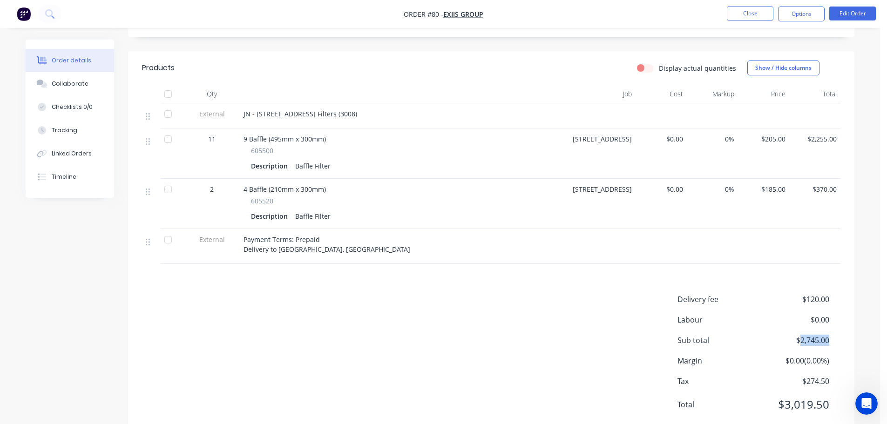
drag, startPoint x: 830, startPoint y: 327, endPoint x: 801, endPoint y: 328, distance: 28.9
click at [801, 335] on div "Sub total $2,745.00" at bounding box center [759, 340] width 163 height 11
copy span "2,745.00"
click at [750, 17] on button "Close" at bounding box center [750, 14] width 47 height 14
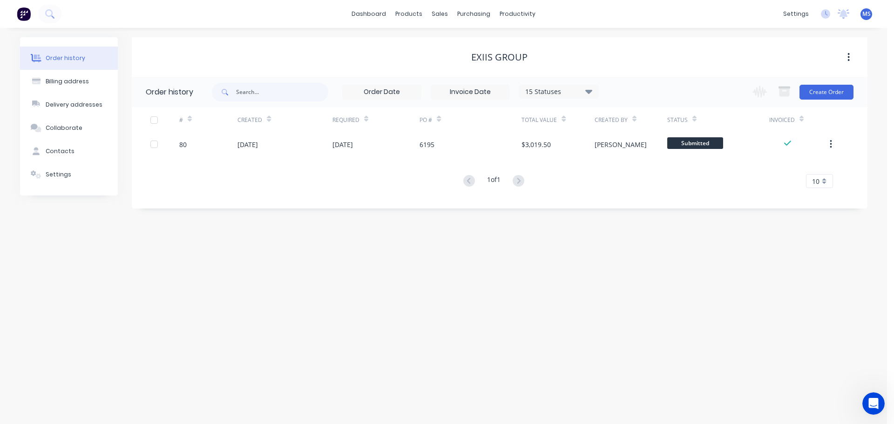
click at [35, 11] on div at bounding box center [30, 14] width 61 height 19
click at [57, 15] on button at bounding box center [49, 14] width 23 height 19
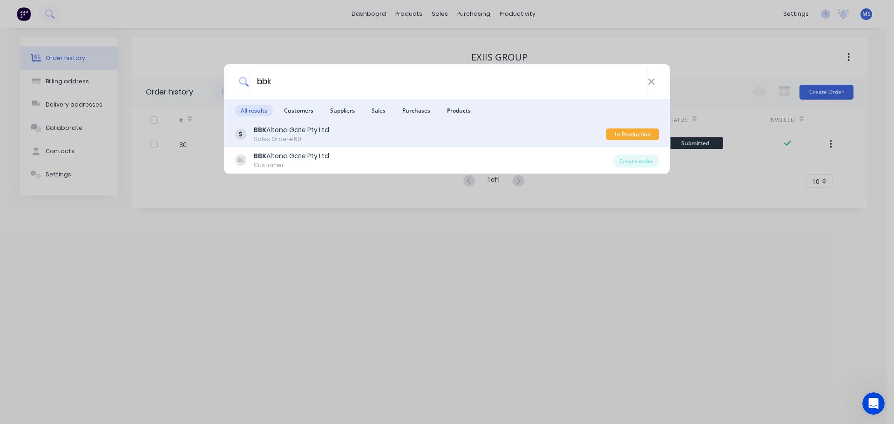
type input "bbk"
click at [325, 141] on div "Sales Order #60" at bounding box center [291, 139] width 75 height 8
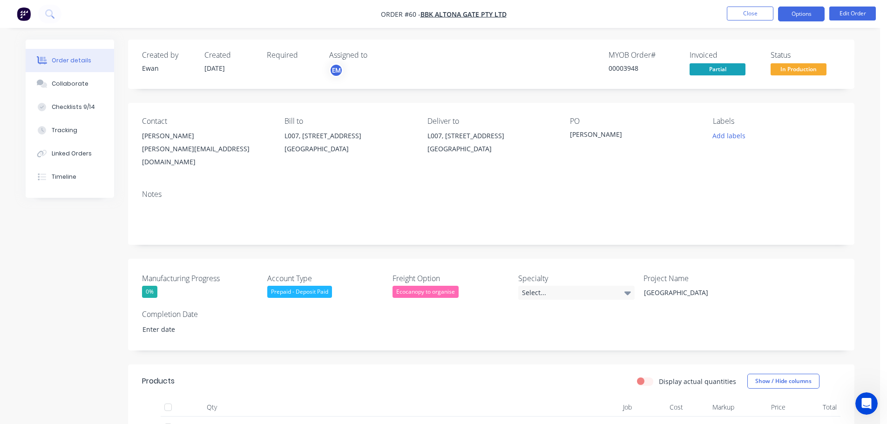
click at [799, 21] on button "Options" at bounding box center [801, 14] width 47 height 15
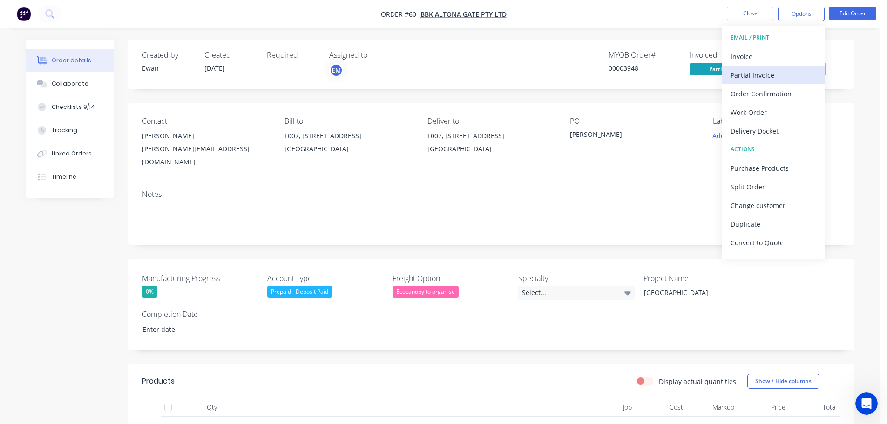
click at [776, 78] on div "Partial Invoice" at bounding box center [774, 75] width 86 height 14
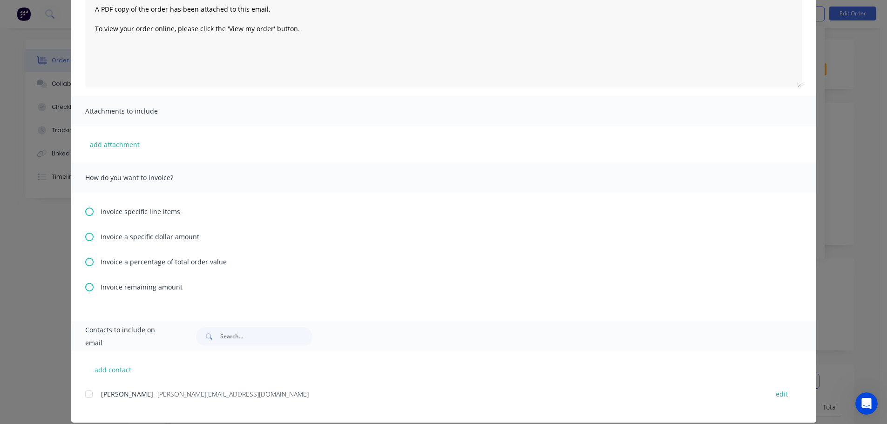
scroll to position [123, 0]
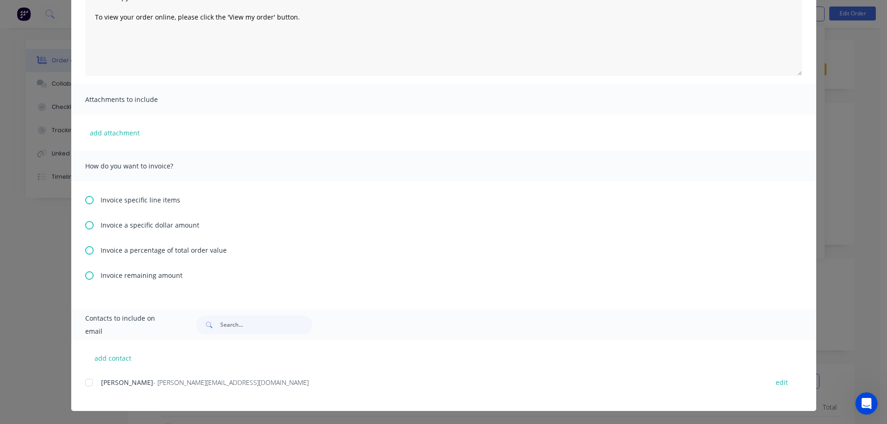
click at [818, 153] on div "Partial Invoice Invoice date [DATE] Close Options Preview Print Email Customise…" at bounding box center [443, 212] width 887 height 424
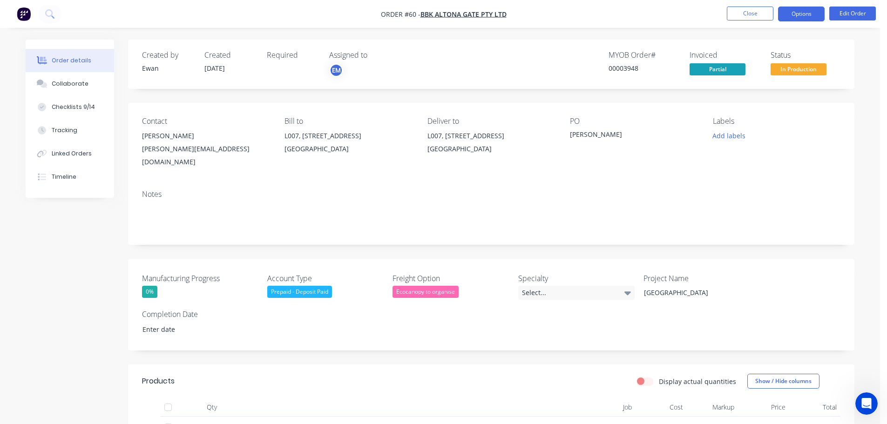
click at [818, 11] on button "Options" at bounding box center [801, 14] width 47 height 15
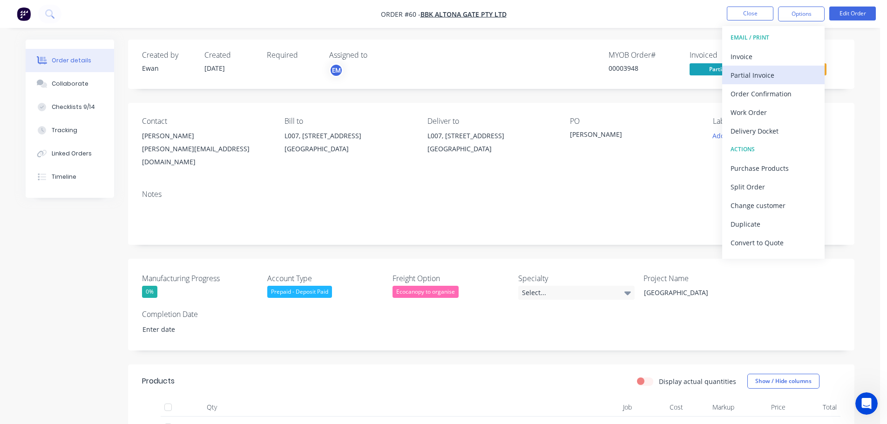
click at [771, 82] on button "Partial Invoice" at bounding box center [773, 75] width 102 height 19
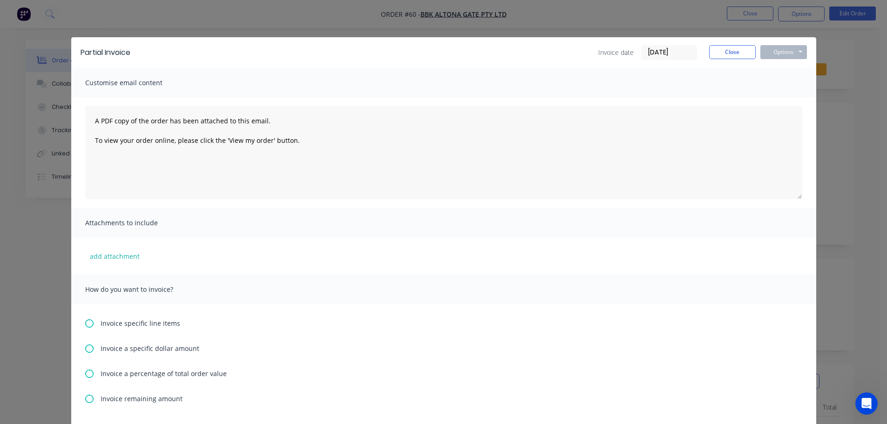
click at [129, 395] on span "Invoice remaining amount" at bounding box center [142, 399] width 82 height 10
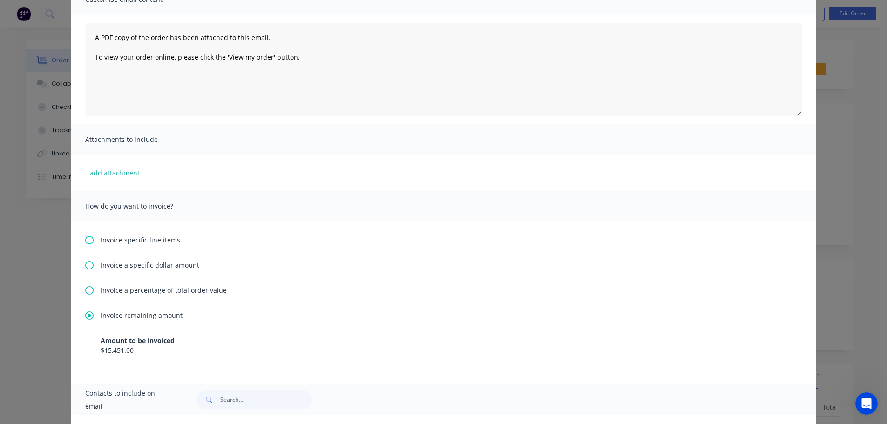
scroll to position [0, 0]
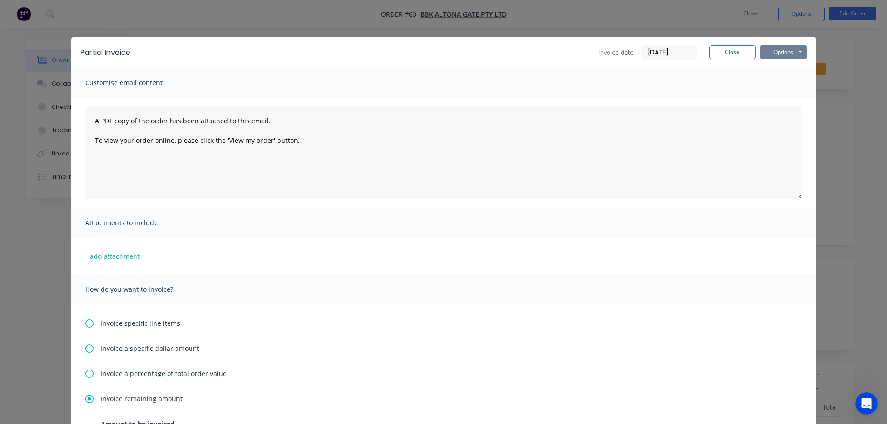
click at [769, 51] on button "Options" at bounding box center [784, 52] width 47 height 14
click at [783, 83] on button "Print" at bounding box center [791, 83] width 60 height 15
